Goal: Task Accomplishment & Management: Manage account settings

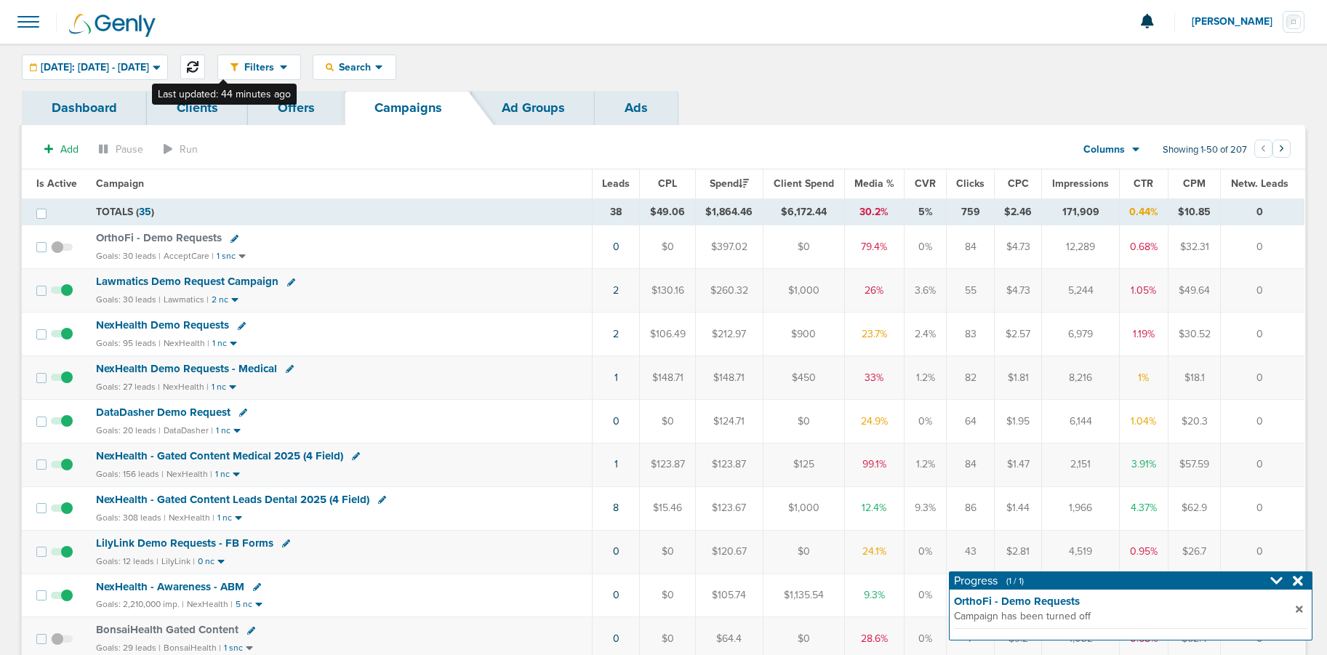
click at [205, 67] on button at bounding box center [192, 67] width 25 height 25
click at [165, 278] on span "Lawmatics Demo Request Campaign" at bounding box center [187, 280] width 182 height 13
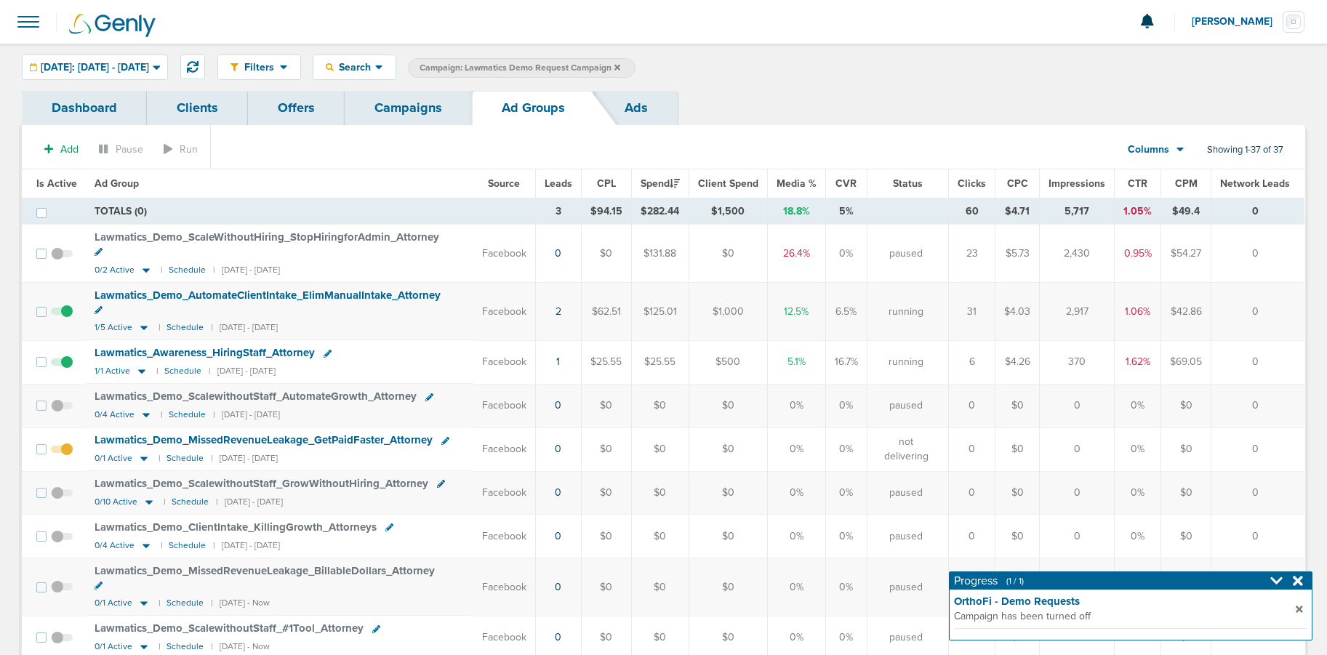
scroll to position [1, 0]
click at [139, 369] on icon at bounding box center [141, 371] width 7 height 4
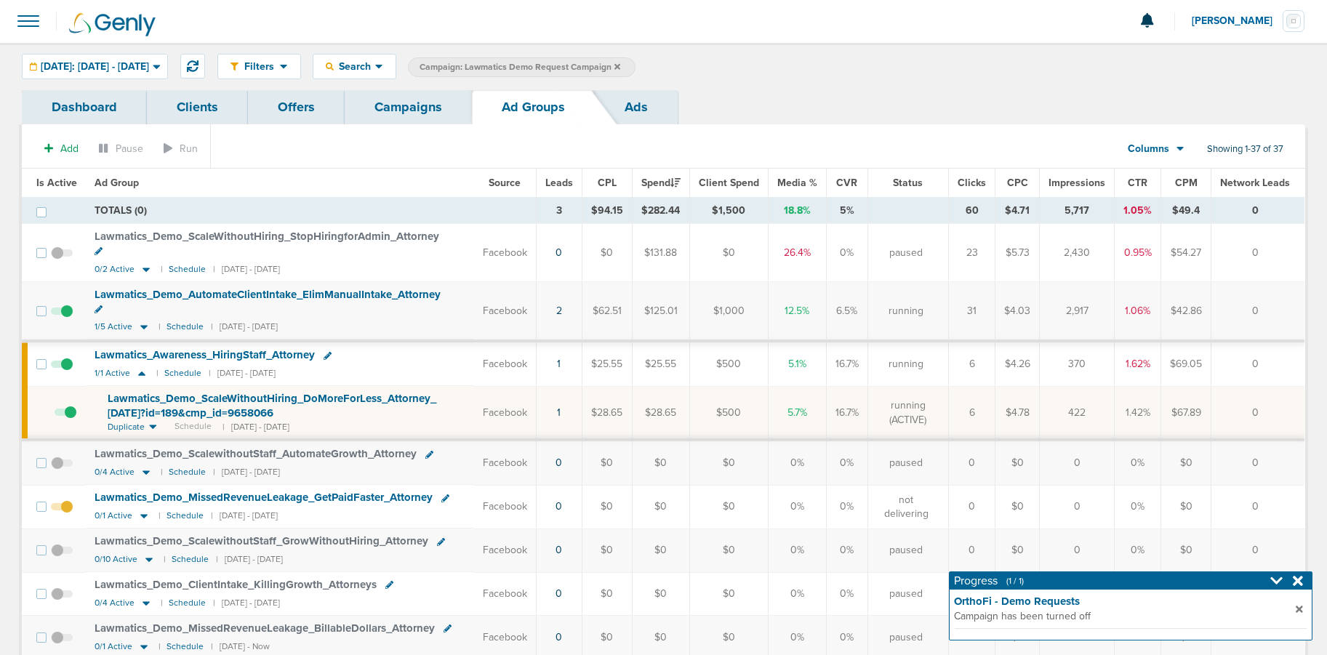
click at [200, 392] on span "Lawmatics_ Demo_ ScaleWithoutHiring_ DoMoreForLess_ Attorney_ [DATE]?id=189&cmp…" at bounding box center [272, 406] width 329 height 28
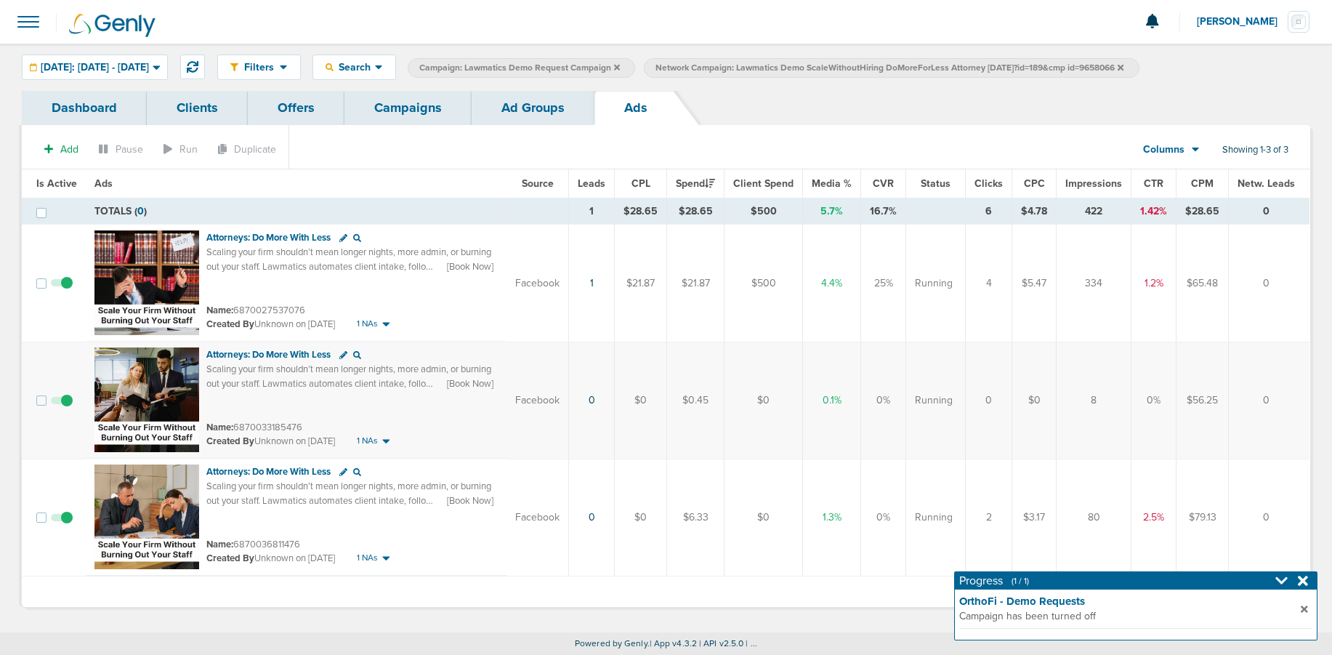
click at [526, 113] on link "Ad Groups" at bounding box center [533, 108] width 123 height 34
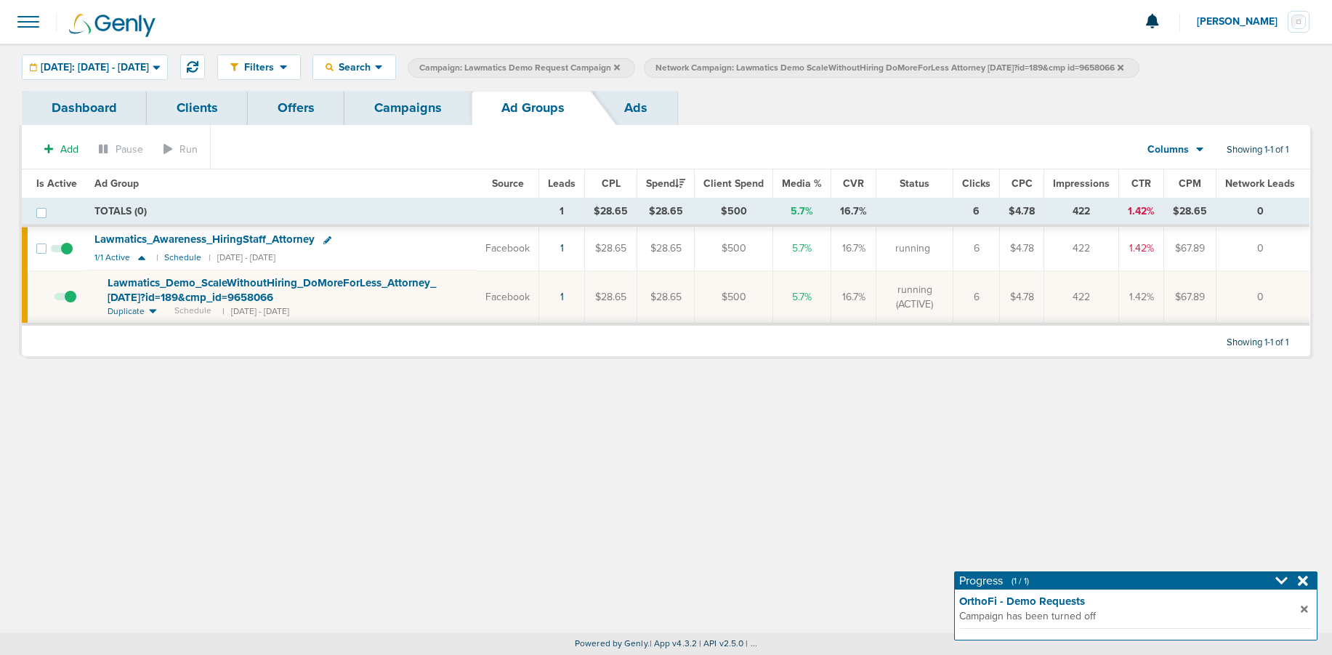
click at [1124, 67] on icon at bounding box center [1121, 67] width 6 height 9
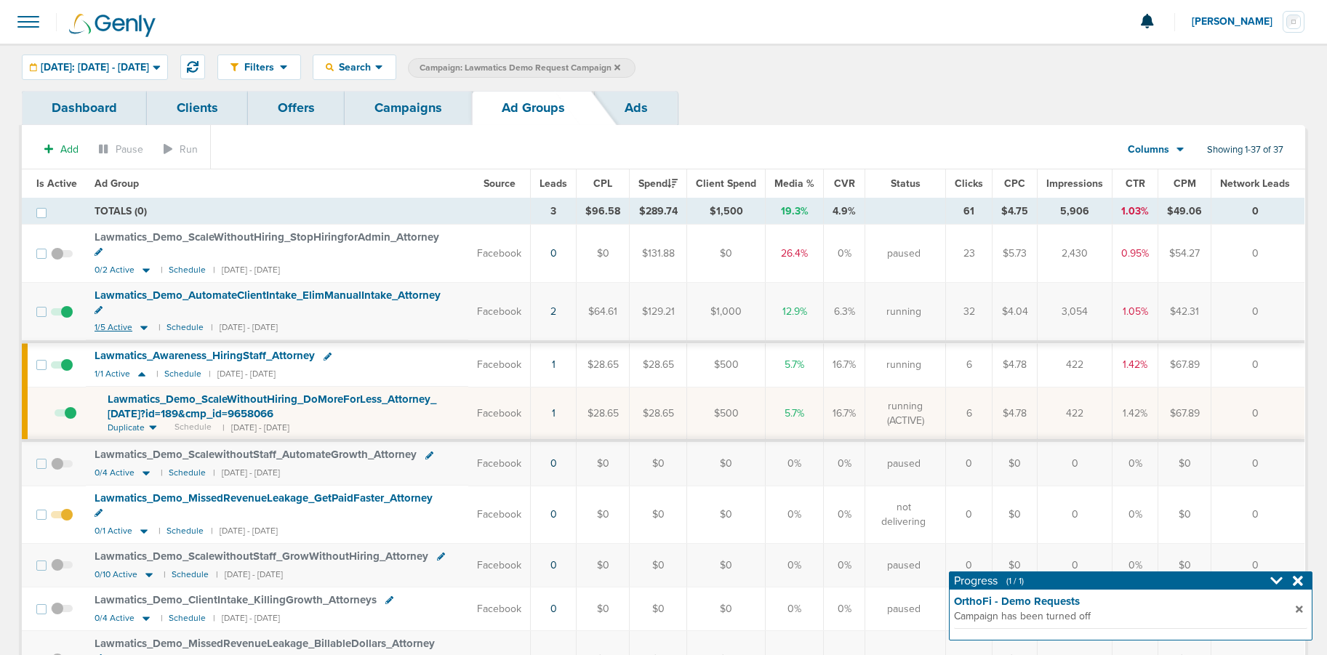
click at [145, 326] on icon at bounding box center [143, 328] width 7 height 4
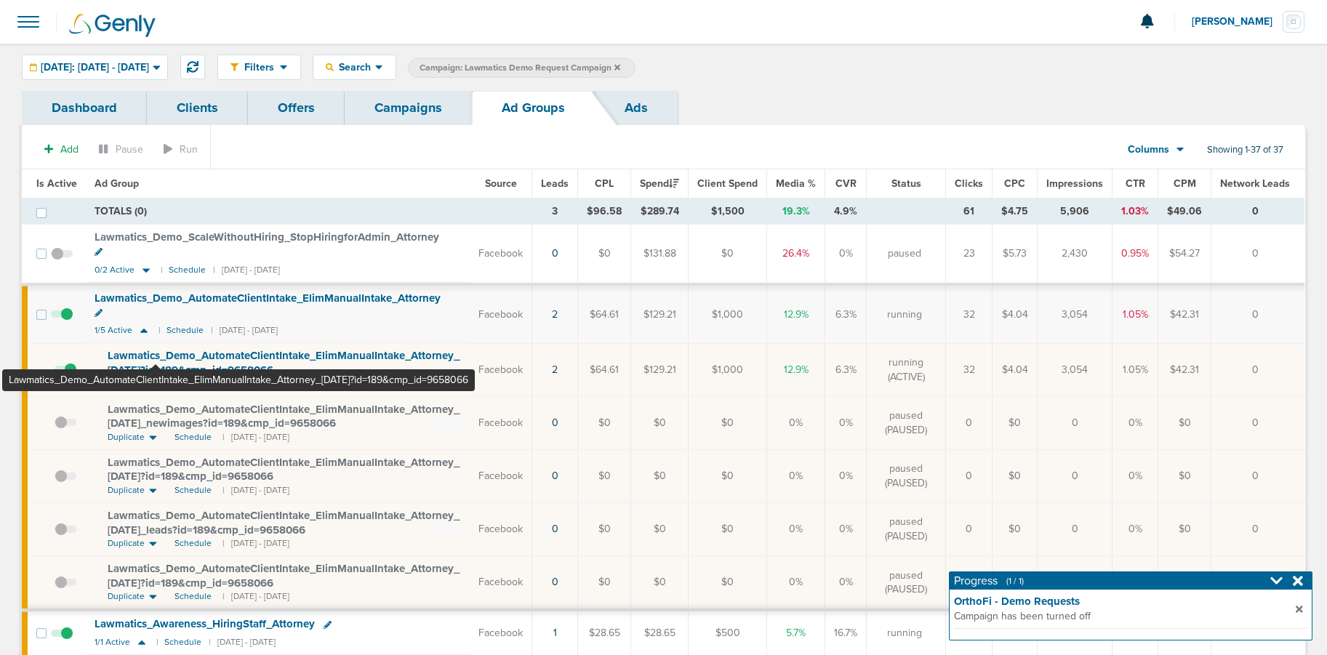
click at [156, 349] on span "Lawmatics_ Demo_ AutomateClientIntake_ ElimManualIntake_ Attorney_ [DATE]?id=18…" at bounding box center [284, 363] width 352 height 28
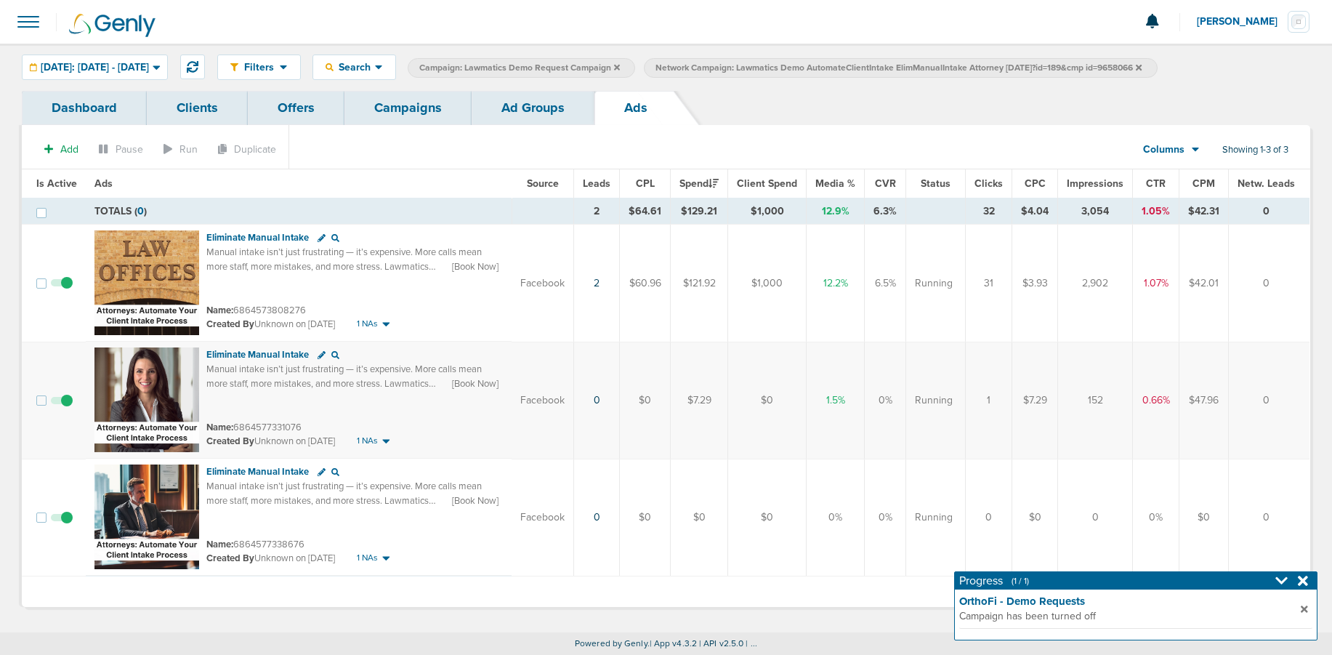
click at [510, 117] on link "Ad Groups" at bounding box center [533, 108] width 123 height 34
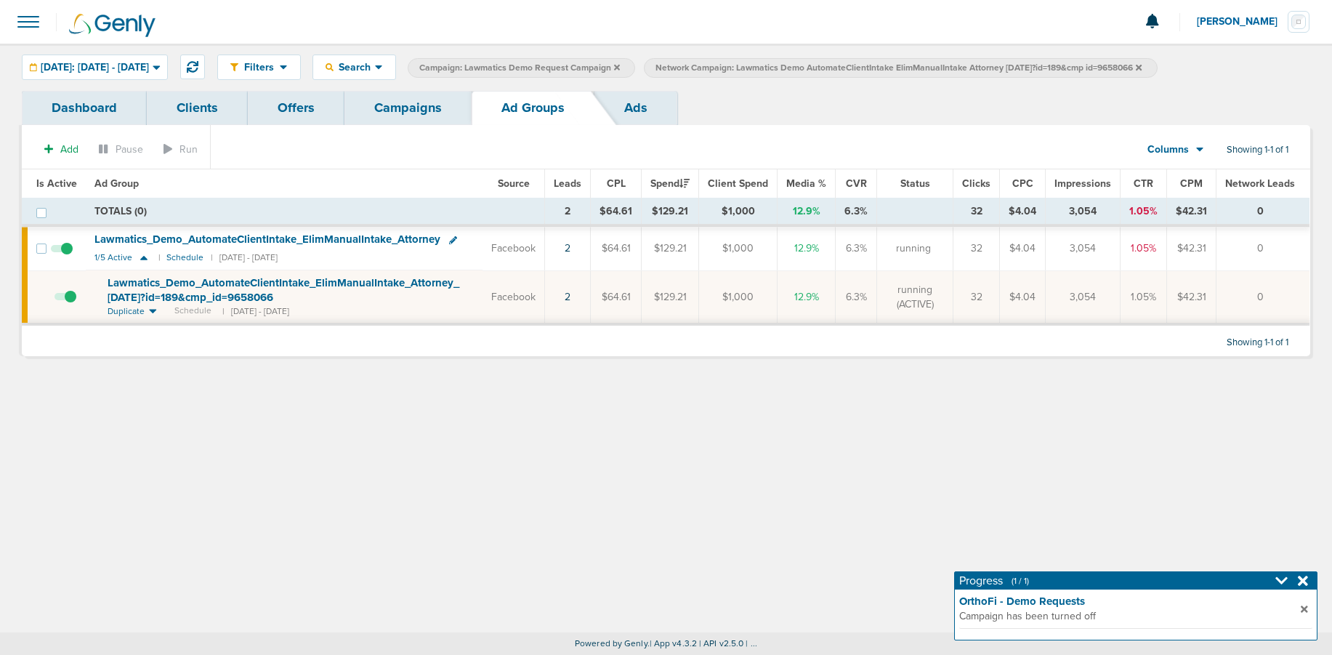
click at [416, 110] on link "Campaigns" at bounding box center [408, 108] width 127 height 34
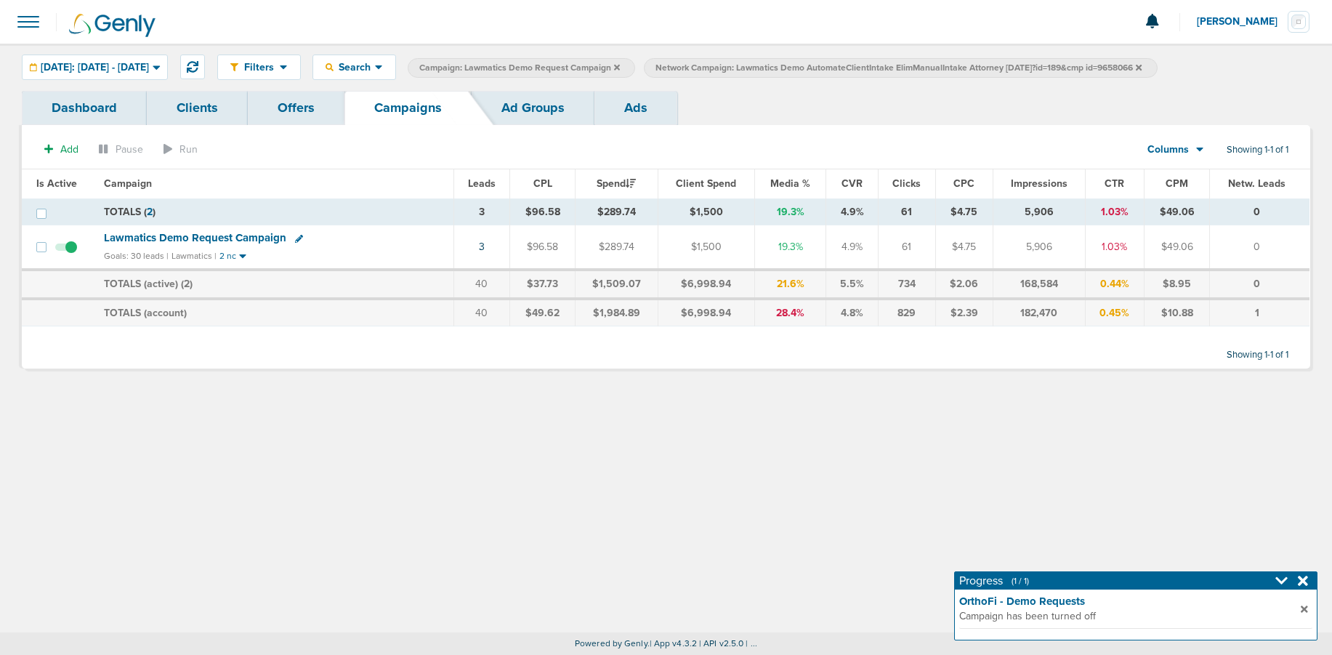
drag, startPoint x: 1182, startPoint y: 68, endPoint x: 1113, endPoint y: 75, distance: 69.4
click at [1142, 68] on icon at bounding box center [1139, 67] width 6 height 6
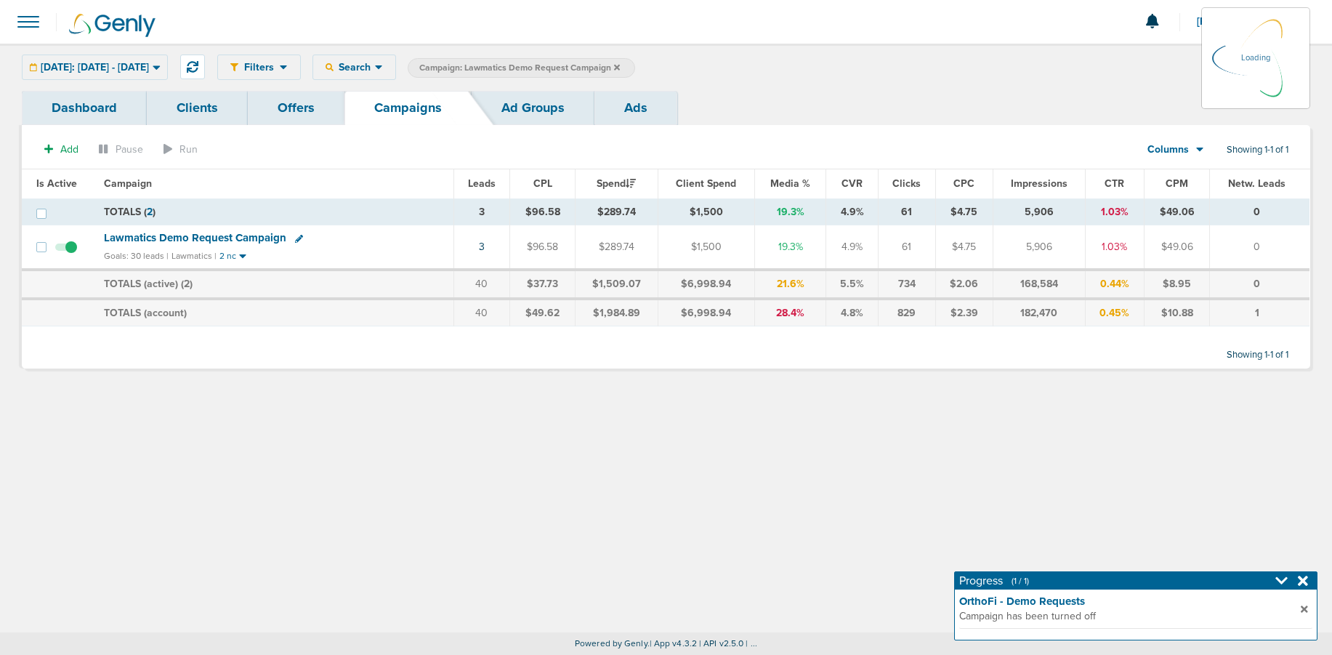
click at [620, 67] on icon at bounding box center [617, 67] width 6 height 6
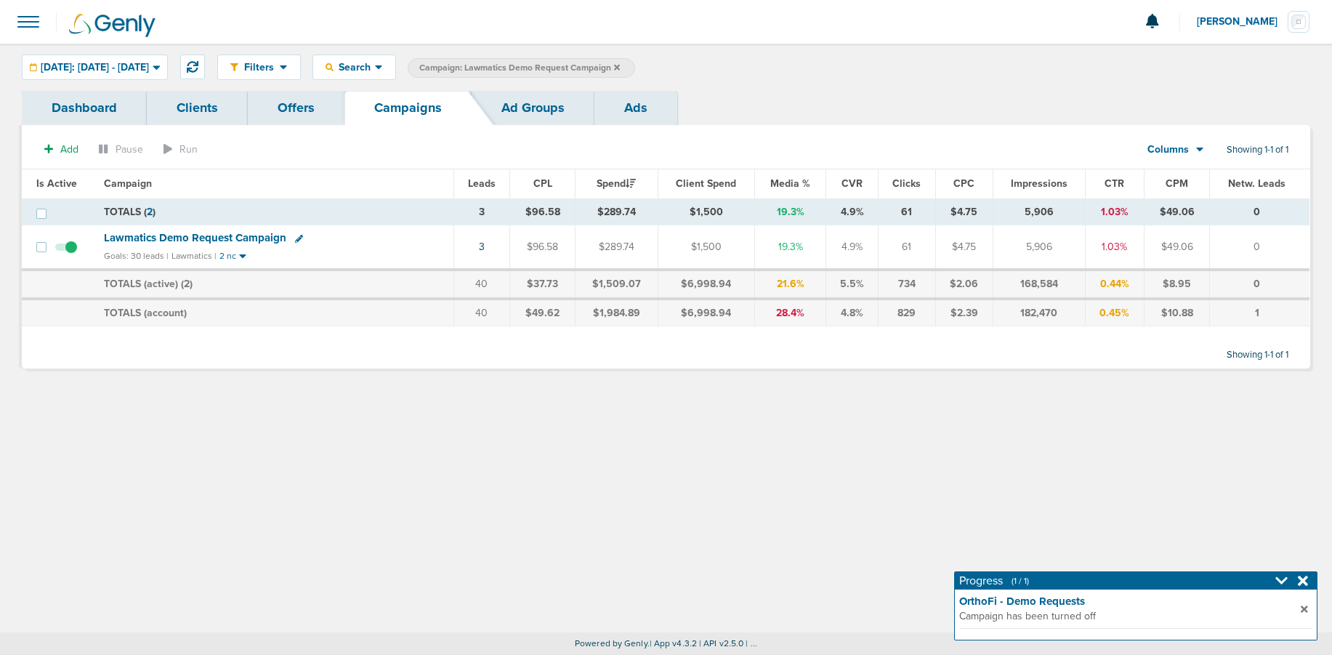
click at [620, 63] on icon at bounding box center [617, 67] width 6 height 9
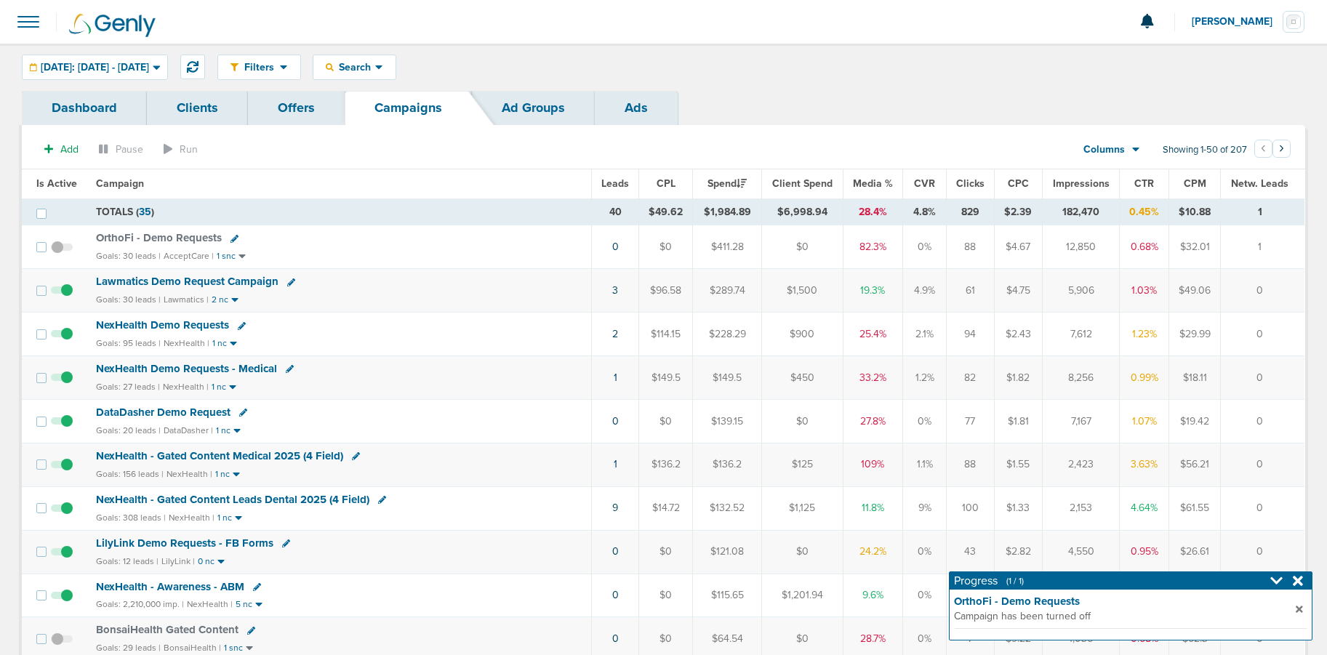
scroll to position [1, 0]
click at [17, 20] on span at bounding box center [28, 20] width 32 height 32
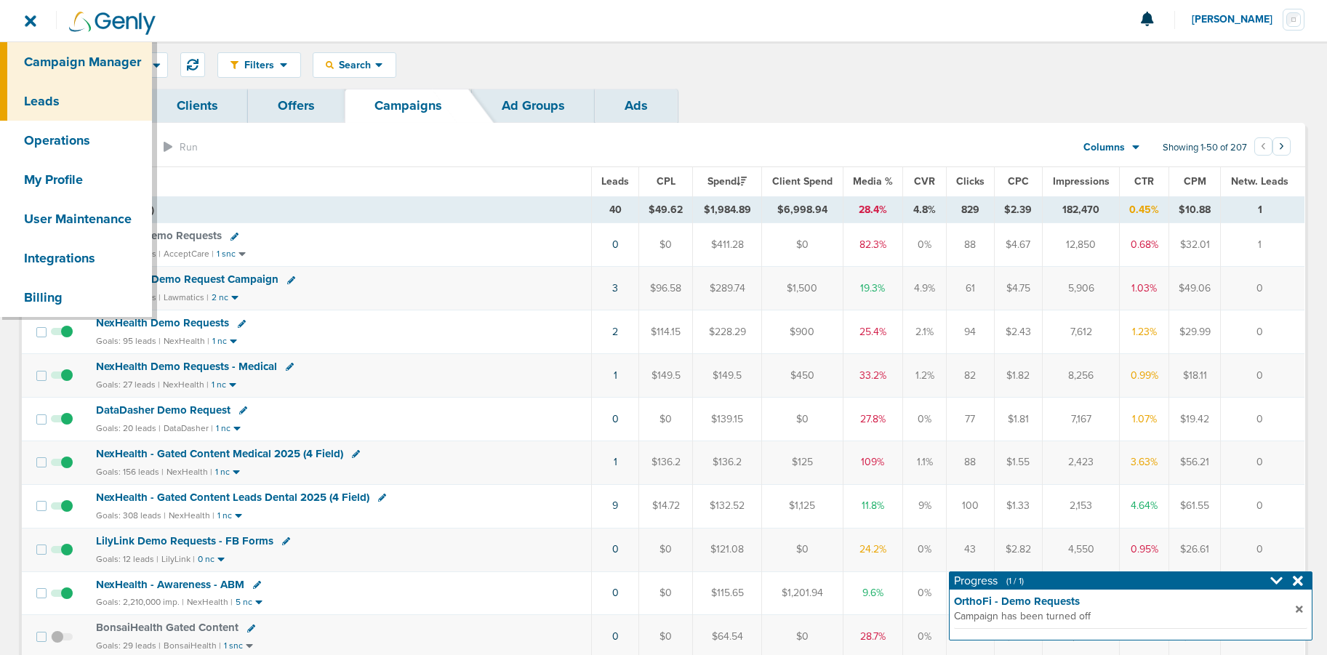
scroll to position [6, 0]
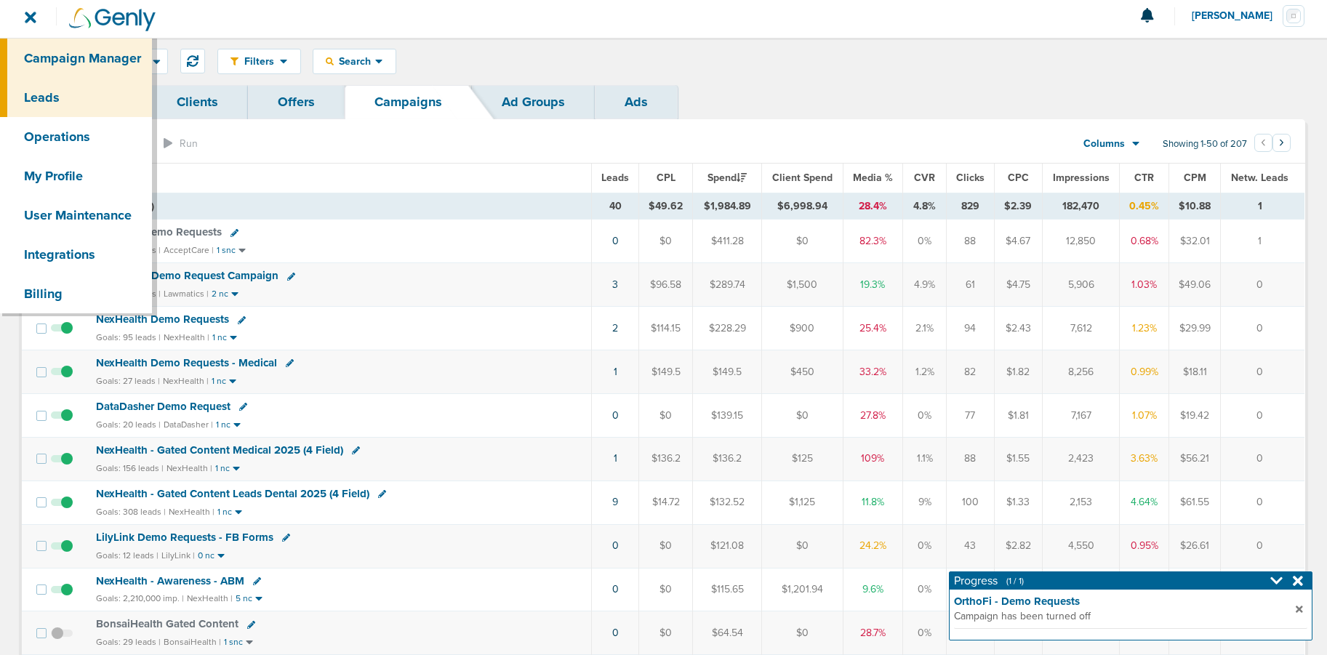
click at [39, 100] on link "Leads" at bounding box center [76, 97] width 152 height 39
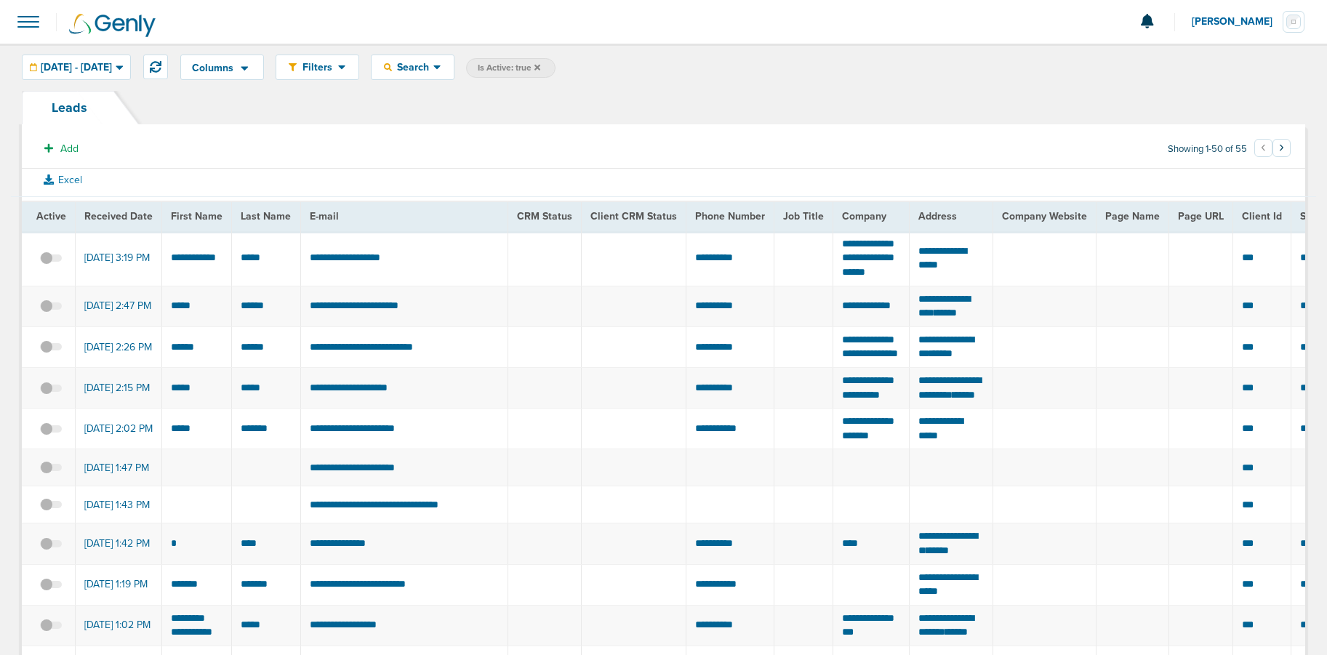
click at [25, 18] on span at bounding box center [28, 22] width 32 height 32
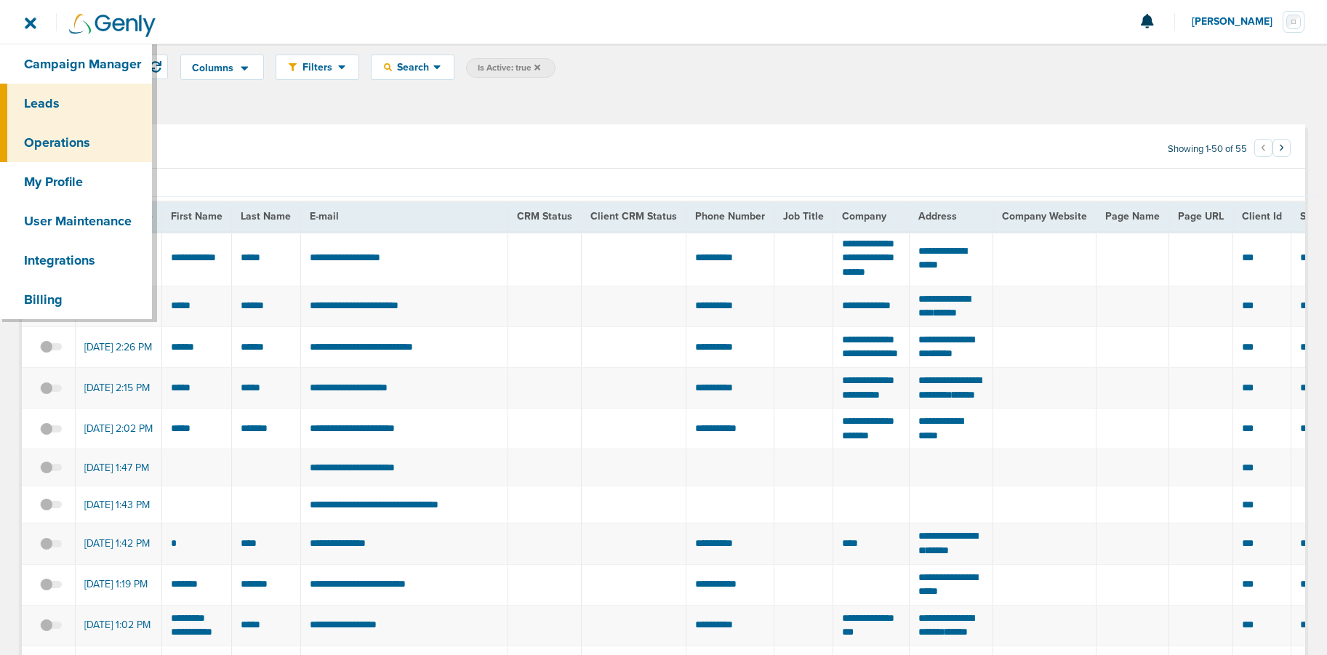
click at [53, 144] on link "Operations" at bounding box center [76, 142] width 152 height 39
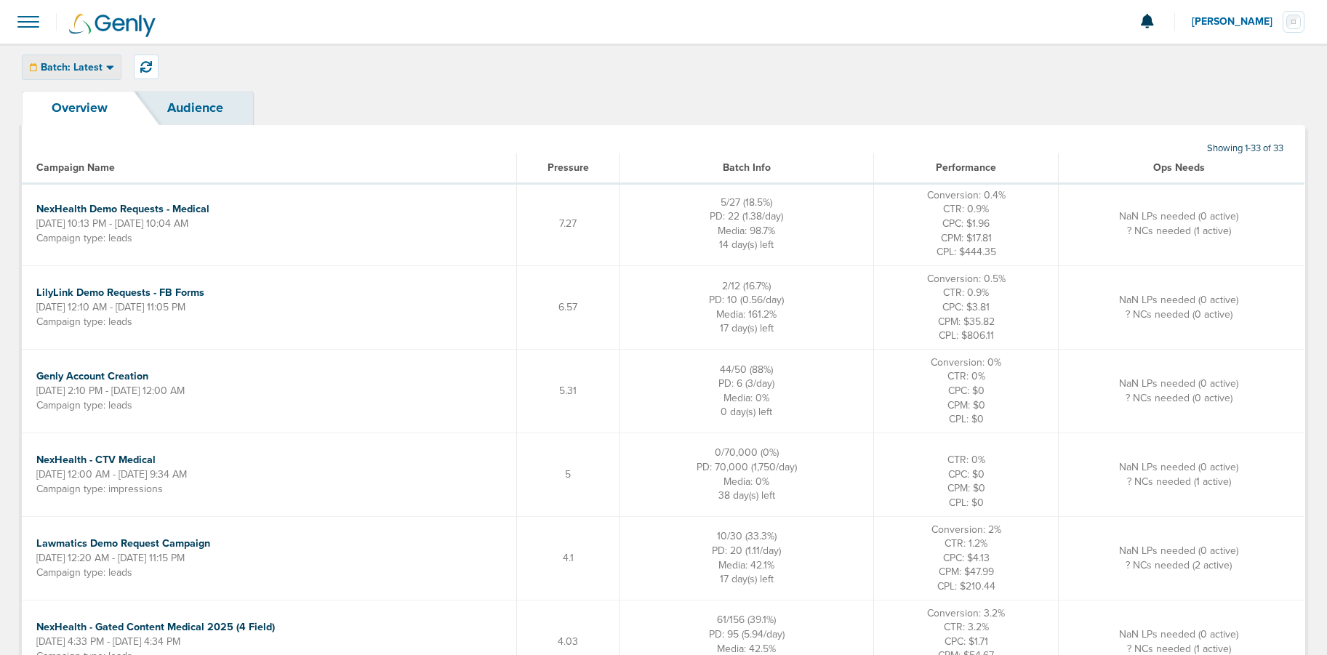
click at [40, 77] on div "Batch: Latest" at bounding box center [72, 67] width 98 height 24
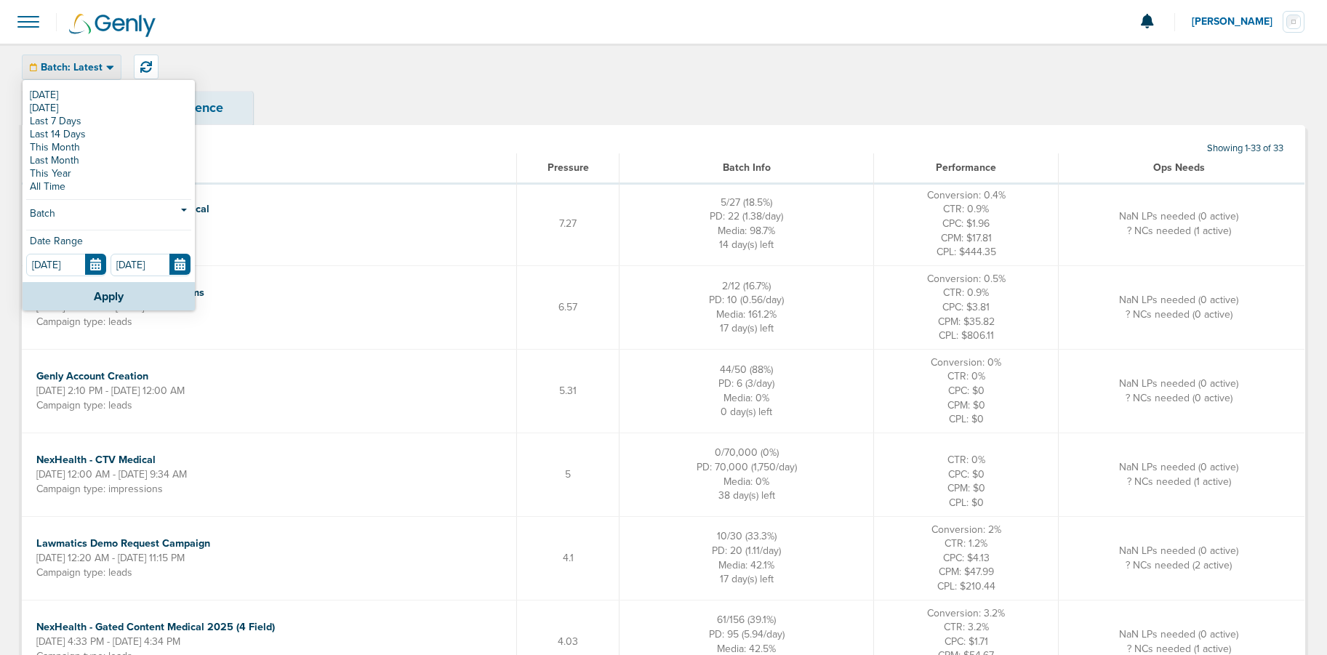
click at [20, 18] on span at bounding box center [28, 22] width 32 height 32
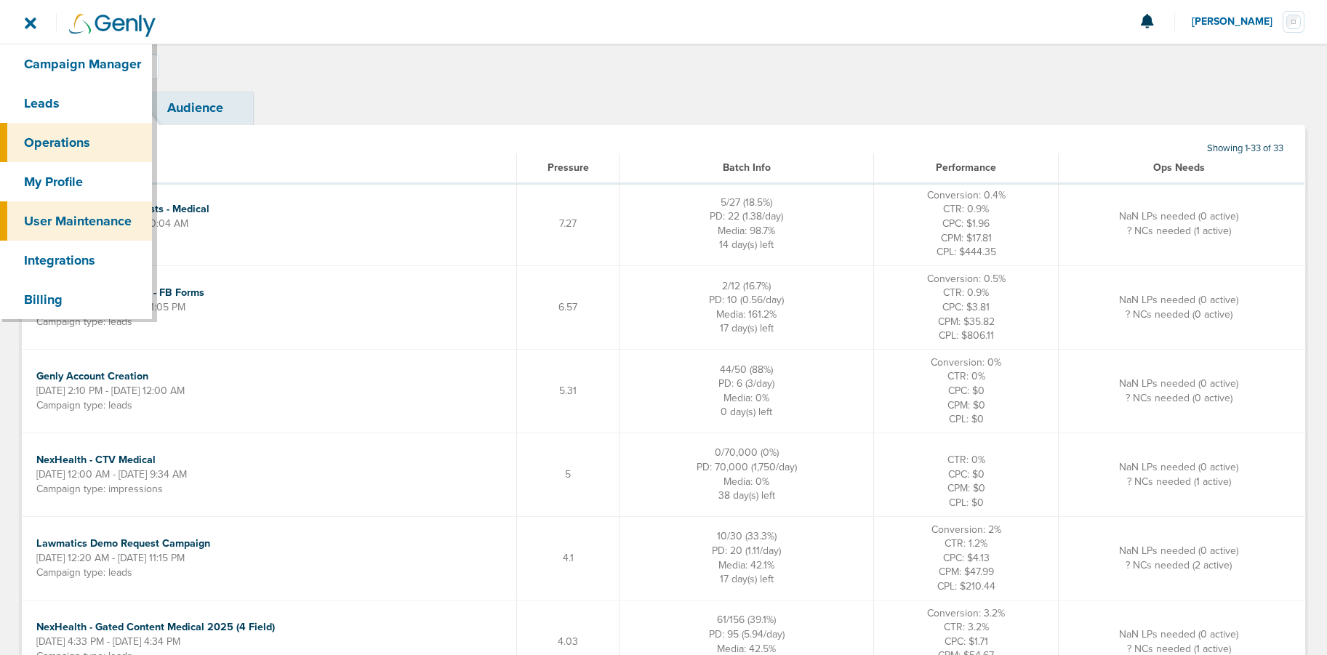
click at [78, 218] on link "User Maintenance" at bounding box center [76, 220] width 152 height 39
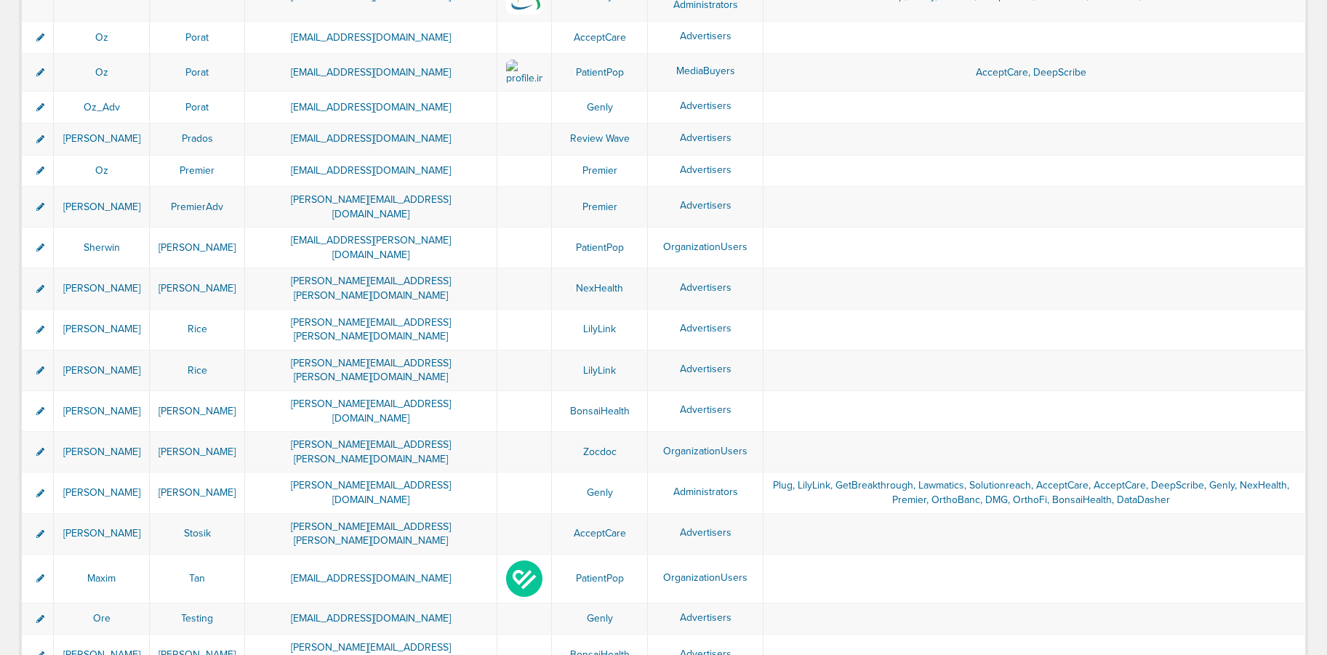
scroll to position [2522, 0]
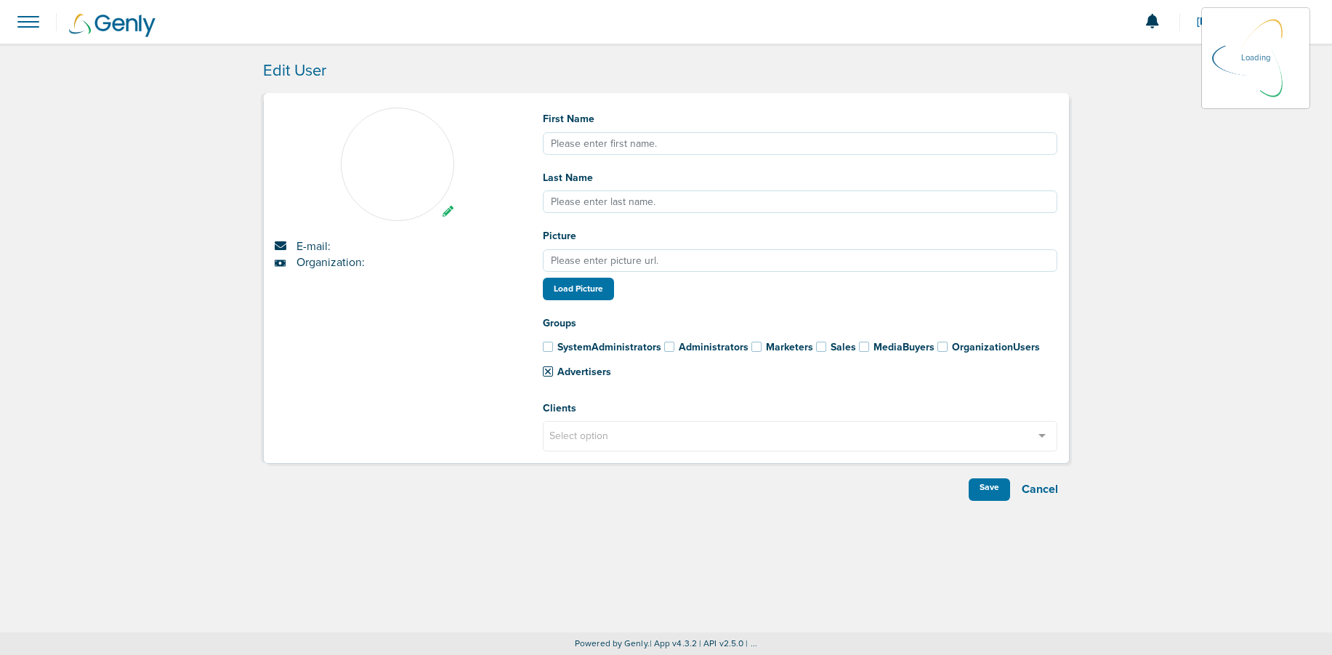
type input "[PERSON_NAME]"
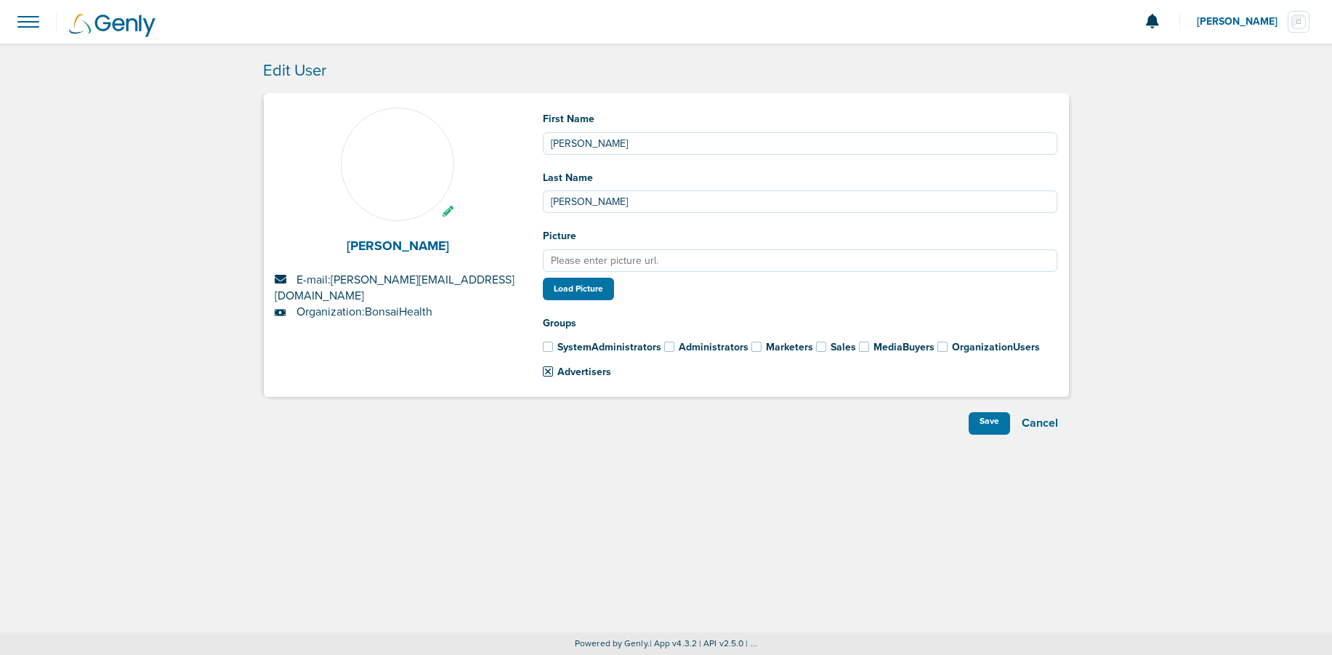
click at [364, 305] on span "Organization: BonsaiHealth" at bounding box center [365, 312] width 136 height 15
click at [1042, 425] on div "Cancel" at bounding box center [1040, 423] width 60 height 23
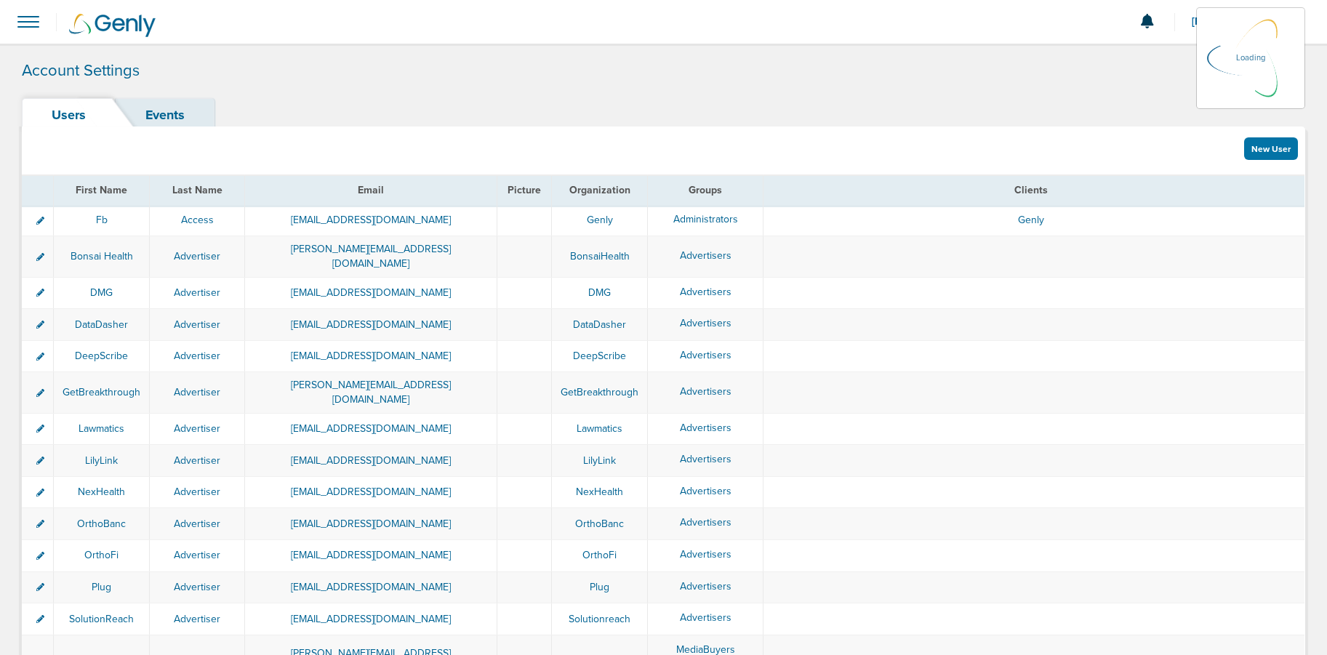
click at [158, 117] on link "Events" at bounding box center [165, 115] width 99 height 34
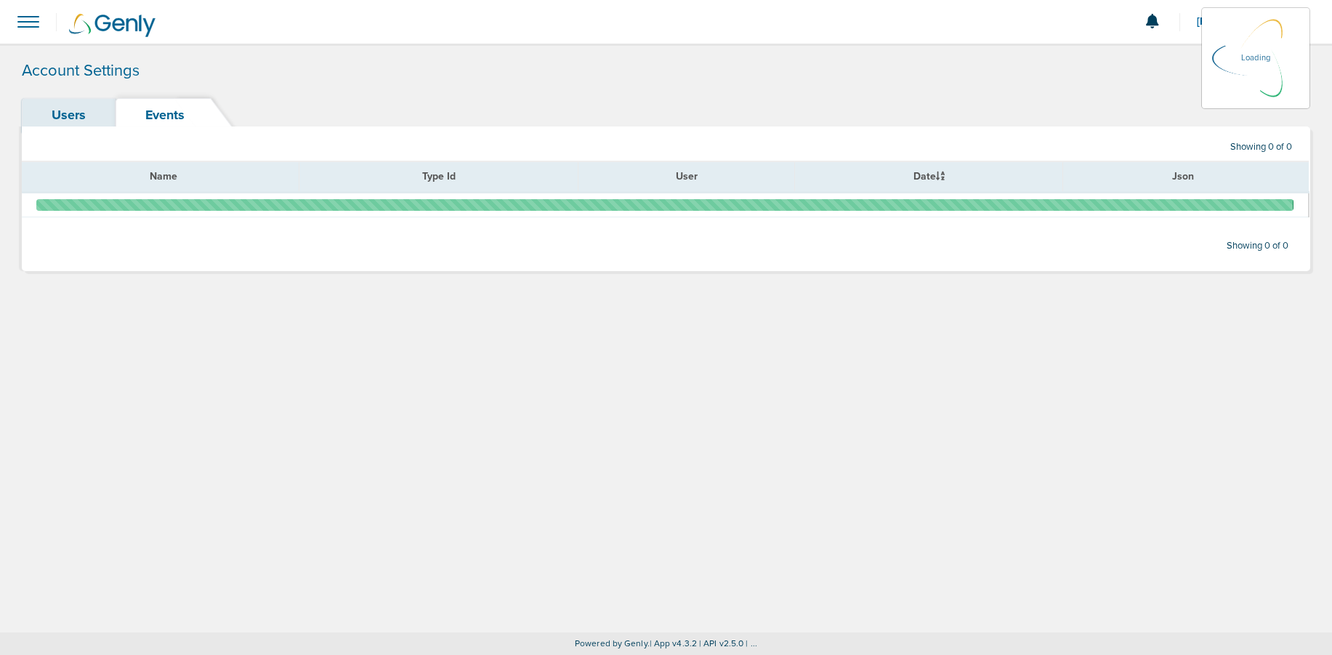
click at [55, 114] on link "Users" at bounding box center [69, 115] width 94 height 34
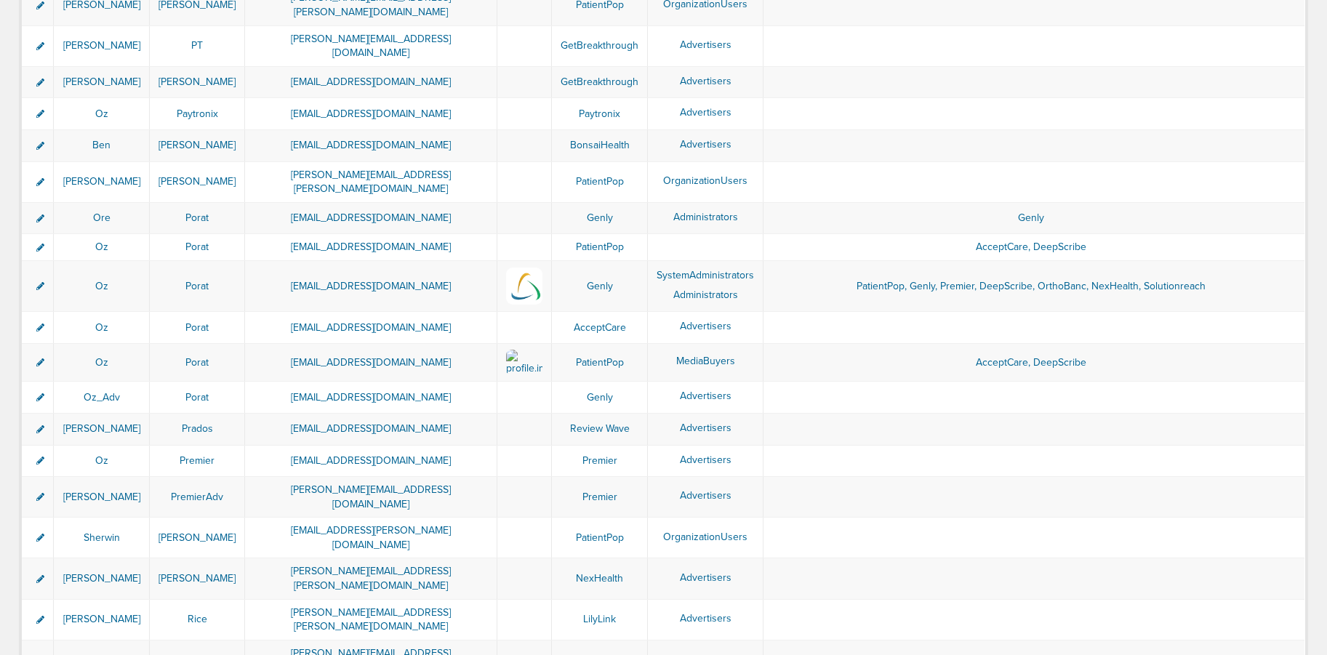
scroll to position [2306, 0]
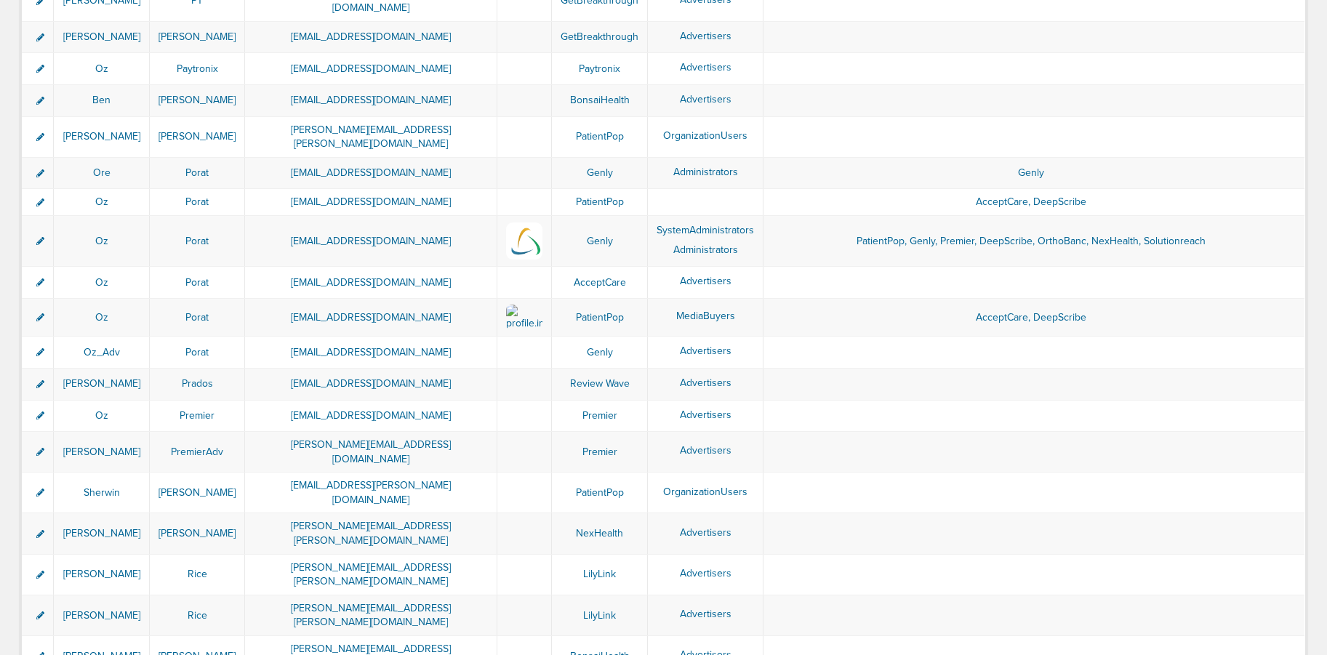
drag, startPoint x: 248, startPoint y: 595, endPoint x: 382, endPoint y: 600, distance: 133.8
copy td "[PERSON_NAME][EMAIL_ADDRESS][DOMAIN_NAME]"
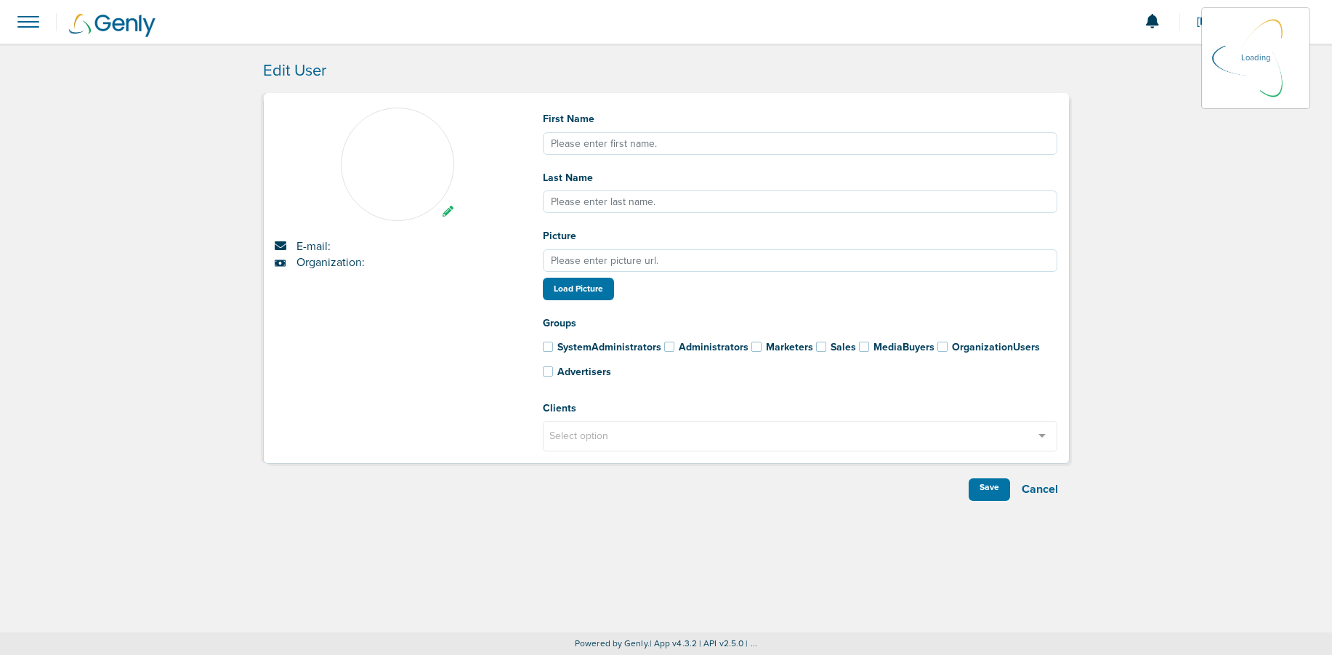
click at [834, 427] on div "Select option" at bounding box center [800, 436] width 515 height 31
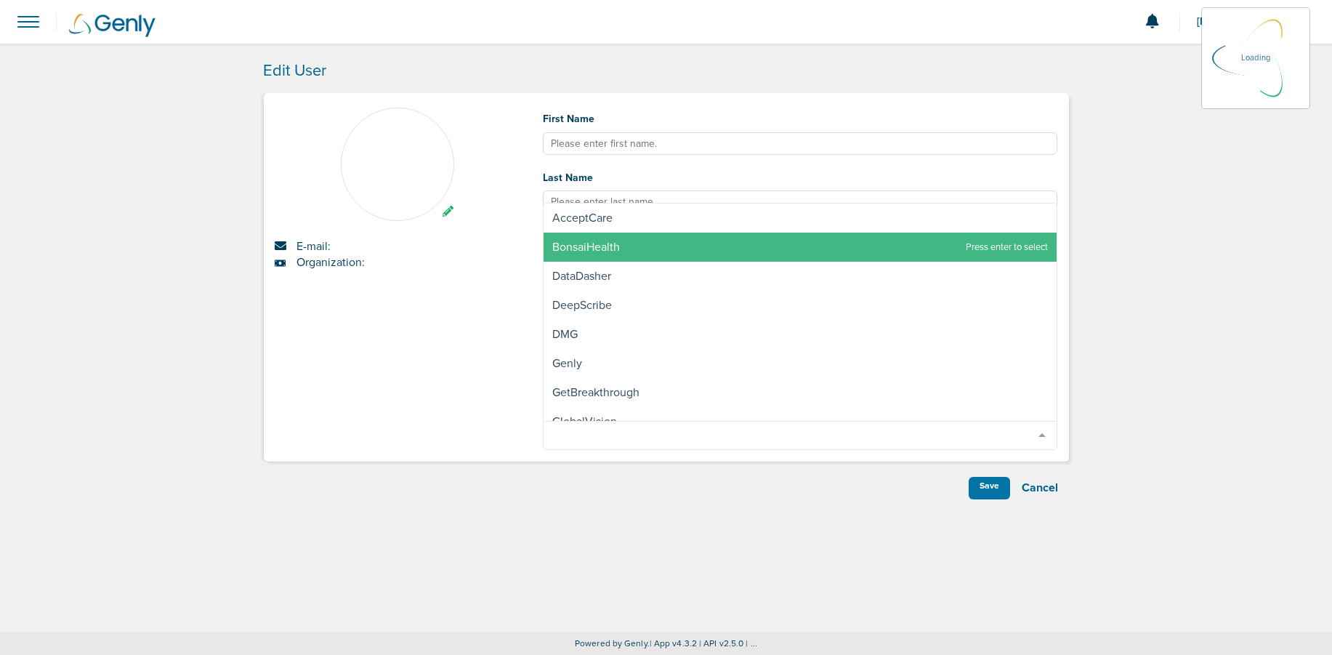
click at [596, 244] on span "BonsaiHealth" at bounding box center [586, 247] width 68 height 15
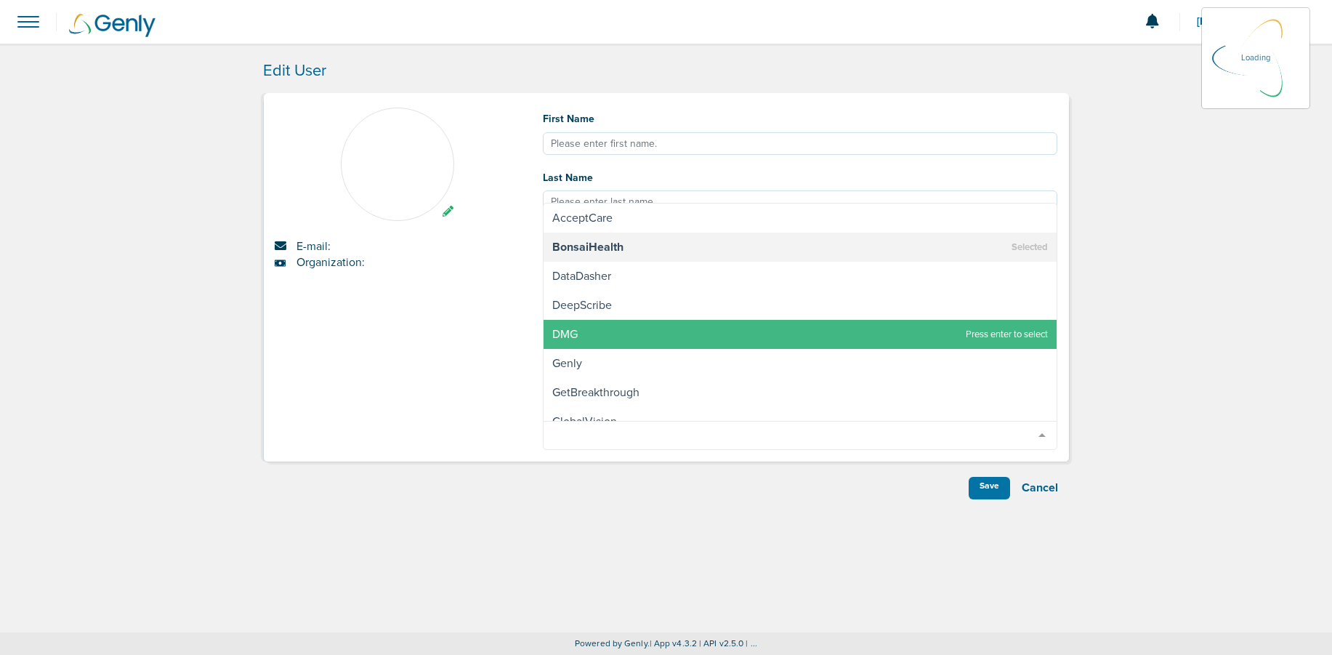
click at [538, 555] on div "Edit User E-mail: Organization: First Name Last Name Picture Load Picture Group…" at bounding box center [666, 338] width 1332 height 589
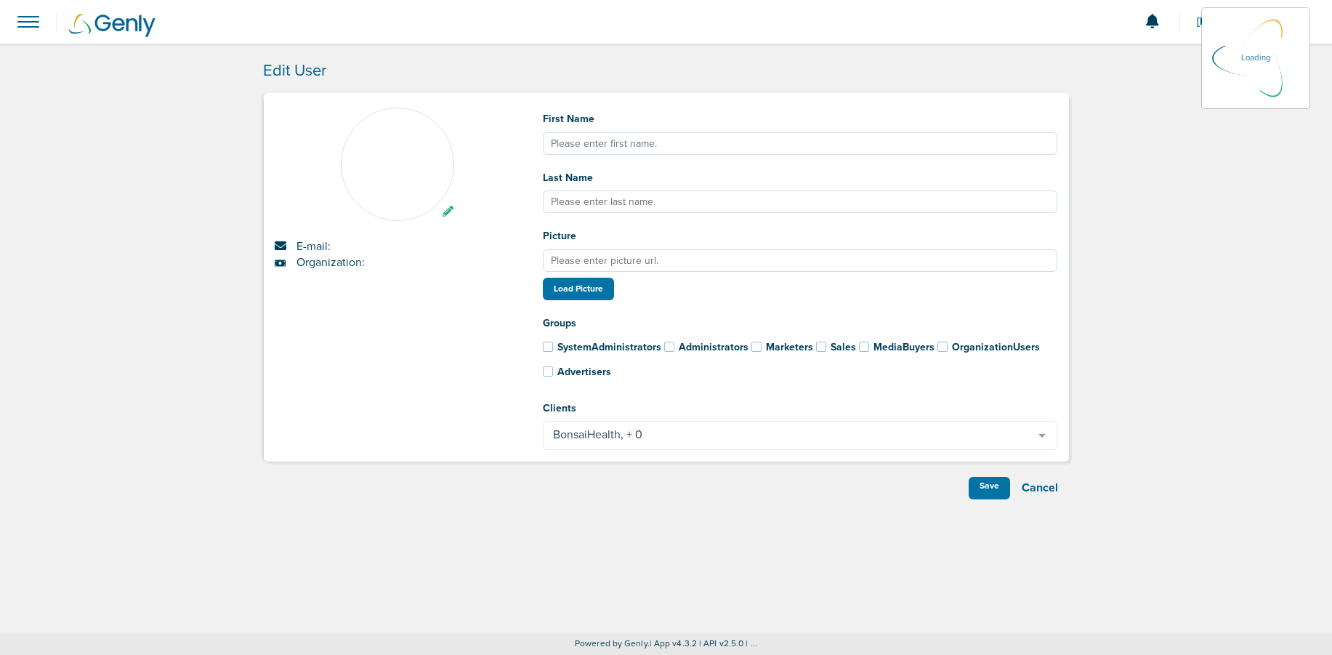
click at [548, 372] on span at bounding box center [548, 371] width 10 height 10
click at [528, 369] on input "Advertisers" at bounding box center [528, 369] width 0 height 0
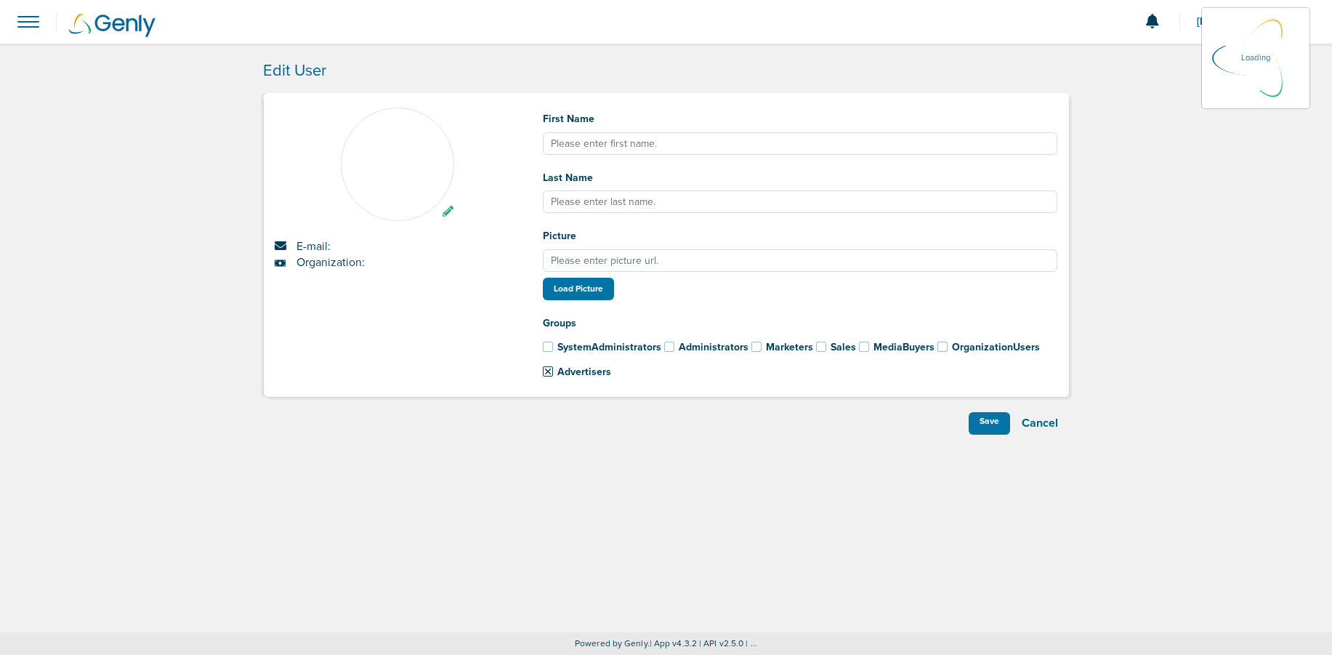
type input "[PERSON_NAME]"
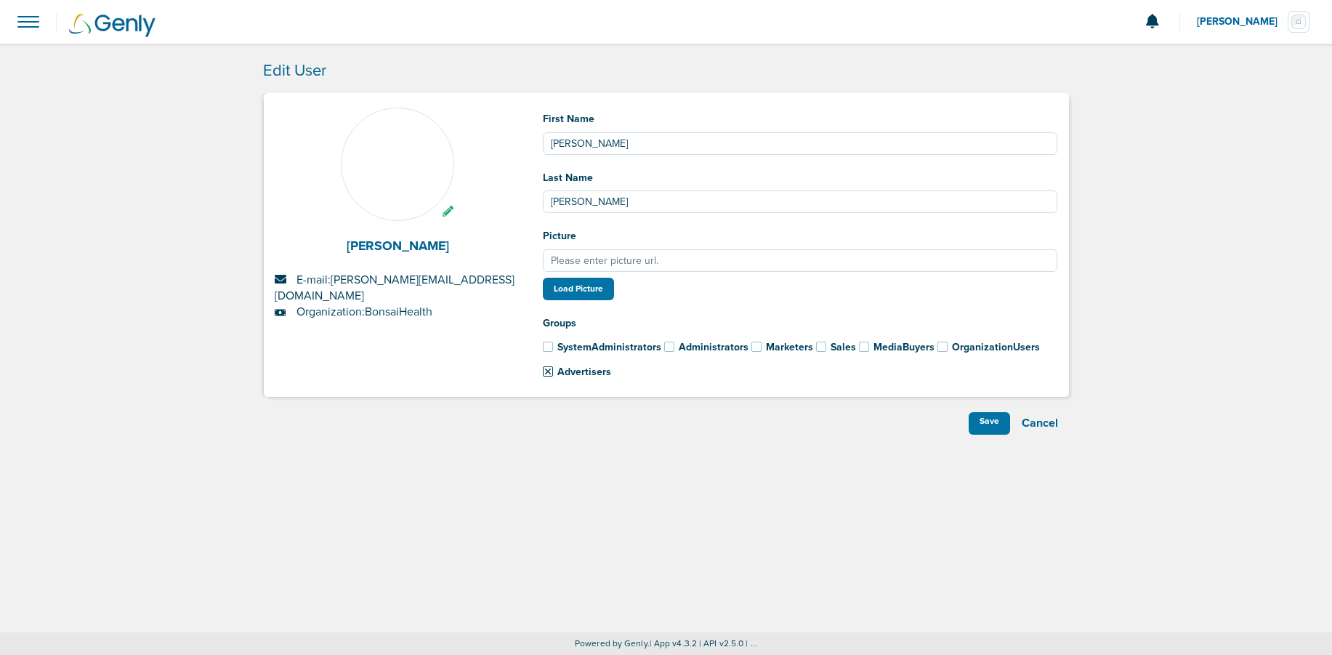
click at [548, 372] on span at bounding box center [548, 371] width 10 height 10
click at [528, 369] on input "Advertisers" at bounding box center [528, 369] width 0 height 0
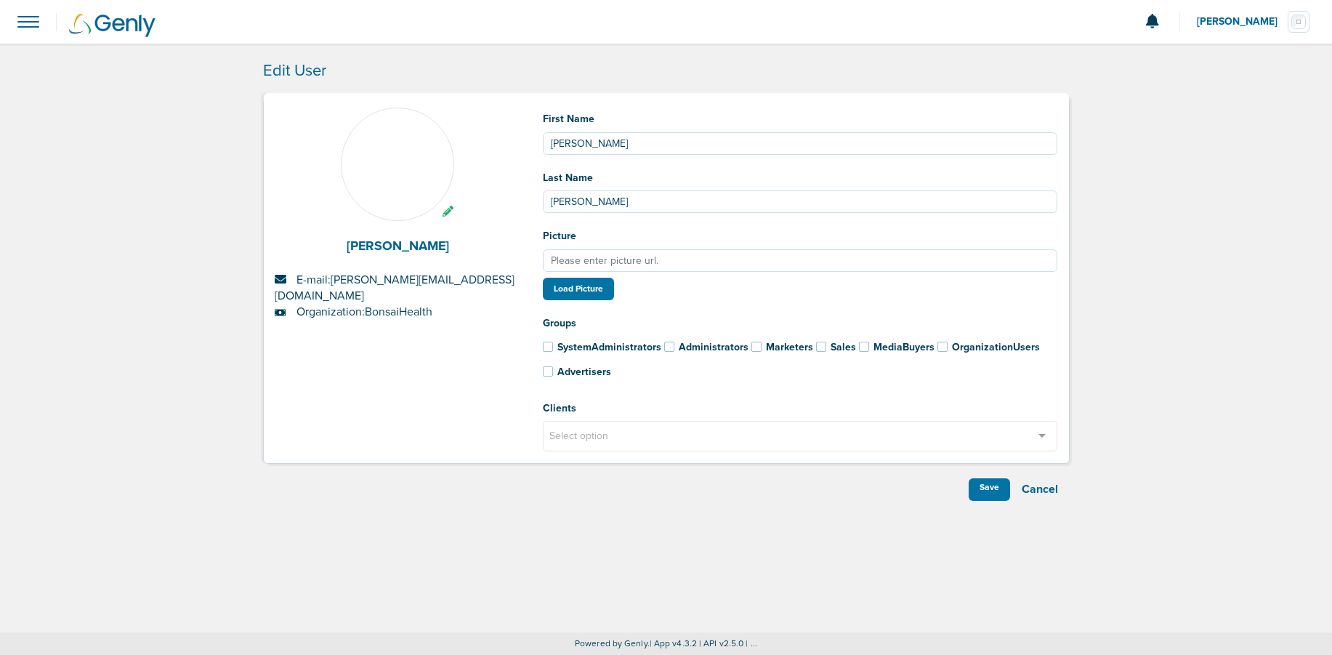
click at [578, 419] on div "Clients Select option AcceptCare BonsaiHealth DataDasher DeepScribe DMG Genly G…" at bounding box center [800, 424] width 515 height 55
click at [587, 439] on div "Select option" at bounding box center [800, 436] width 515 height 31
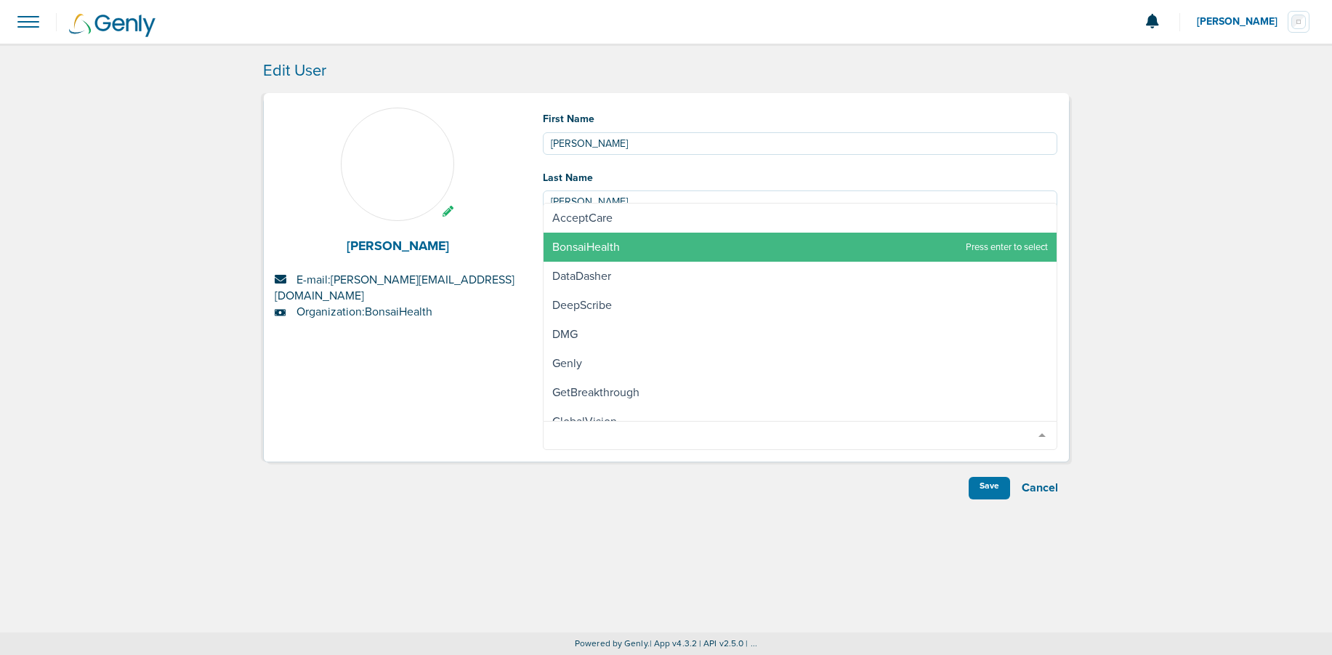
click at [603, 254] on span "BonsaiHealth" at bounding box center [801, 247] width 514 height 29
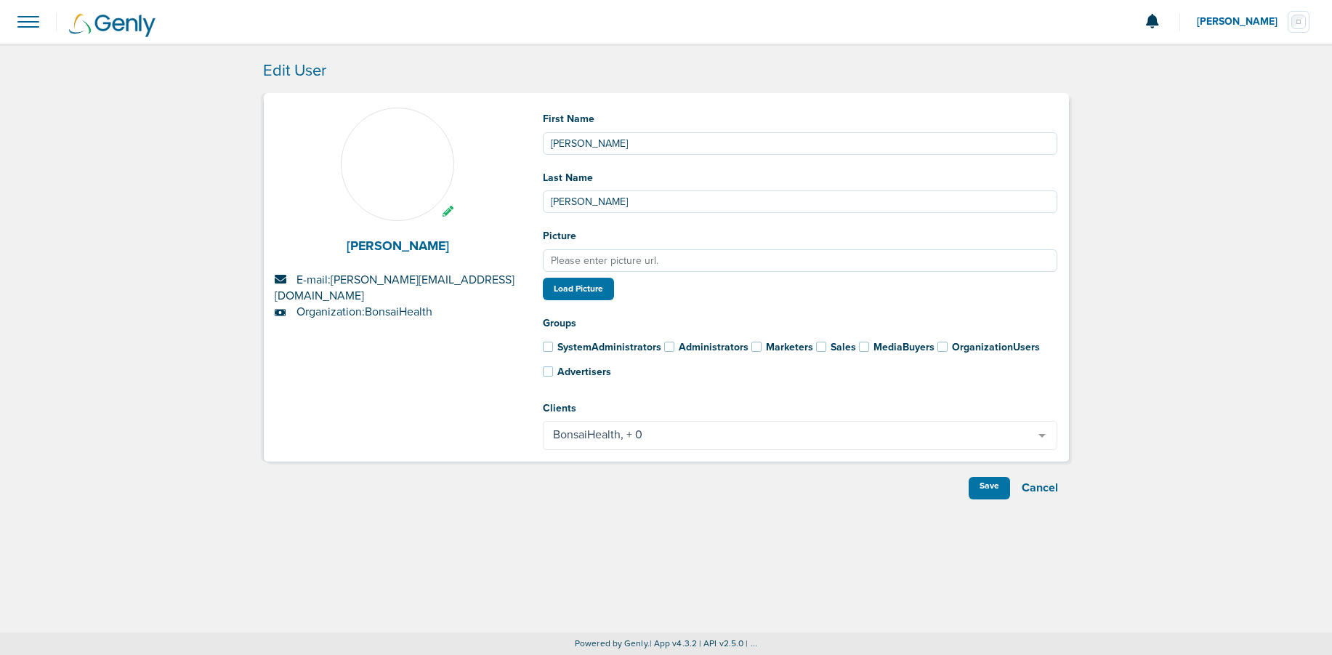
click at [393, 370] on div "[PERSON_NAME] E-mail: [PERSON_NAME][EMAIL_ADDRESS][DOMAIN_NAME] Organization: B…" at bounding box center [398, 285] width 268 height 354
click at [546, 370] on span at bounding box center [548, 371] width 10 height 10
click at [528, 369] on input "Advertisers" at bounding box center [528, 369] width 0 height 0
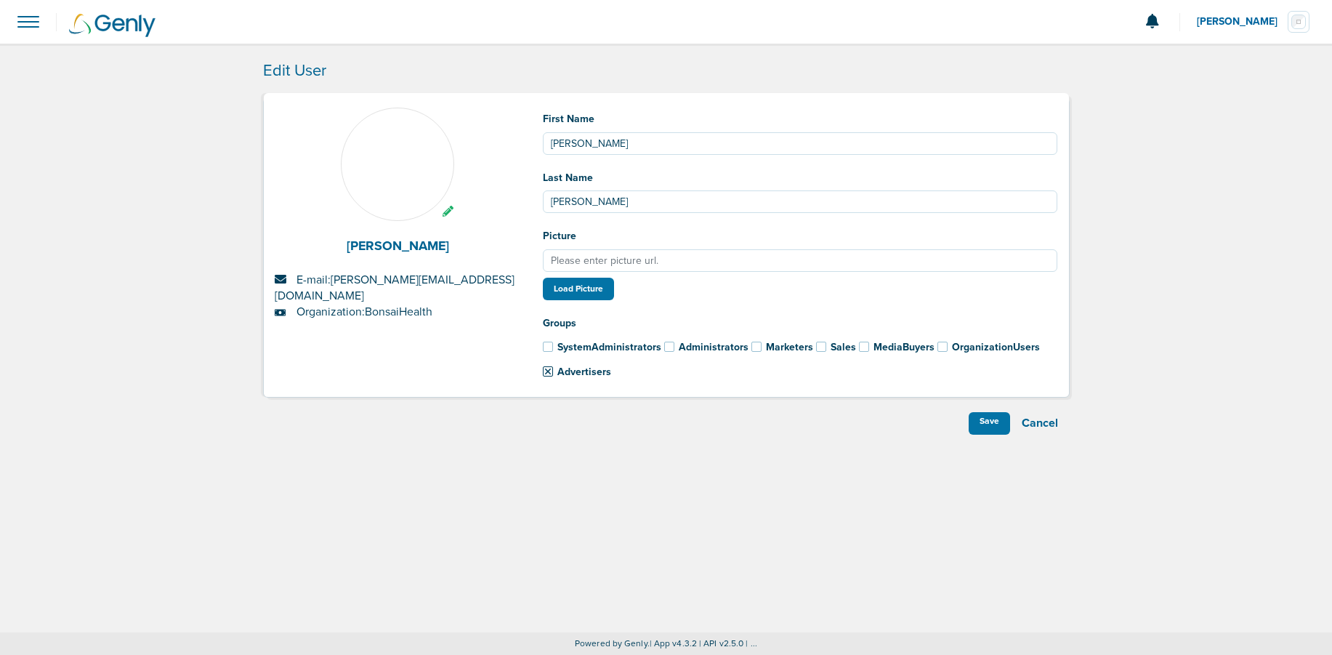
click at [546, 370] on span at bounding box center [548, 371] width 10 height 10
click at [528, 369] on input "Advertisers" at bounding box center [528, 369] width 0 height 0
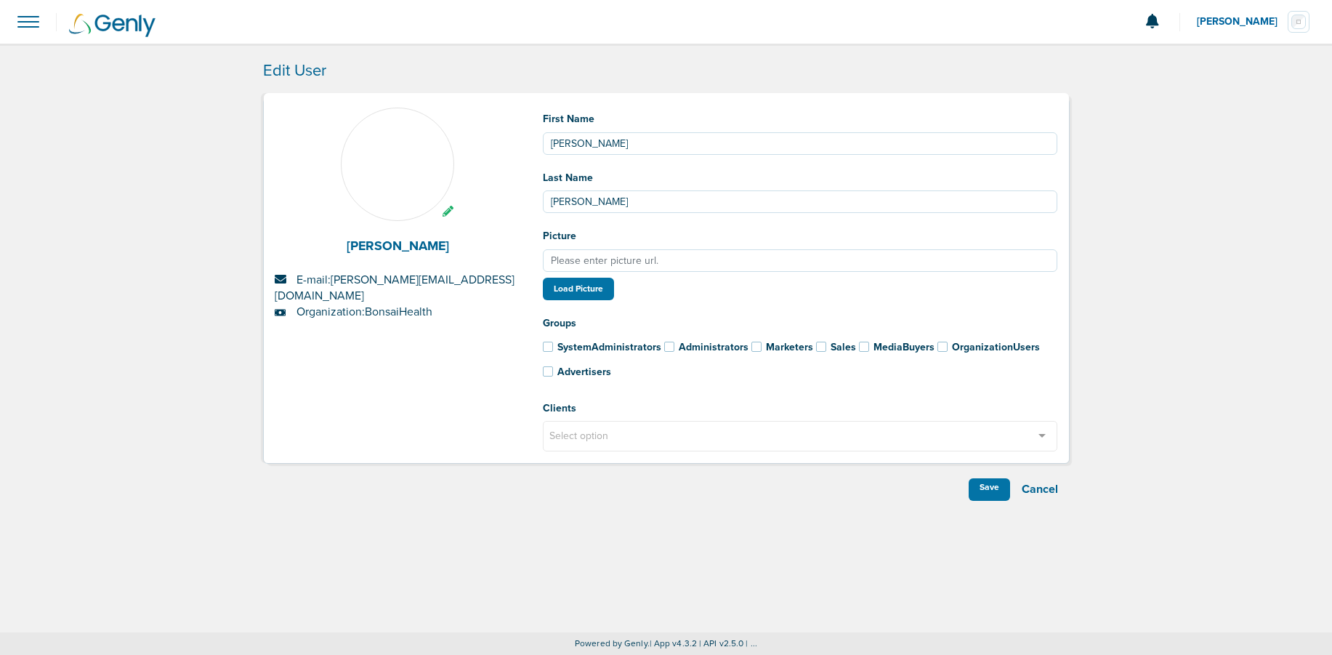
click at [712, 431] on div "Select option" at bounding box center [800, 436] width 515 height 31
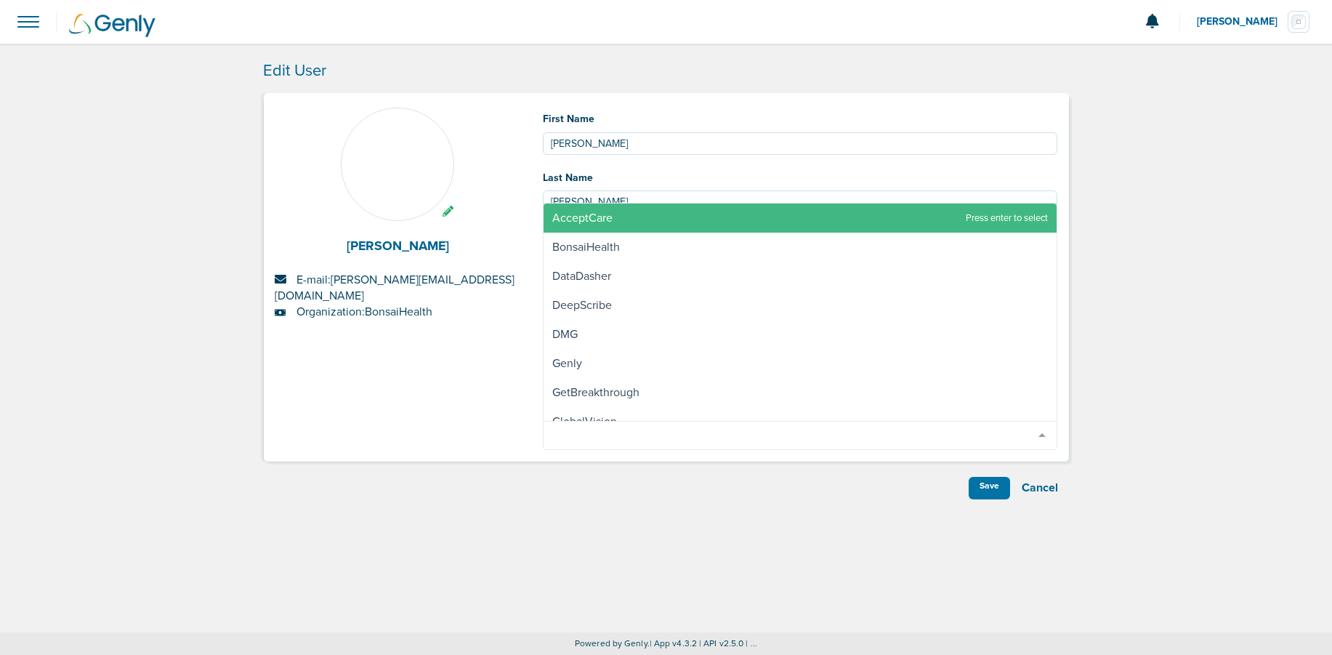
click at [487, 478] on div "Save Cancel" at bounding box center [666, 488] width 807 height 23
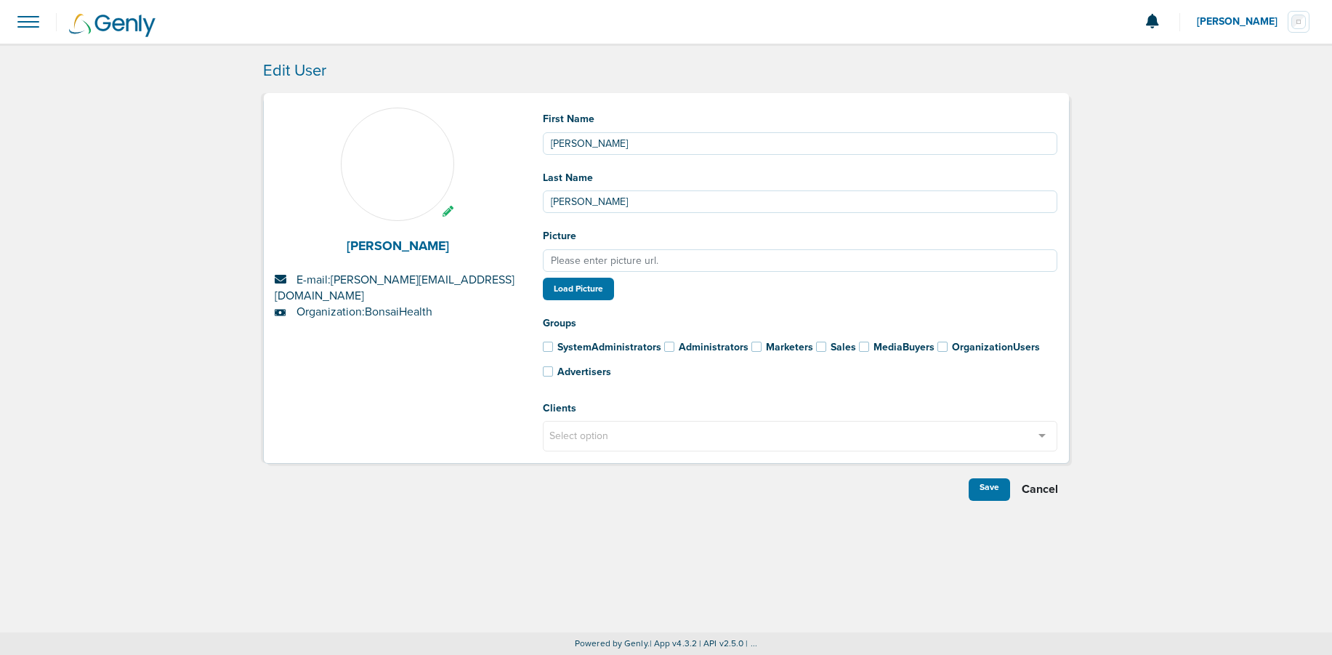
click at [1050, 491] on div "Cancel" at bounding box center [1040, 489] width 60 height 23
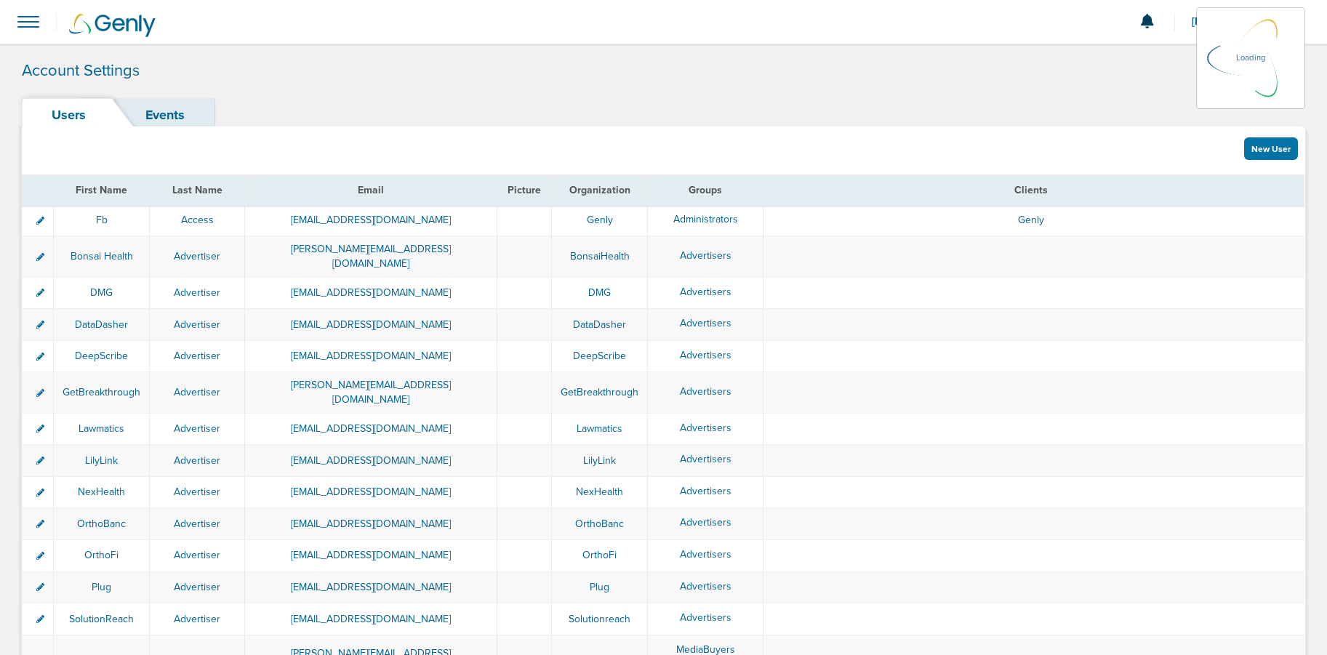
click at [29, 26] on span at bounding box center [28, 22] width 32 height 32
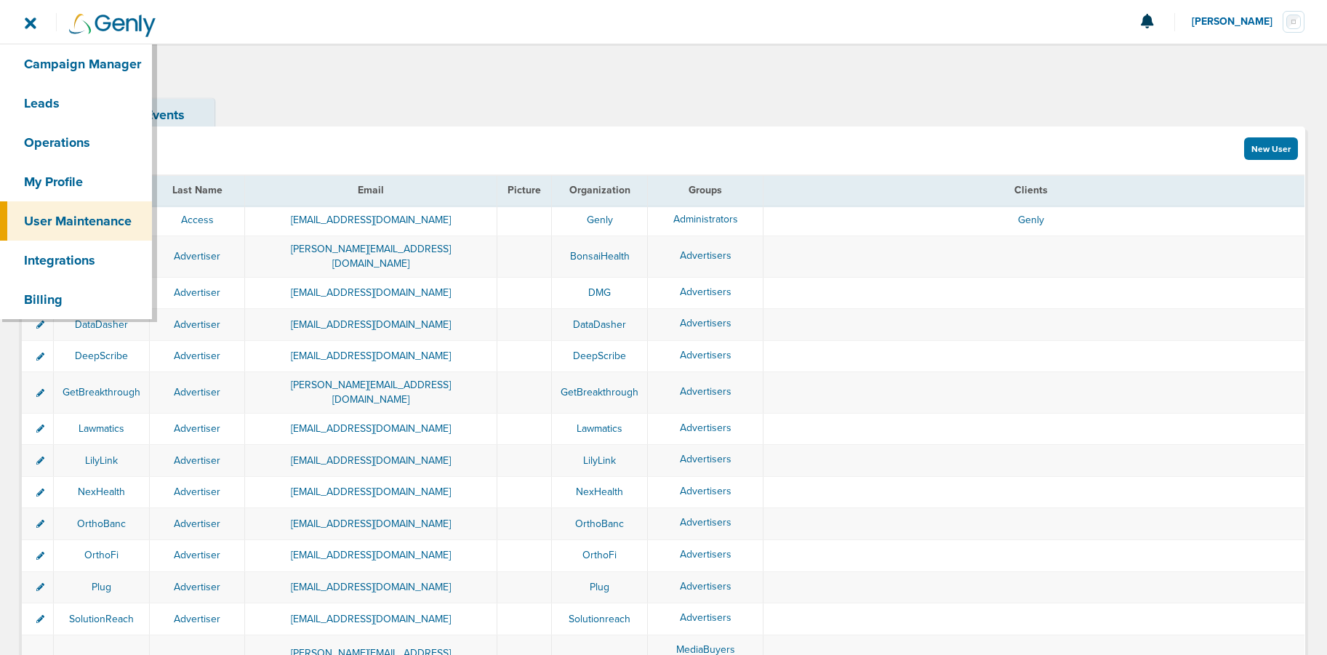
click at [29, 26] on span at bounding box center [28, 22] width 32 height 32
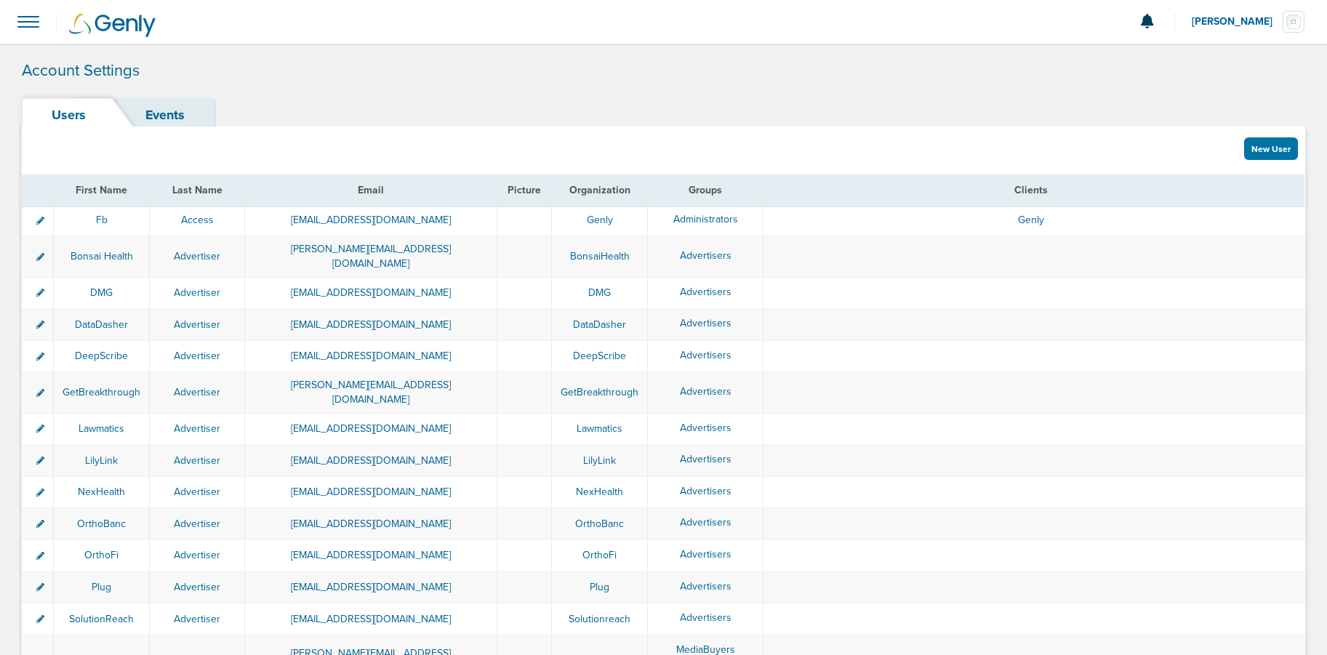
click at [27, 31] on span at bounding box center [28, 22] width 32 height 32
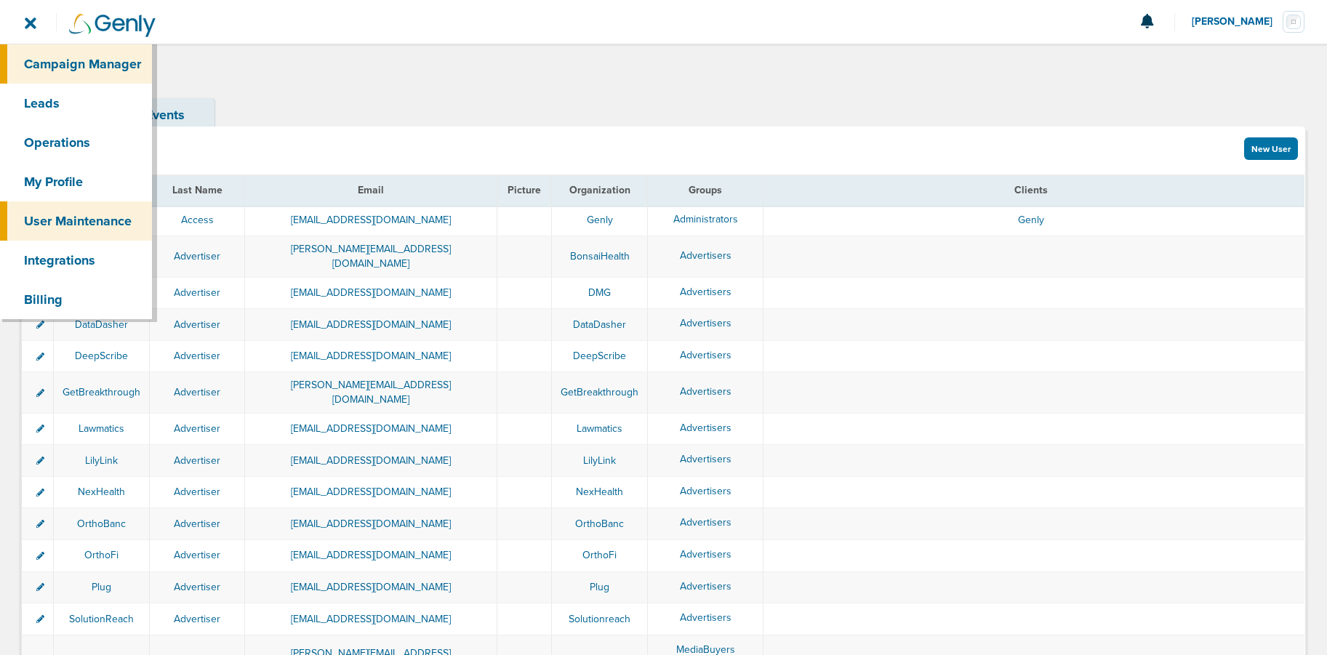
click at [46, 61] on link "Campaign Manager" at bounding box center [76, 63] width 152 height 39
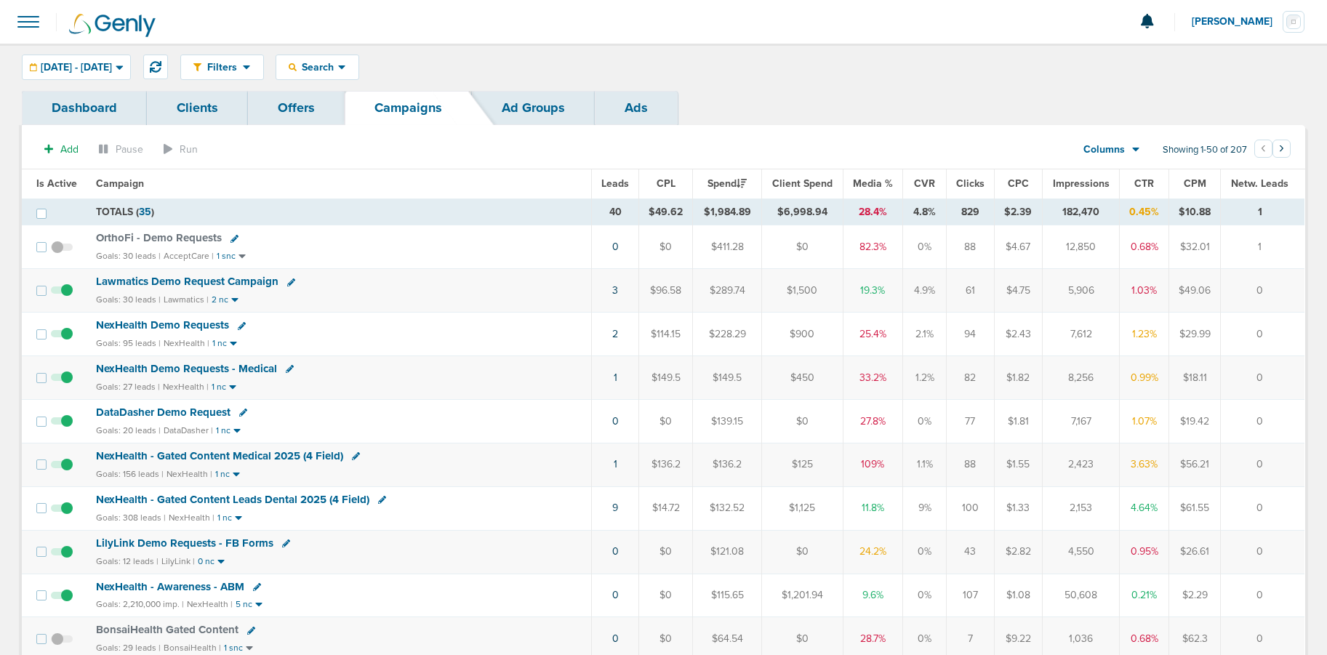
click at [248, 456] on span "NexHealth - Gated Content Medical 2025 (4 Field)" at bounding box center [219, 455] width 247 height 13
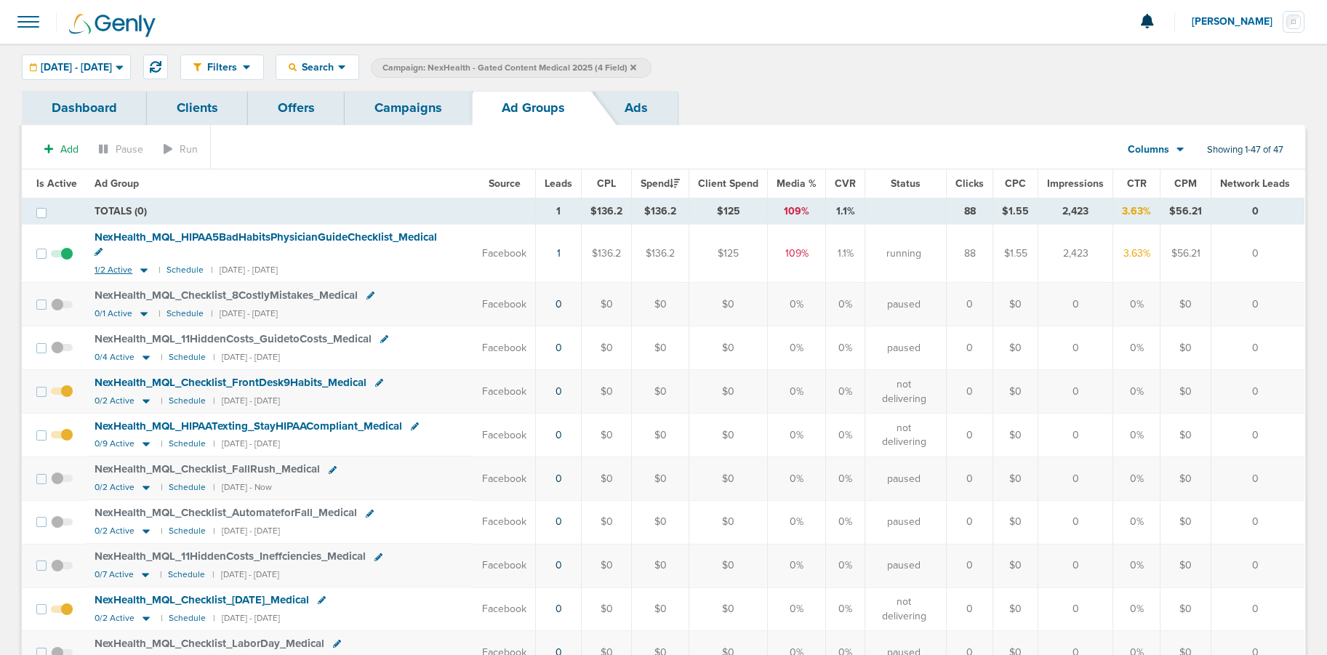
click at [140, 268] on icon at bounding box center [143, 270] width 7 height 4
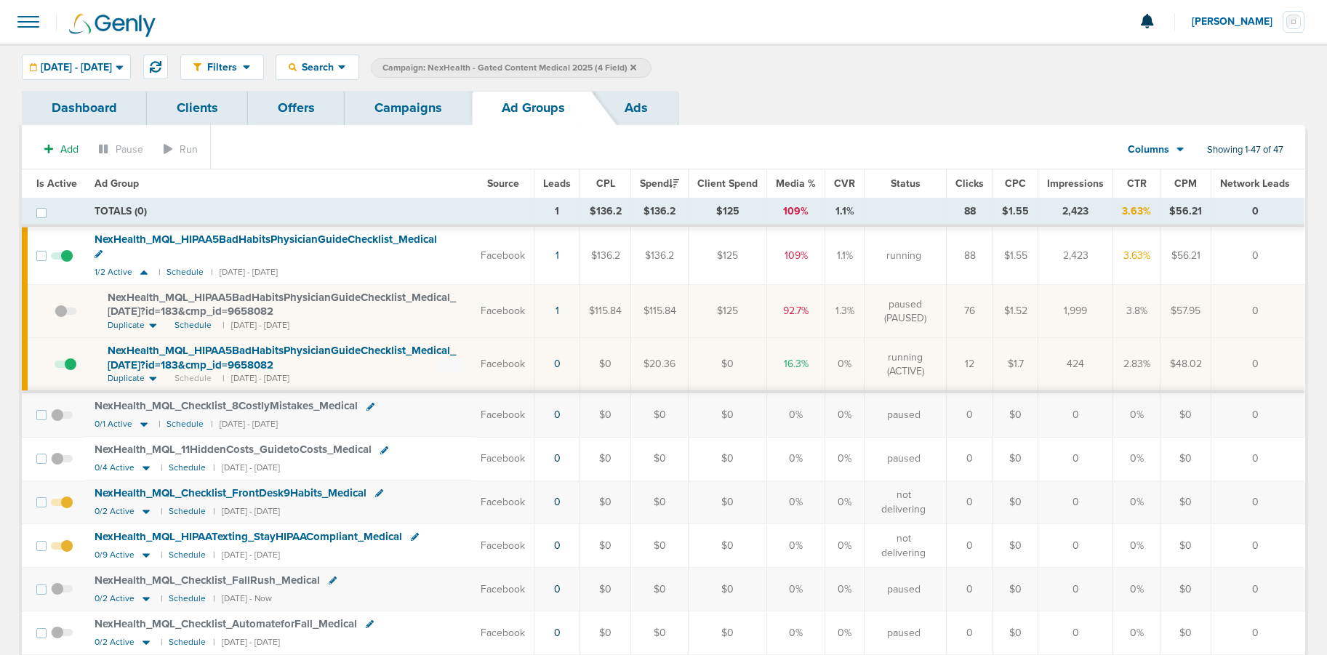
click at [393, 105] on link "Campaigns" at bounding box center [408, 108] width 127 height 34
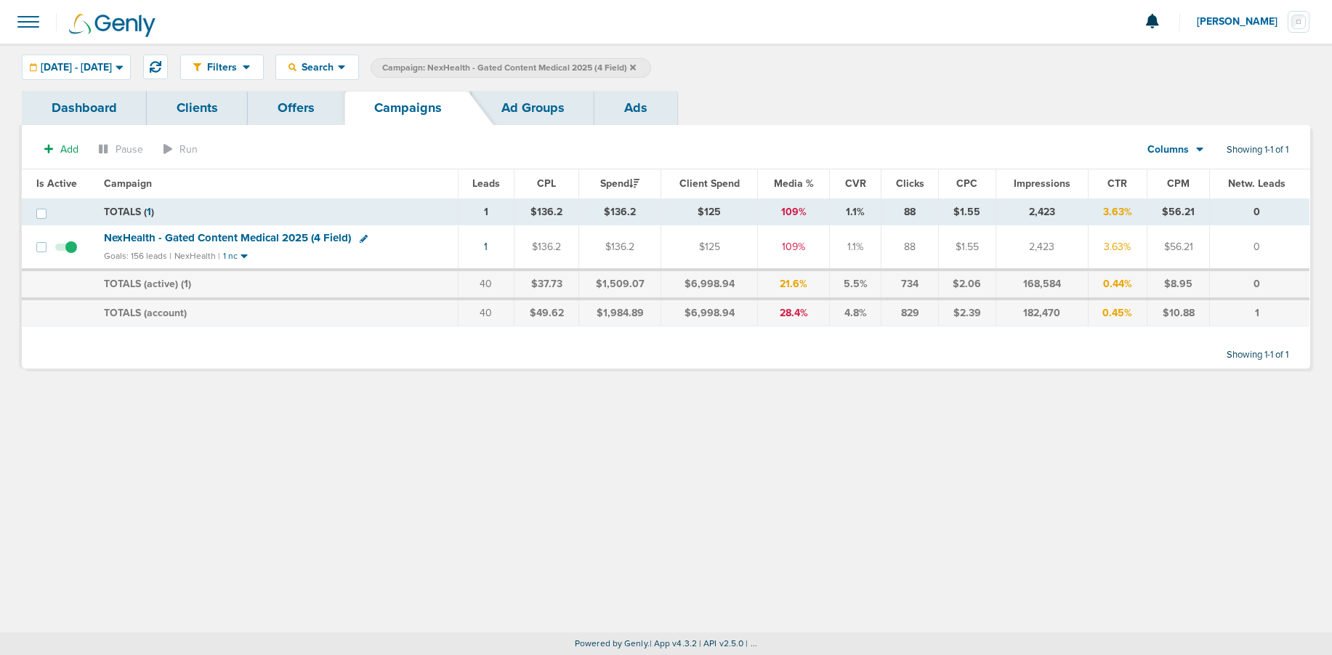
click at [636, 65] on icon at bounding box center [633, 67] width 6 height 6
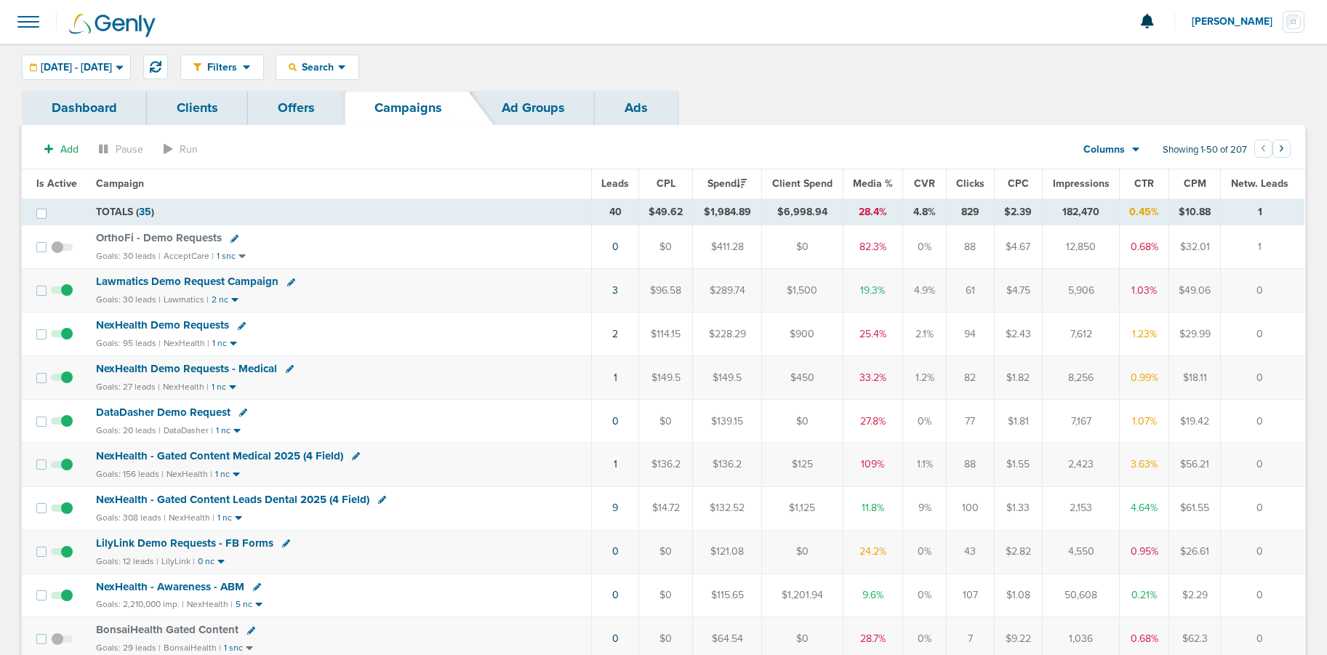
scroll to position [2, 0]
click at [175, 274] on span "Lawmatics Demo Request Campaign" at bounding box center [187, 279] width 182 height 13
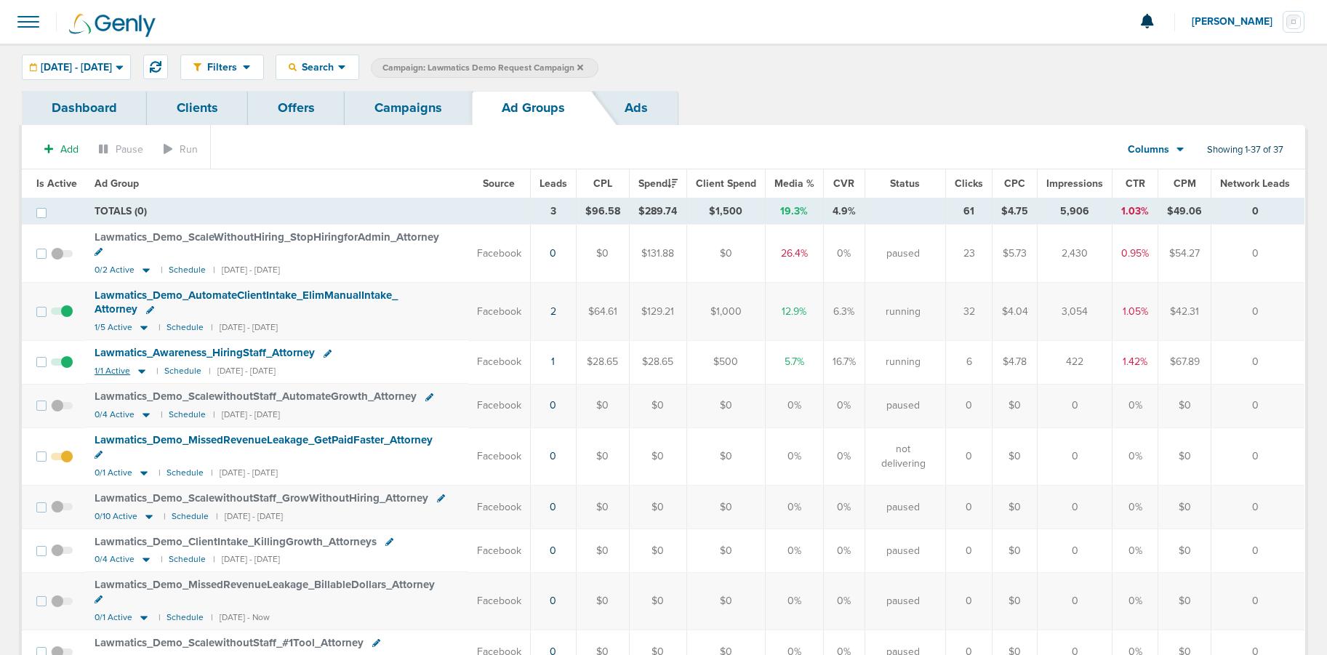
click at [138, 372] on icon at bounding box center [141, 372] width 7 height 4
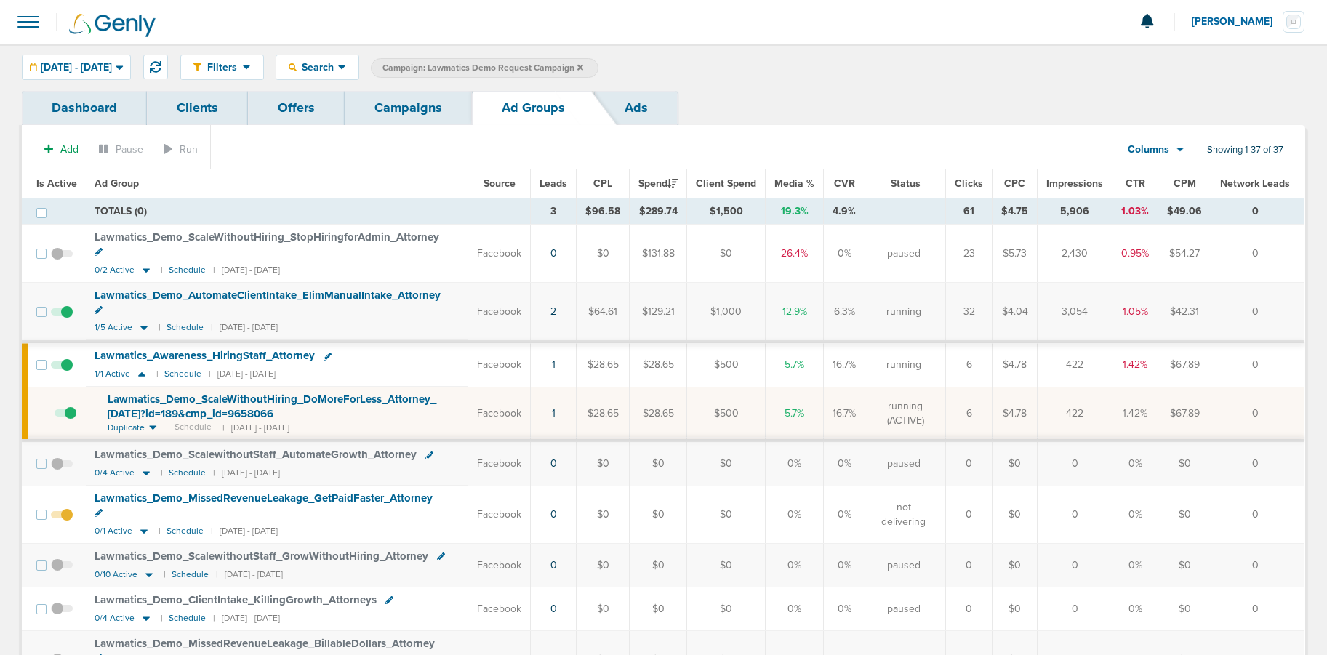
click at [174, 406] on span "Lawmatics_ Demo_ ScaleWithoutHiring_ DoMoreForLess_ Attorney_ [DATE]?id=189&cmp…" at bounding box center [272, 407] width 329 height 28
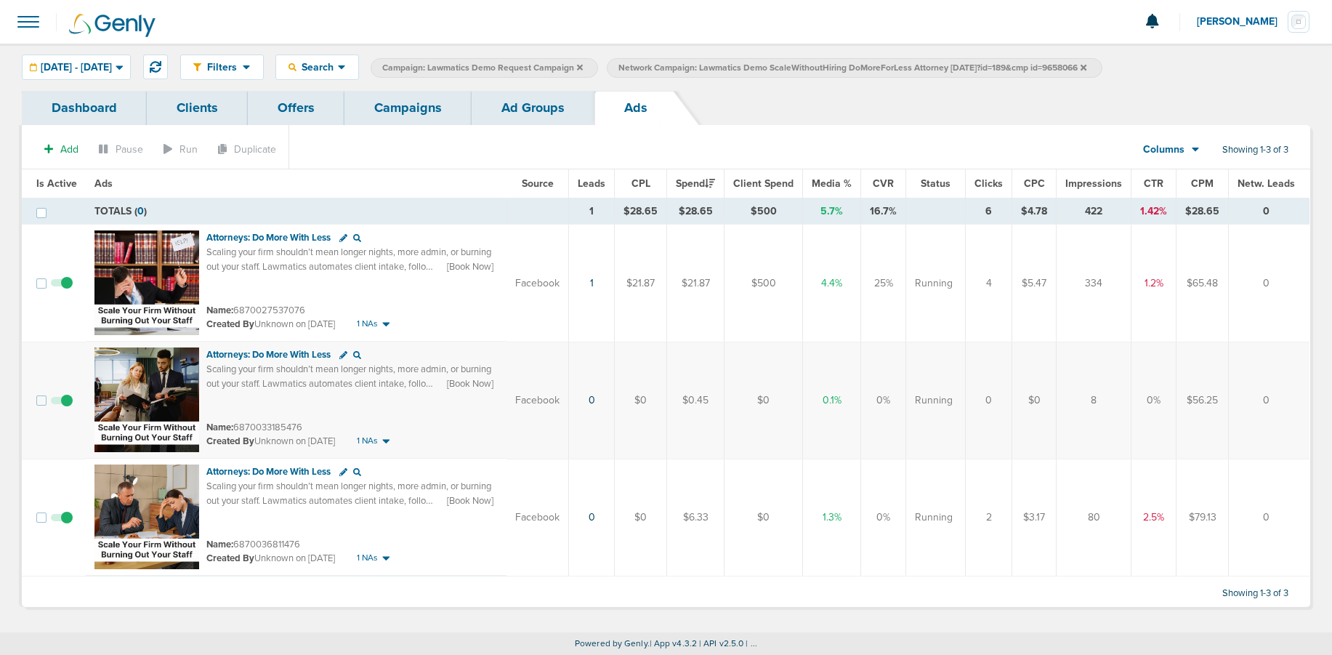
click at [398, 117] on link "Campaigns" at bounding box center [408, 108] width 127 height 34
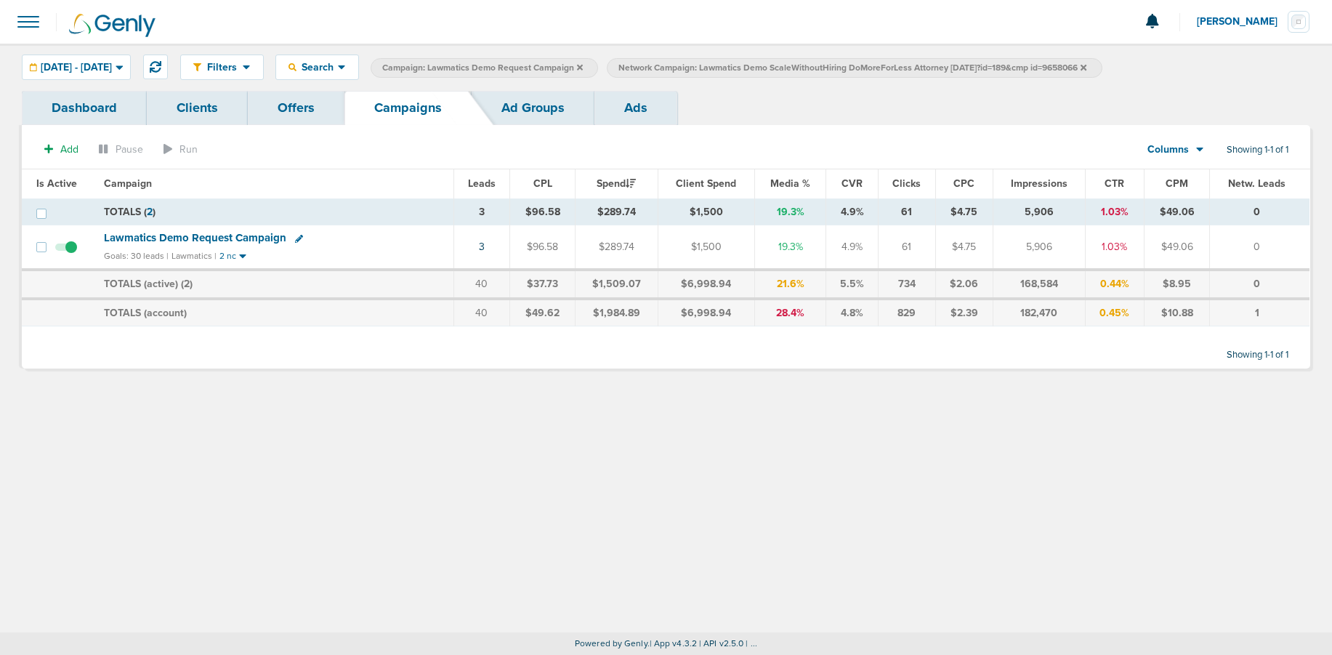
click at [1087, 65] on icon at bounding box center [1084, 67] width 6 height 6
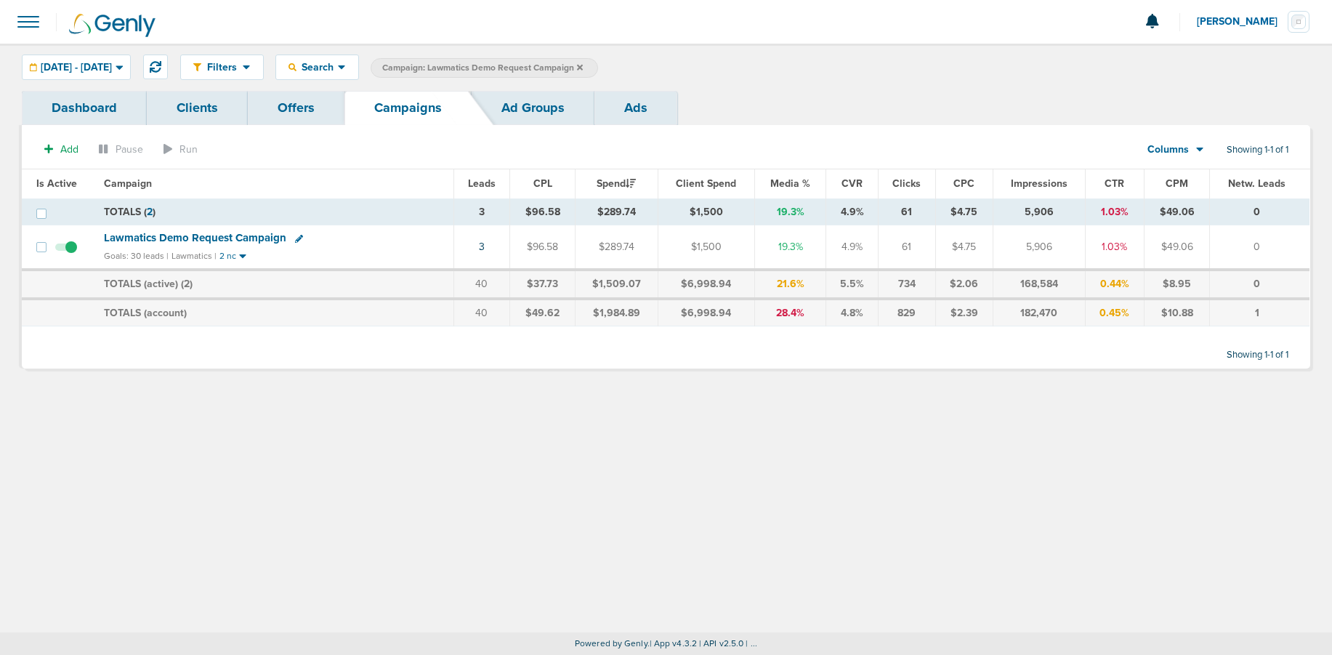
click at [583, 66] on icon at bounding box center [580, 67] width 6 height 6
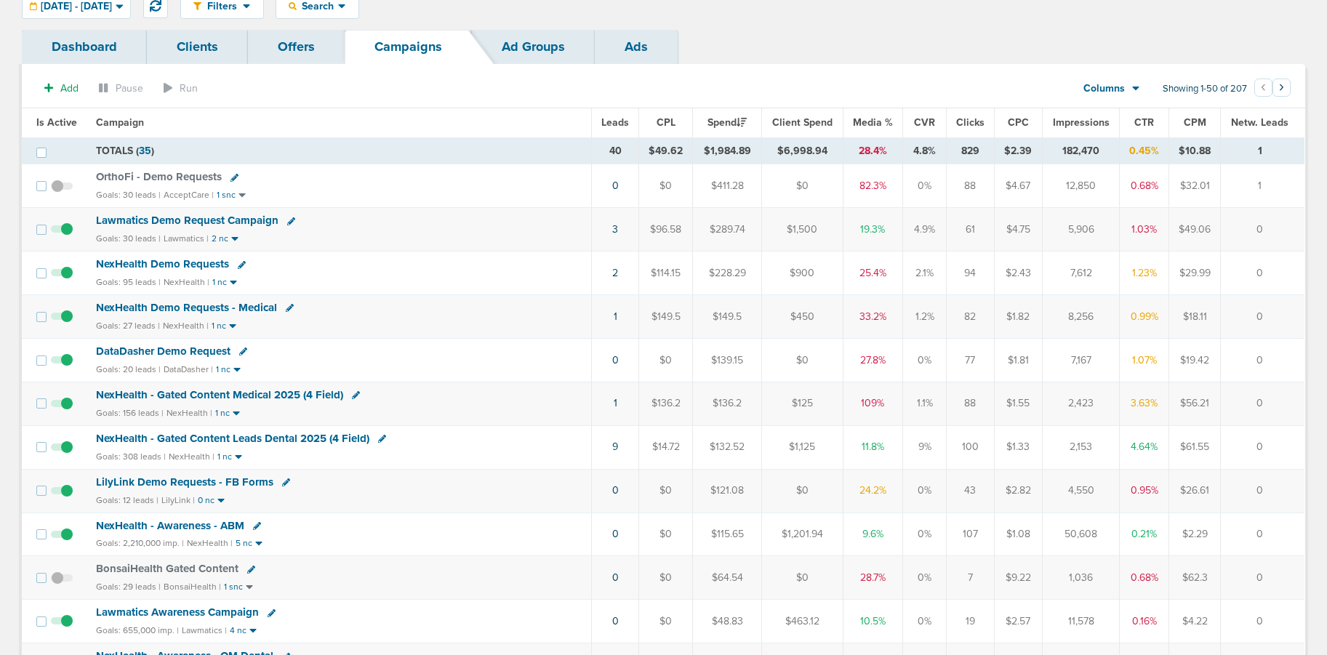
scroll to position [65, 0]
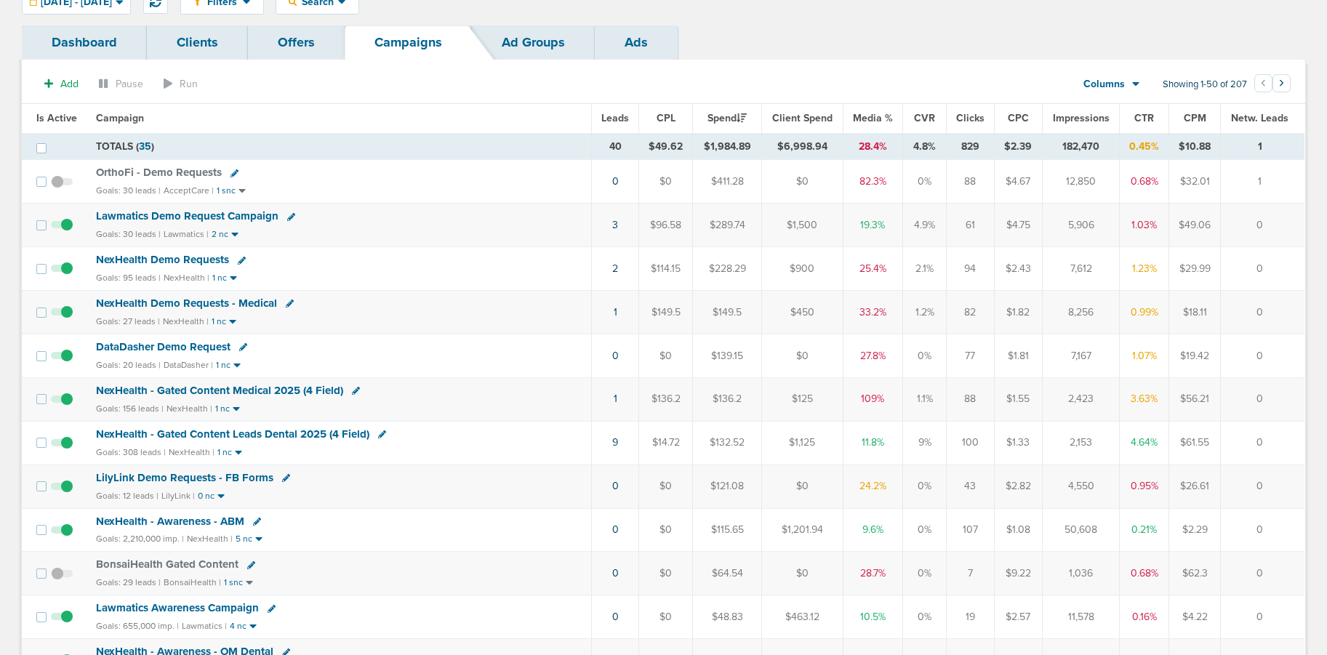
click at [170, 346] on span "DataDasher Demo Request" at bounding box center [163, 346] width 134 height 13
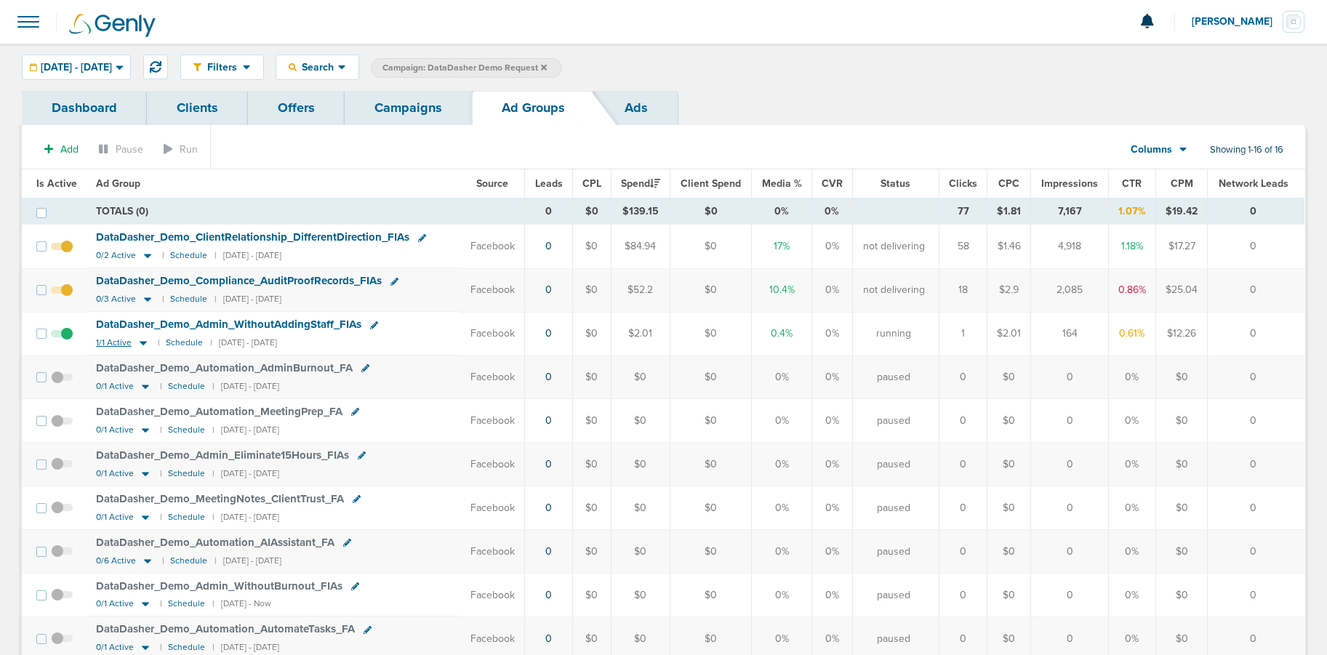
click at [144, 345] on icon at bounding box center [143, 343] width 15 height 12
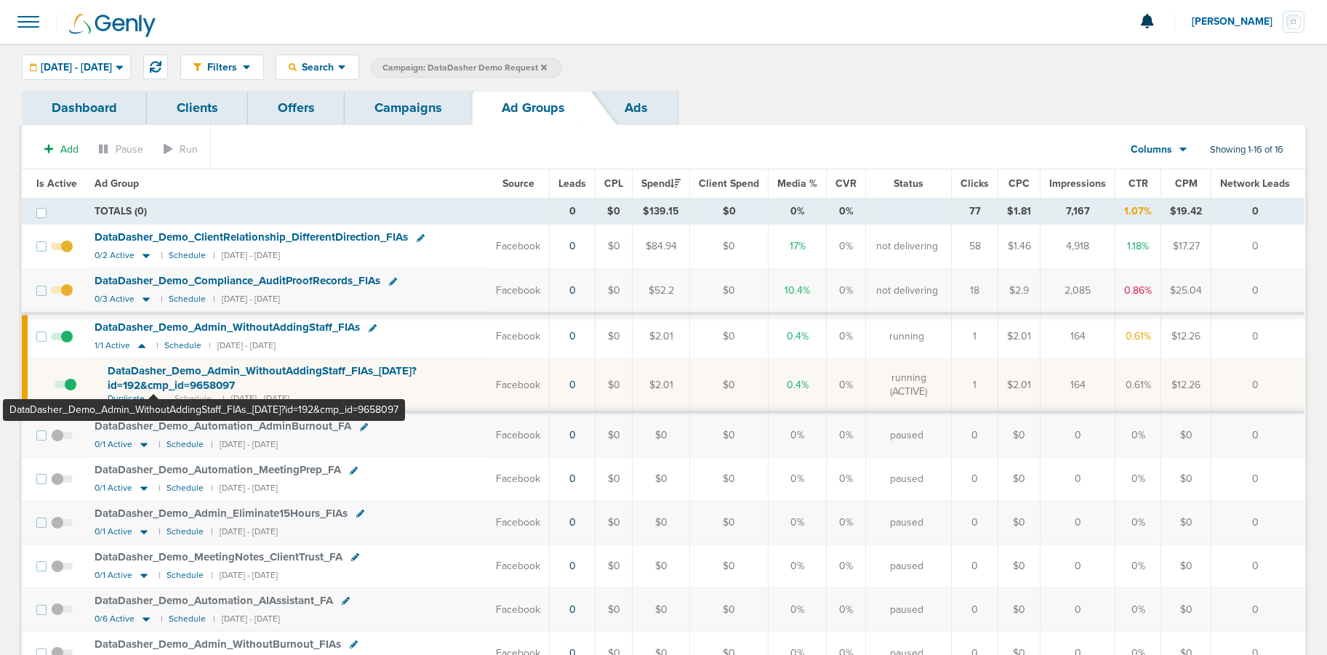
click at [153, 383] on span "DataDasher_ Demo_ Admin_ WithoutAddingStaff_ FIAs_ [DATE]?id=192&cmp_ id=9658097" at bounding box center [262, 378] width 309 height 28
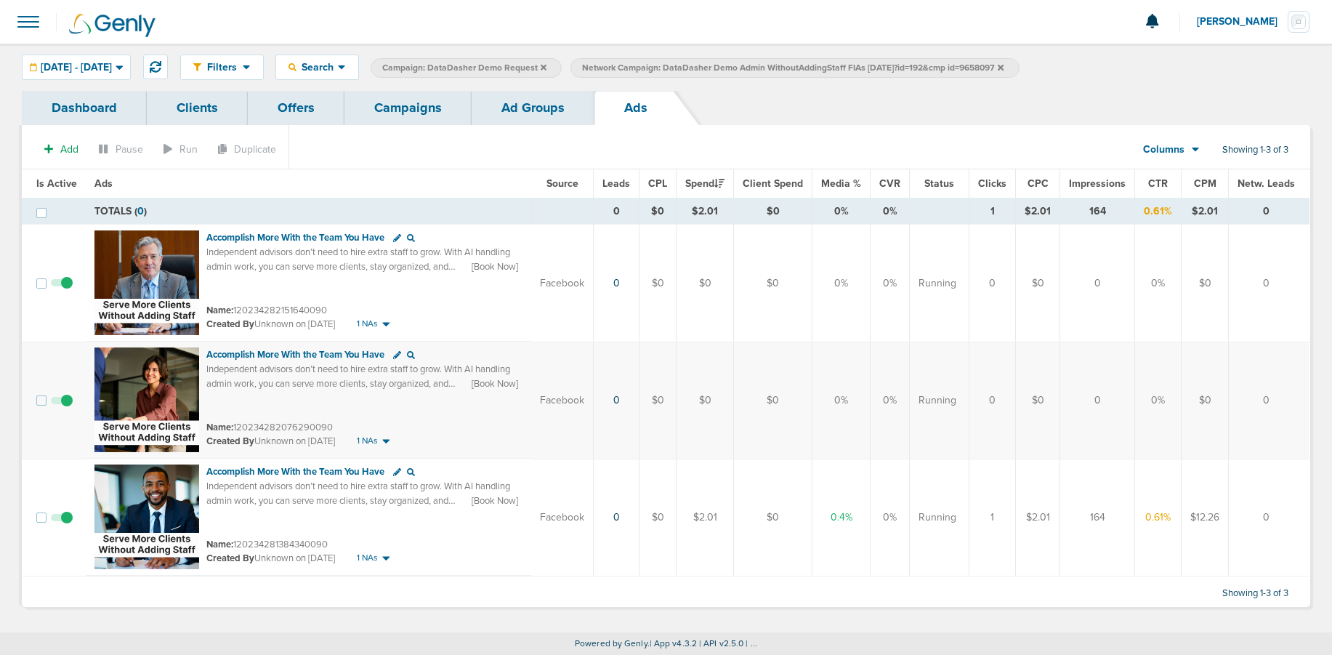
click at [539, 105] on link "Ad Groups" at bounding box center [533, 108] width 123 height 34
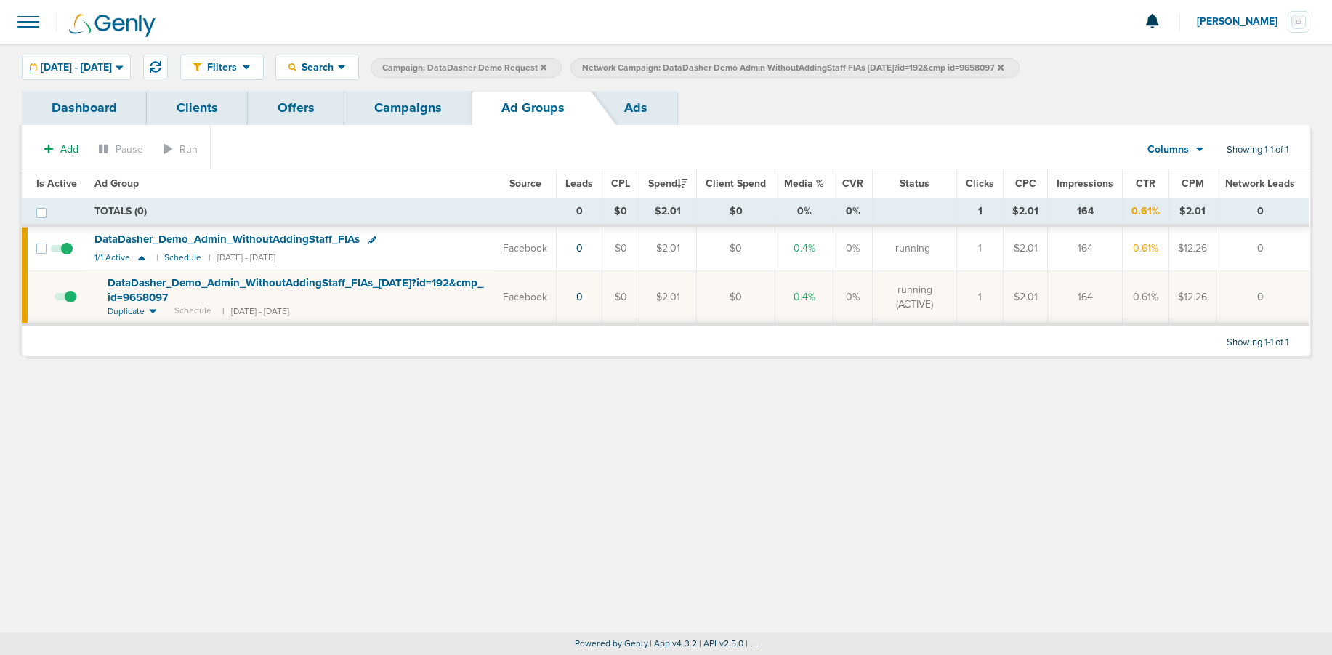
click at [65, 291] on label at bounding box center [66, 297] width 22 height 14
click at [55, 300] on input "checkbox" at bounding box center [55, 300] width 0 height 0
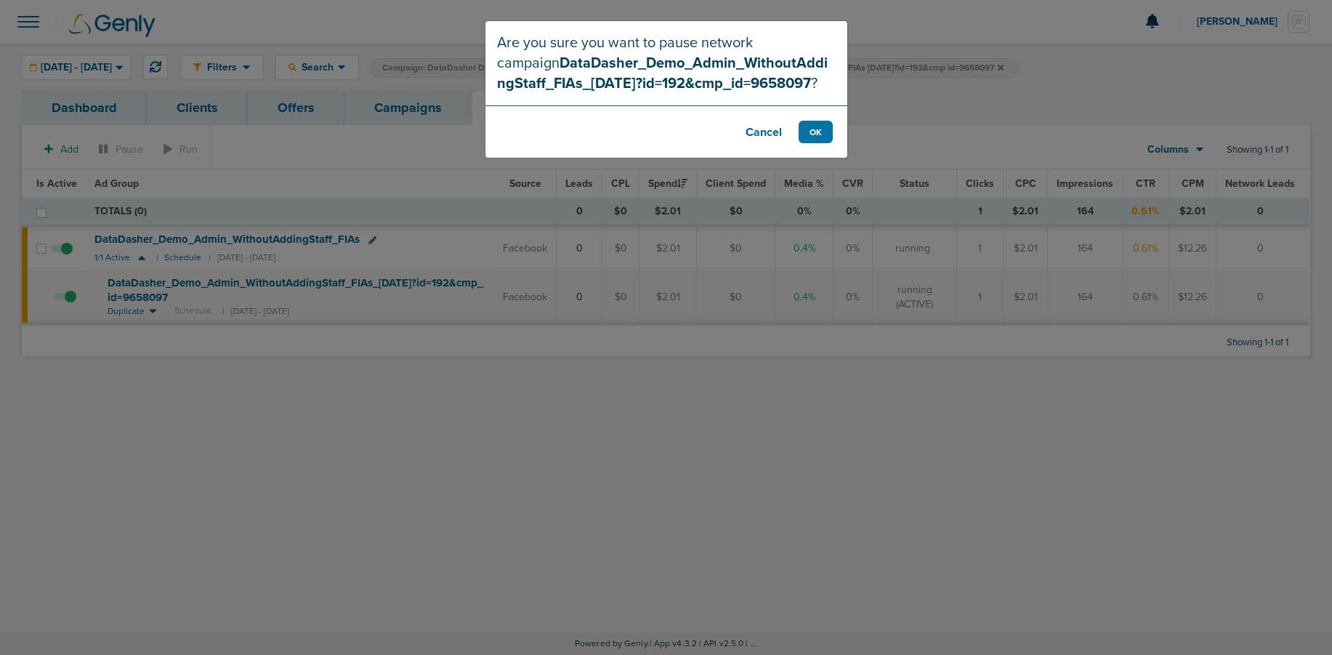
click at [69, 294] on div "Are you sure you want to pause network campaign DataDasher_Demo_Admin_WithoutAd…" at bounding box center [666, 327] width 1332 height 655
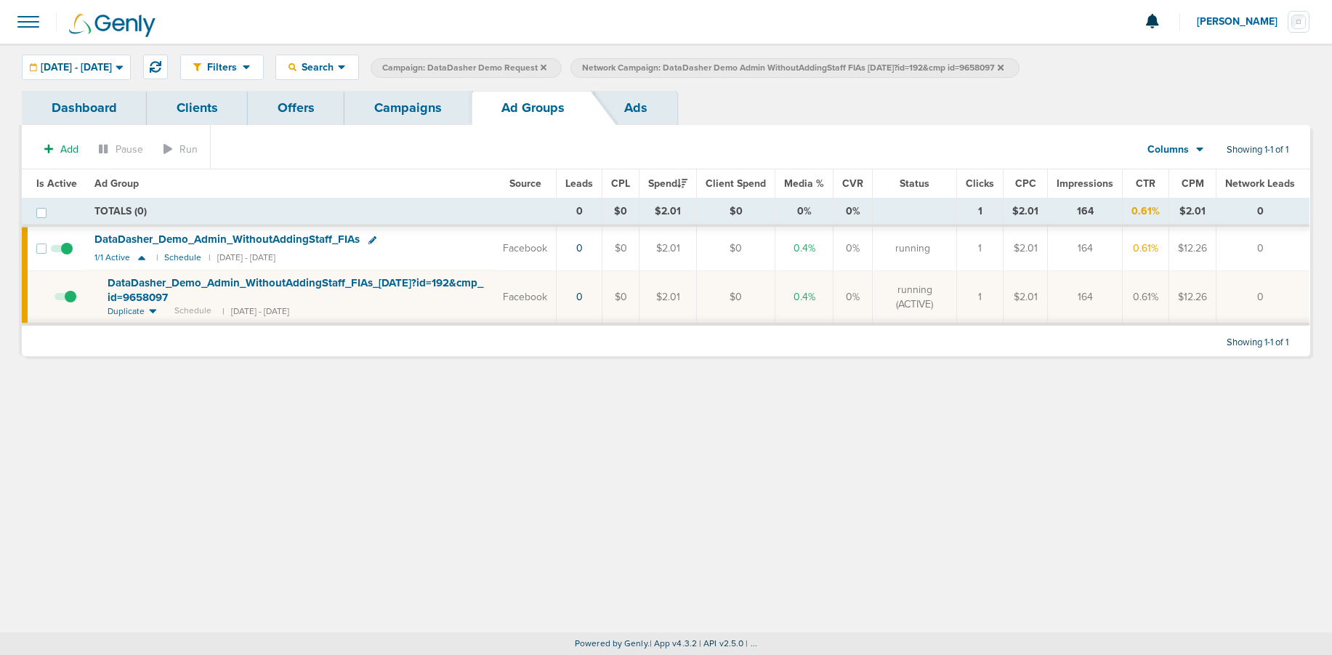
click at [70, 304] on span at bounding box center [66, 304] width 22 height 0
click at [55, 300] on input "checkbox" at bounding box center [55, 300] width 0 height 0
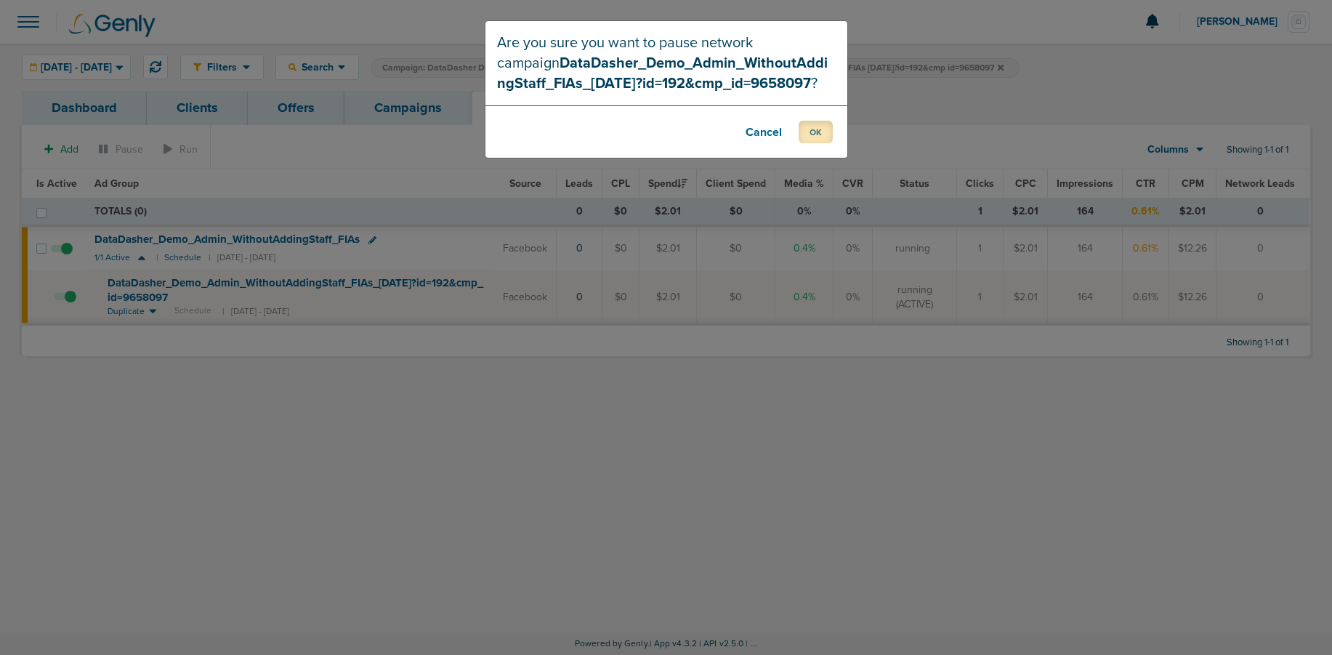
click at [816, 132] on button "OK" at bounding box center [816, 132] width 34 height 23
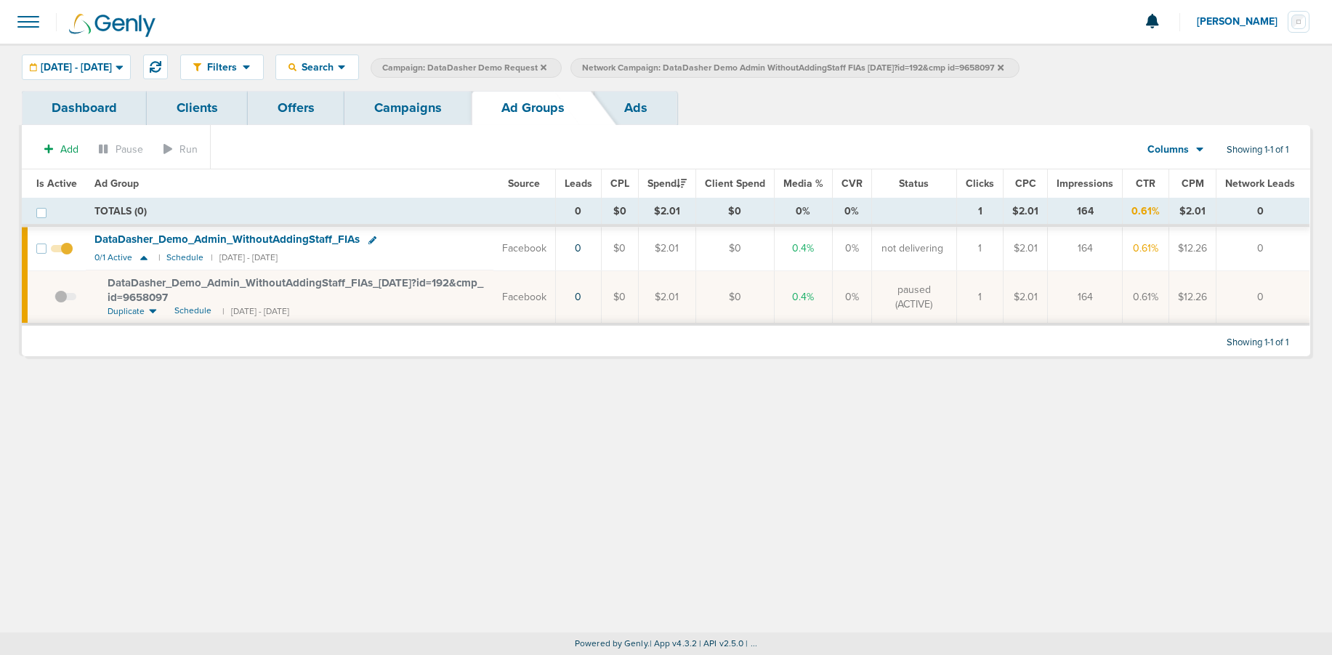
click at [1004, 64] on span "Network Campaign: DataDasher Demo Admin WithoutAddingStaff FIAs [DATE]?id=192&c…" at bounding box center [793, 68] width 422 height 12
click at [1004, 65] on icon at bounding box center [1001, 67] width 6 height 6
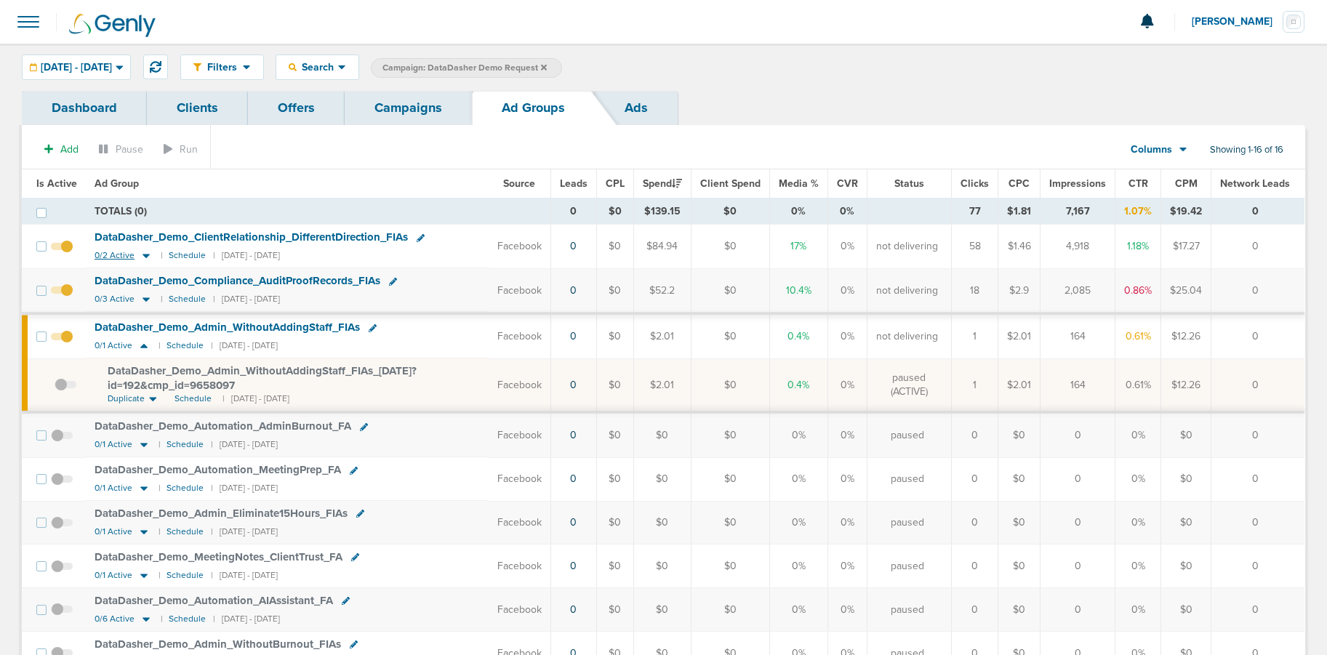
click at [143, 254] on icon at bounding box center [145, 256] width 7 height 4
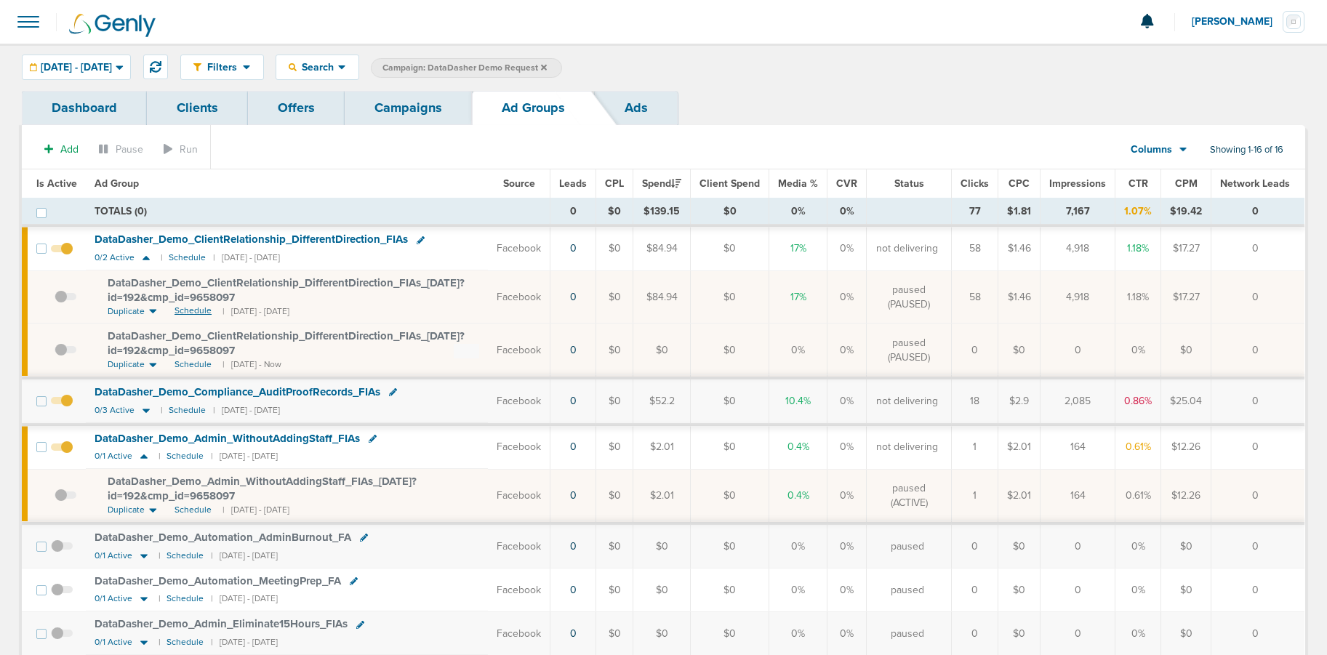
click at [189, 313] on span "Schedule" at bounding box center [192, 311] width 37 height 12
click at [61, 304] on span at bounding box center [66, 304] width 22 height 0
click at [55, 300] on input "checkbox" at bounding box center [55, 300] width 0 height 0
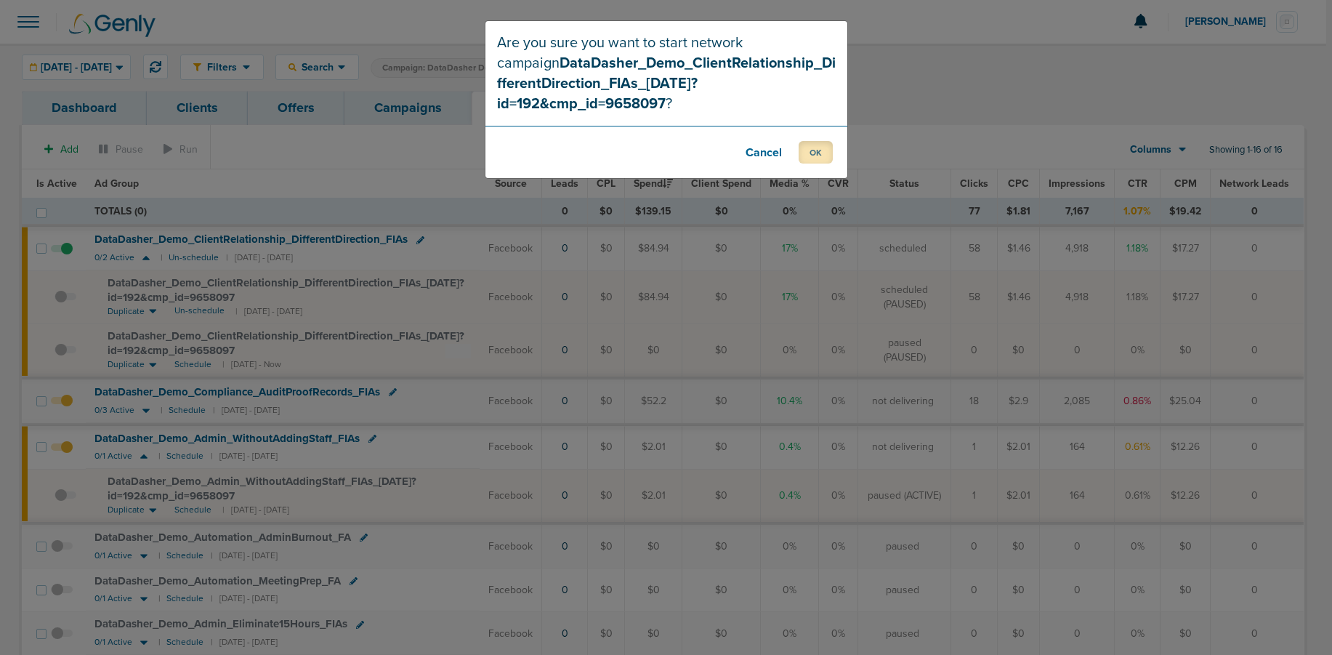
click at [814, 141] on button "OK" at bounding box center [816, 152] width 34 height 23
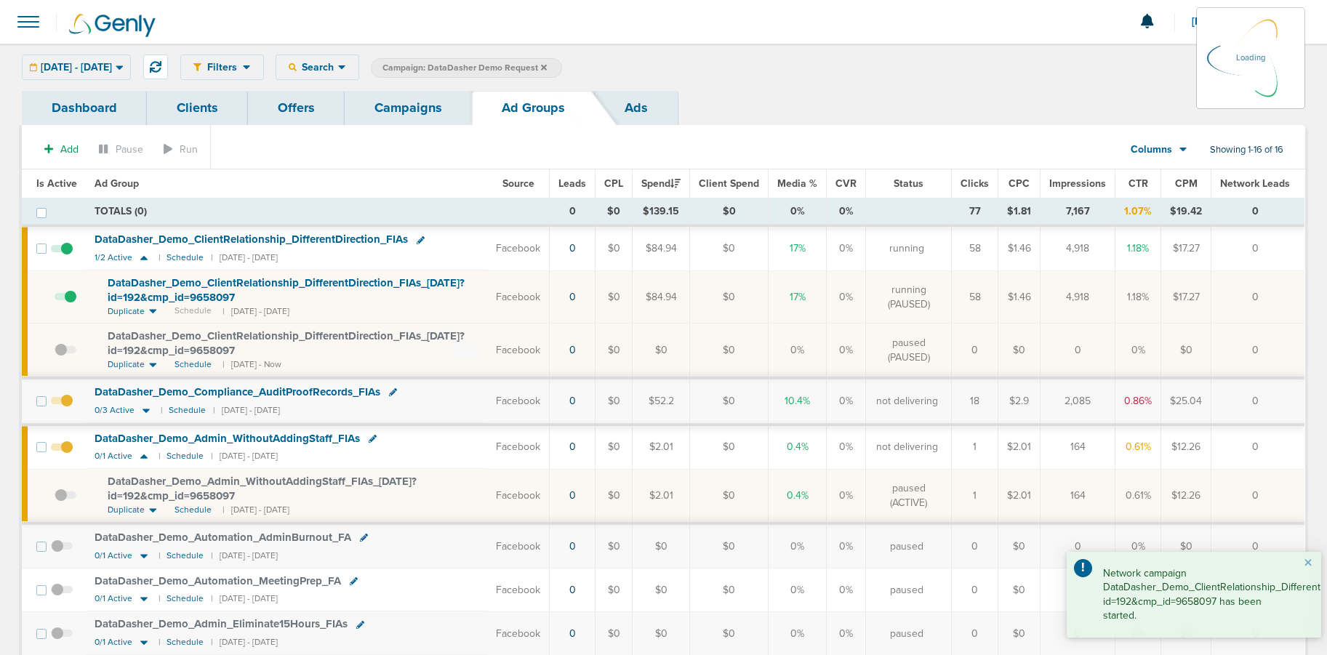
click at [320, 280] on span "DataDasher_ Demo_ ClientRelationship_ DifferentDirection_ FIAs_ [DATE]?id=192&c…" at bounding box center [286, 290] width 357 height 28
click at [211, 281] on span "DataDasher_ Demo_ ClientRelationship_ DifferentDirection_ FIAs_ [DATE]?id=192&c…" at bounding box center [286, 290] width 357 height 28
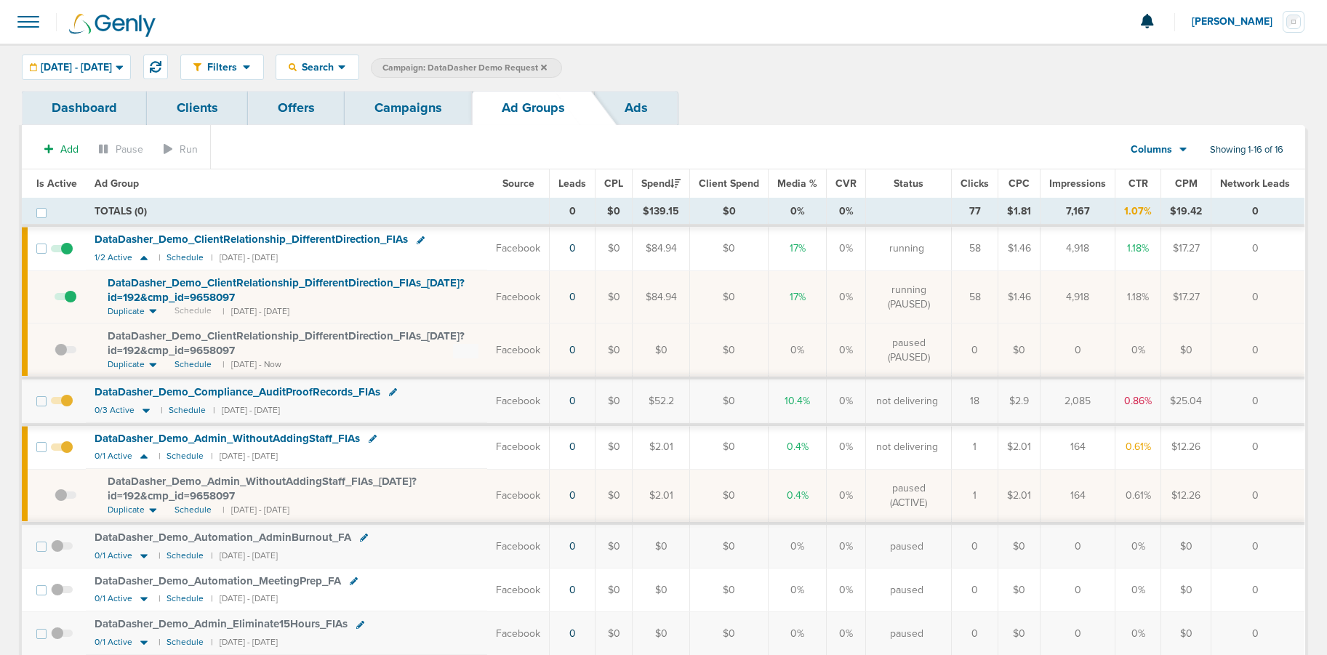
click at [428, 105] on link "Campaigns" at bounding box center [408, 108] width 127 height 34
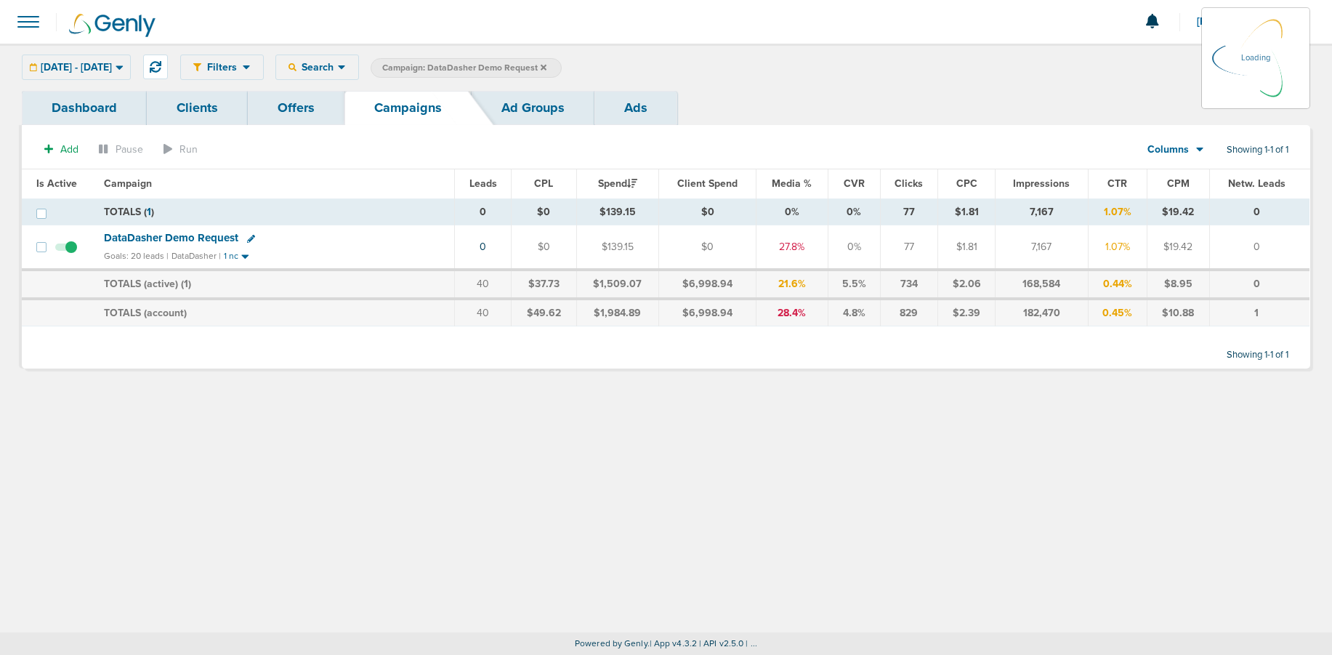
click at [547, 66] on icon at bounding box center [544, 67] width 6 height 6
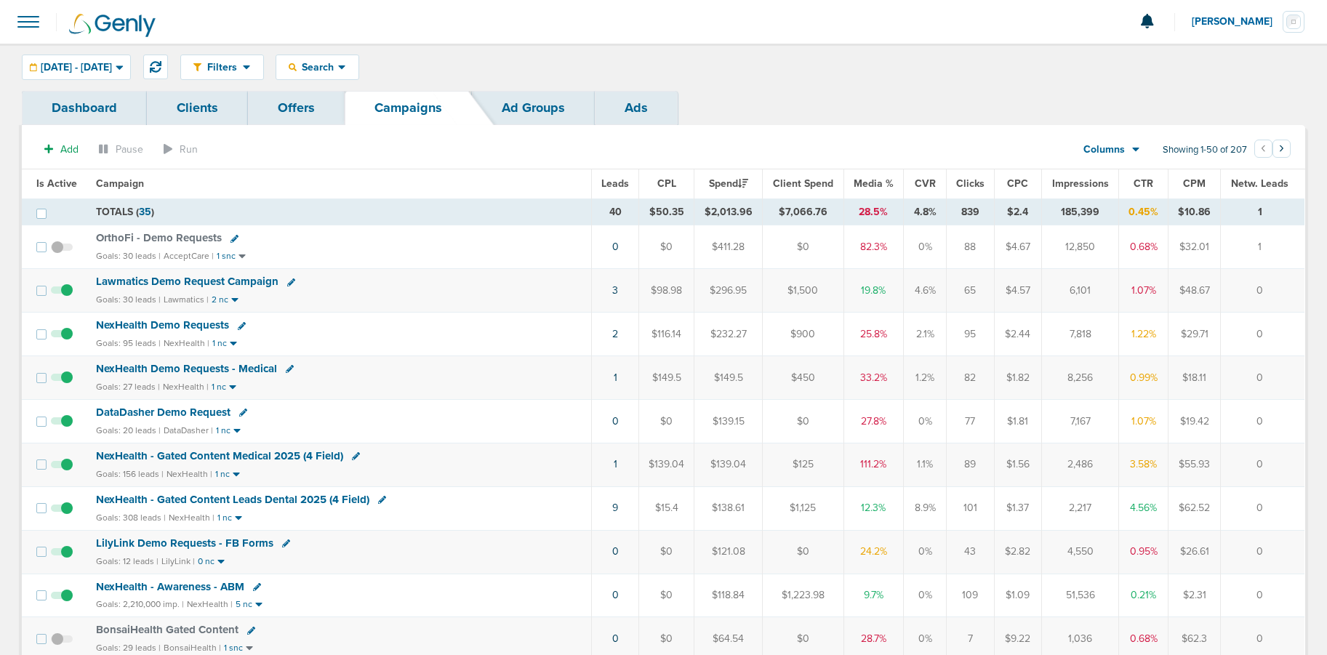
scroll to position [7, 0]
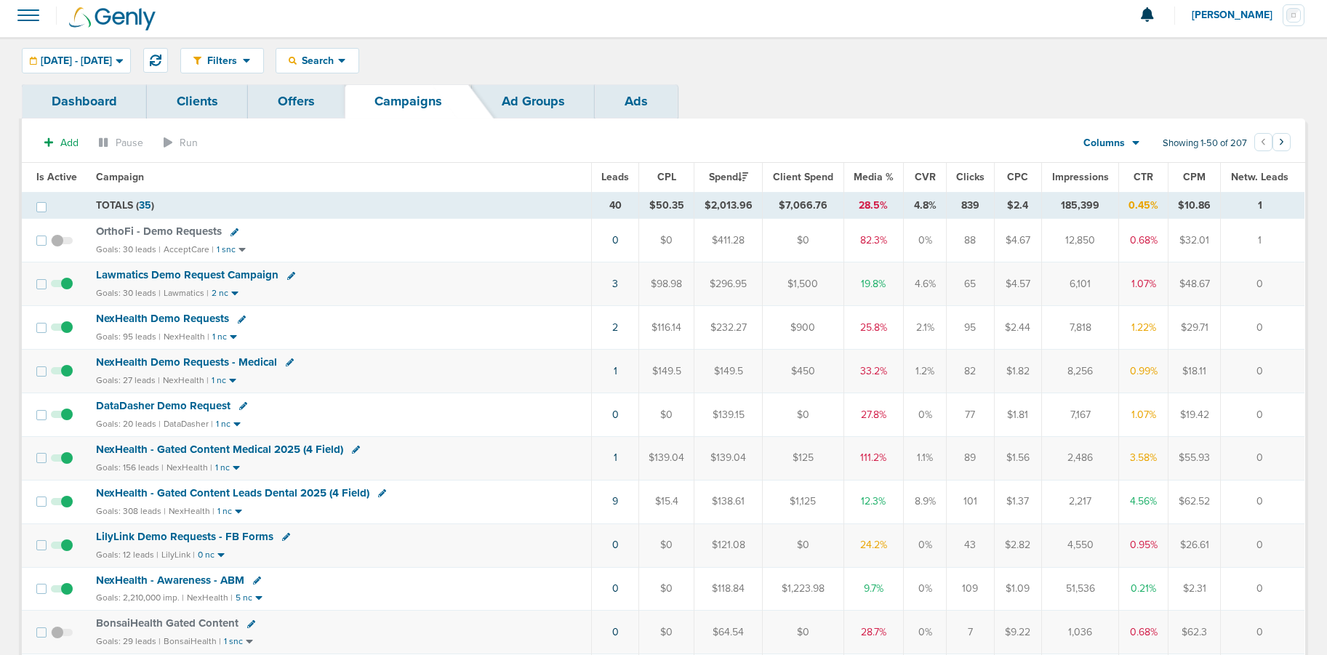
click at [286, 360] on icon at bounding box center [290, 362] width 8 height 8
select select
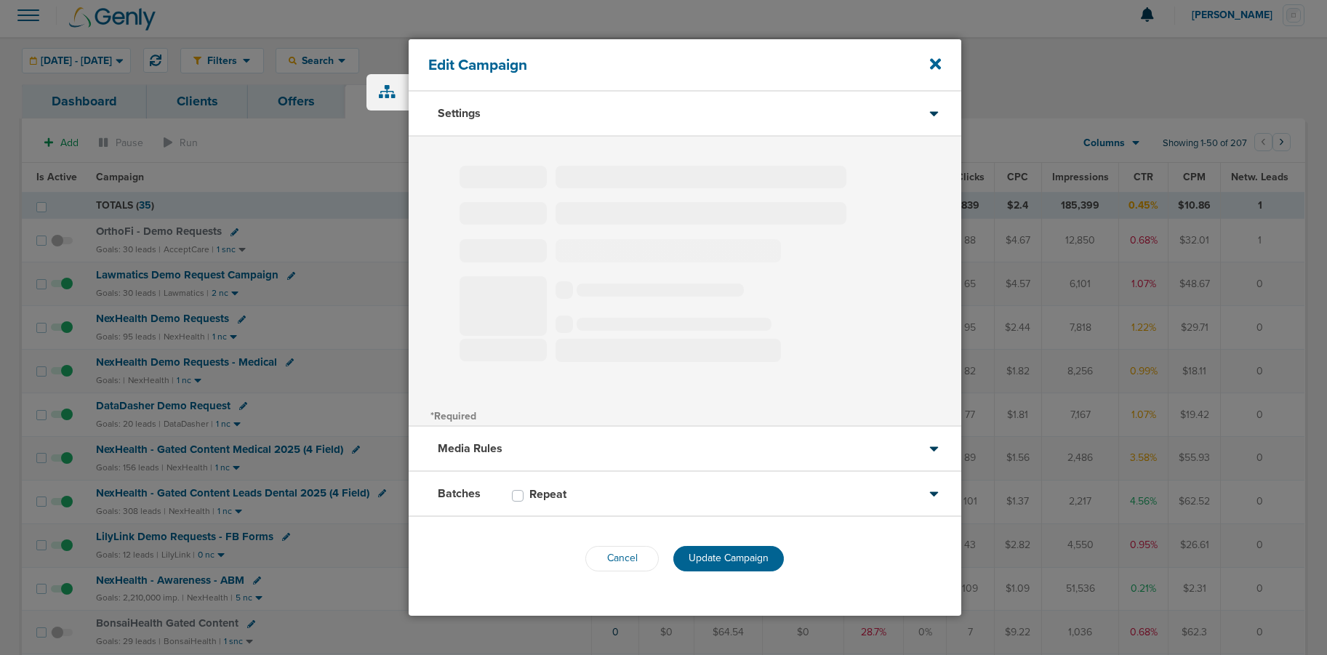
type input "NexHealth Demo Requests - Medical"
select select "Leads"
radio input "true"
select select "readOnly"
checkbox input "true"
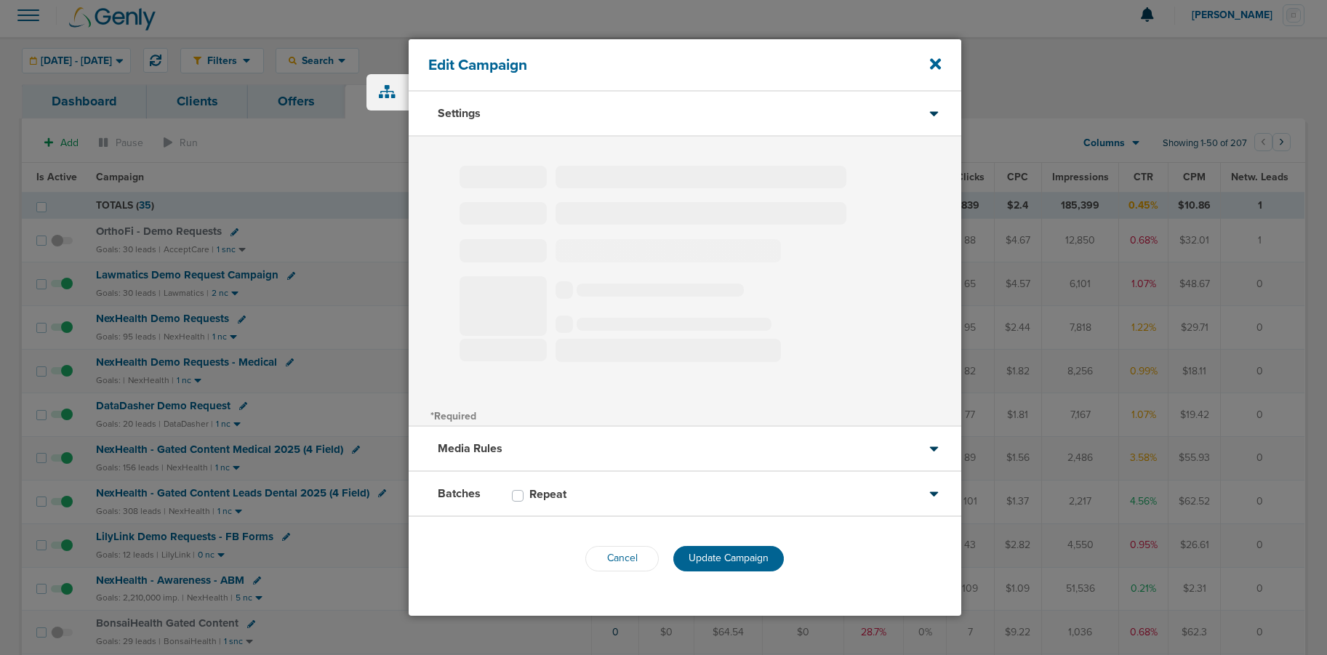
select select "1"
select select "2"
select select "3"
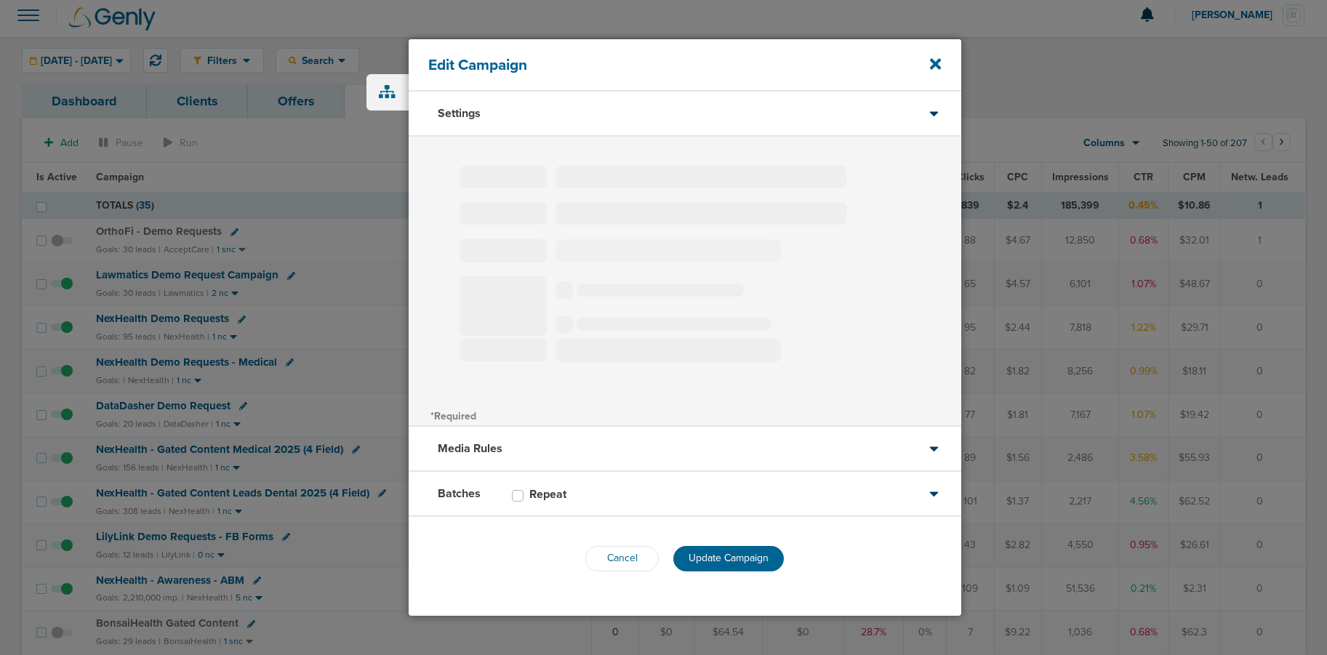
select select "4"
select select "6"
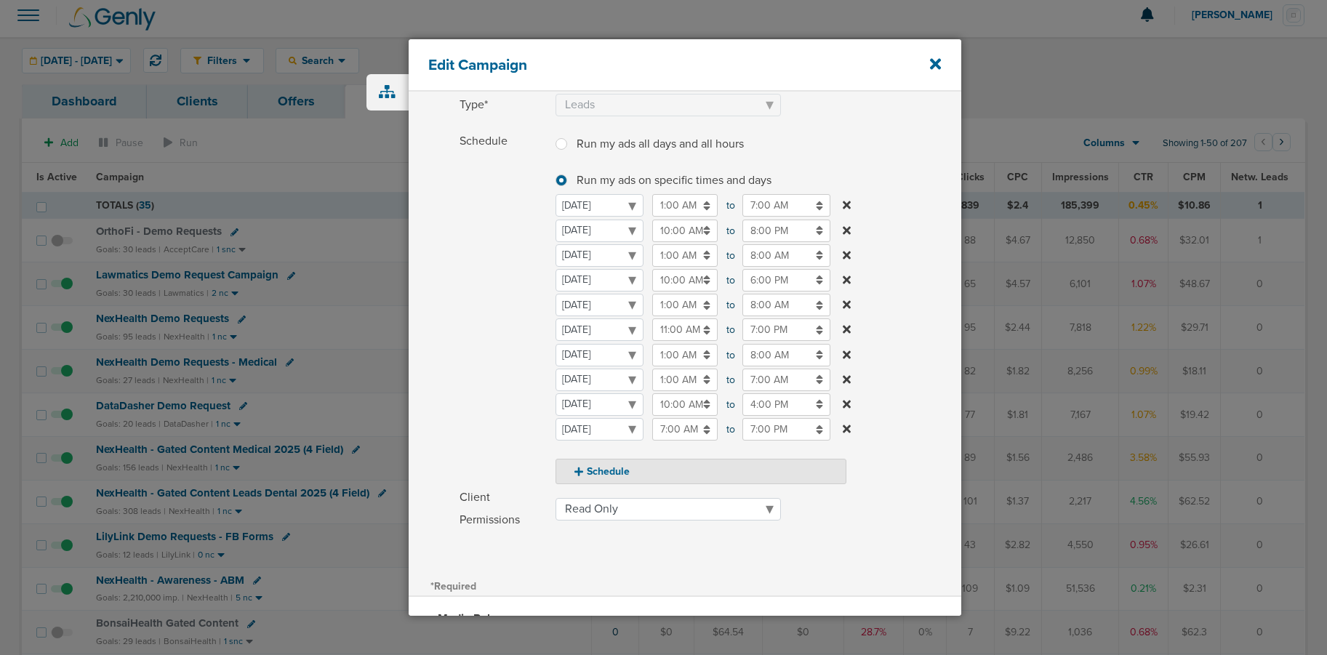
scroll to position [76, 0]
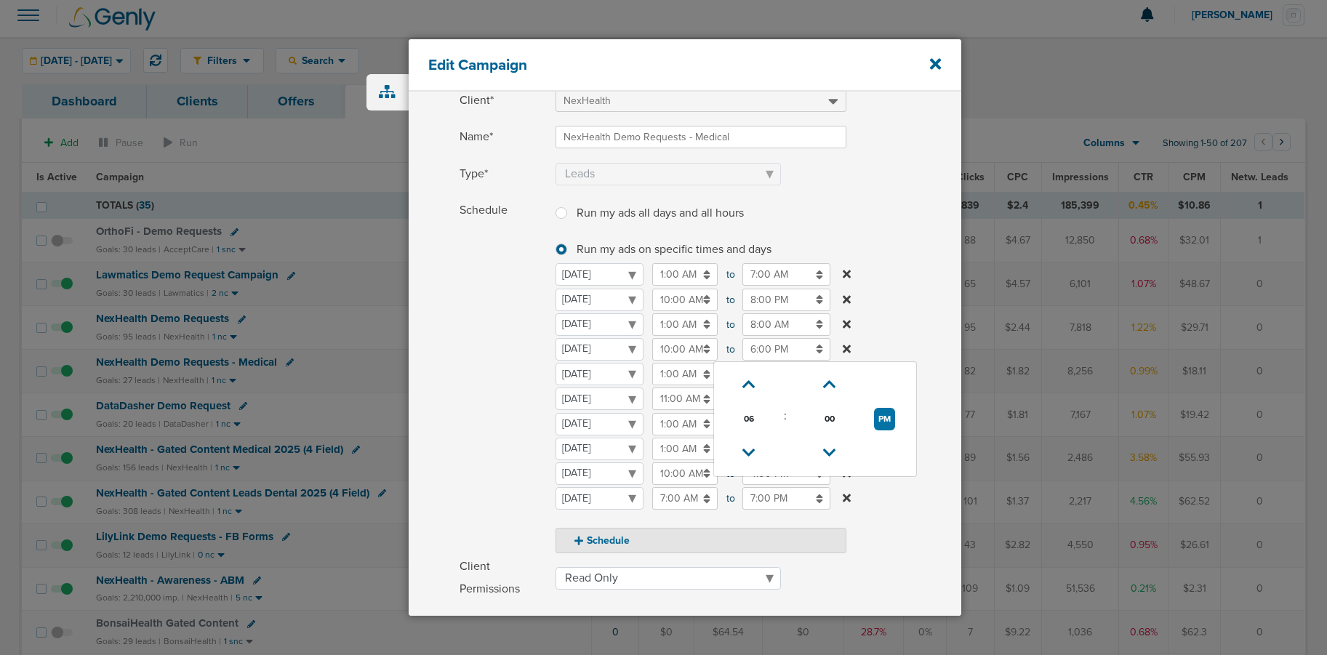
click at [768, 354] on input "6:00 PM" at bounding box center [786, 349] width 88 height 23
click at [746, 453] on icon at bounding box center [748, 453] width 13 height 9
type input "4:00 PM"
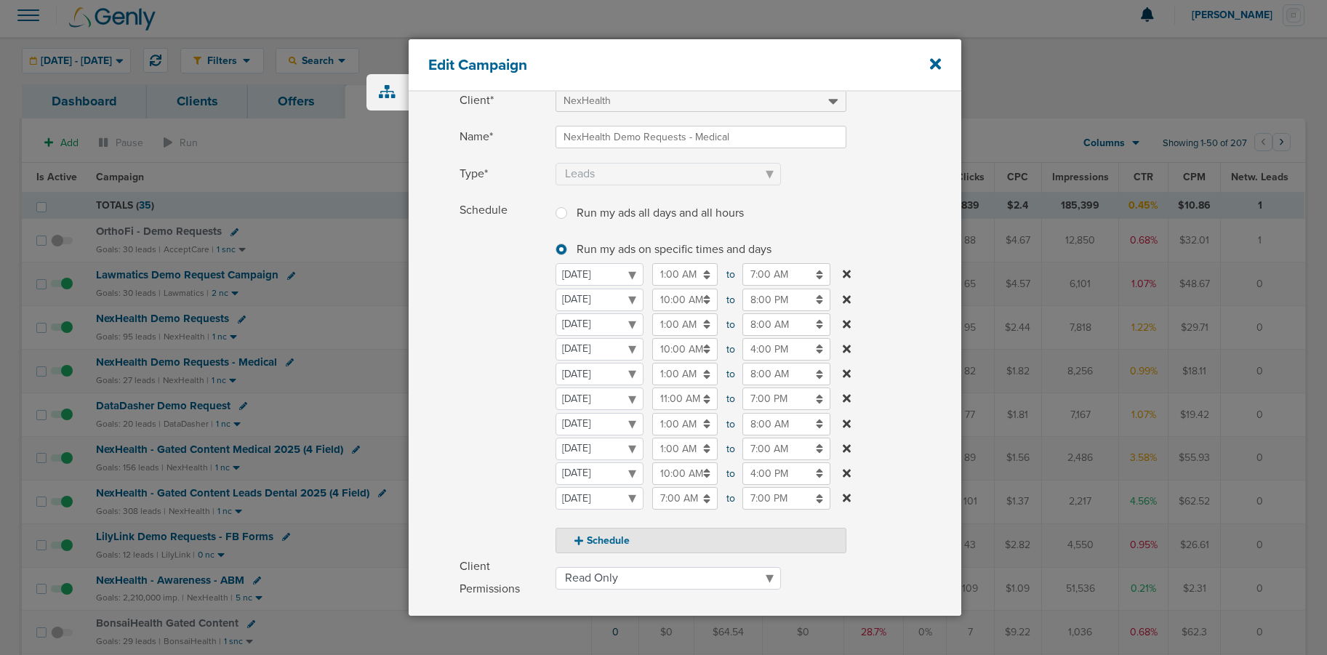
click at [516, 439] on span "Schedule" at bounding box center [502, 376] width 87 height 354
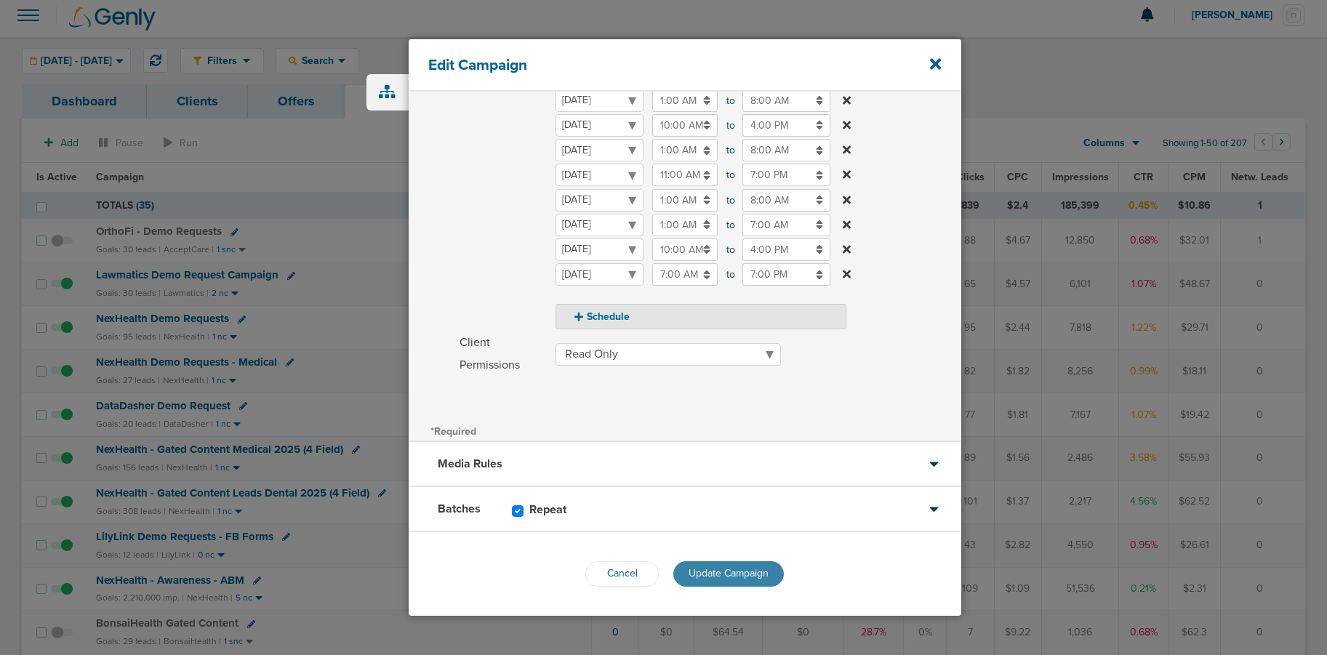
click at [728, 577] on span "Update Campaign" at bounding box center [728, 573] width 80 height 12
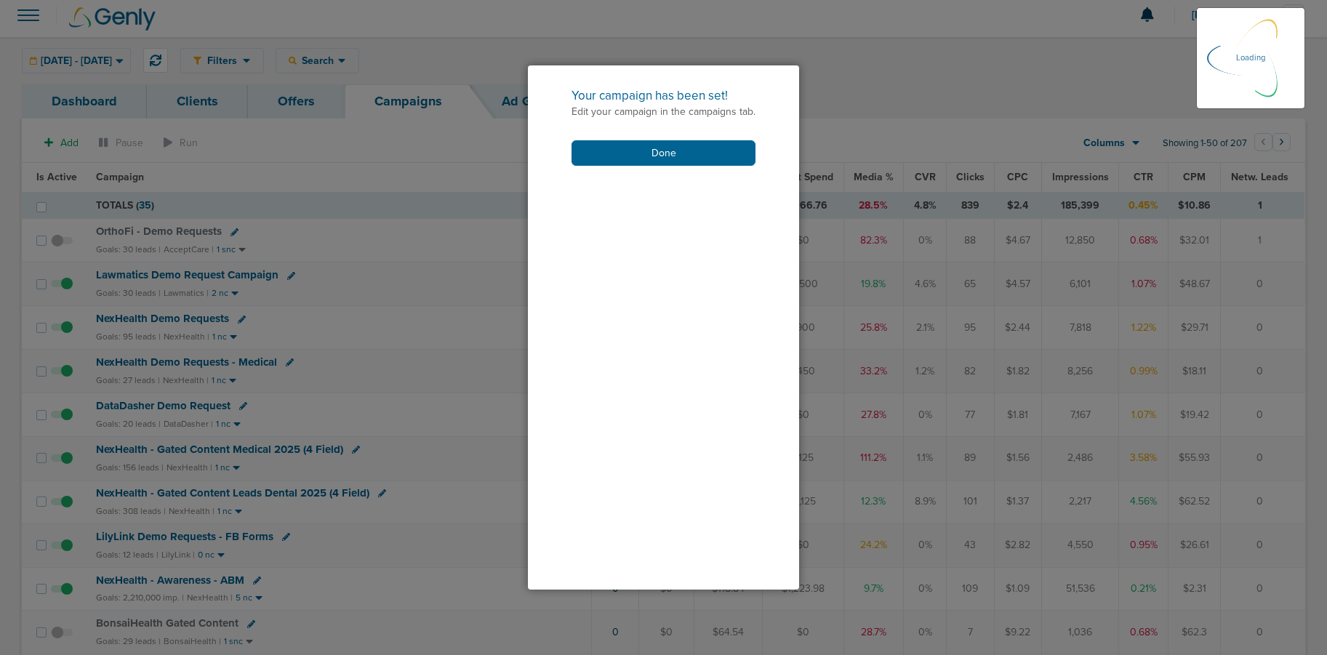
scroll to position [254, 0]
click at [676, 158] on button "Done" at bounding box center [663, 152] width 184 height 25
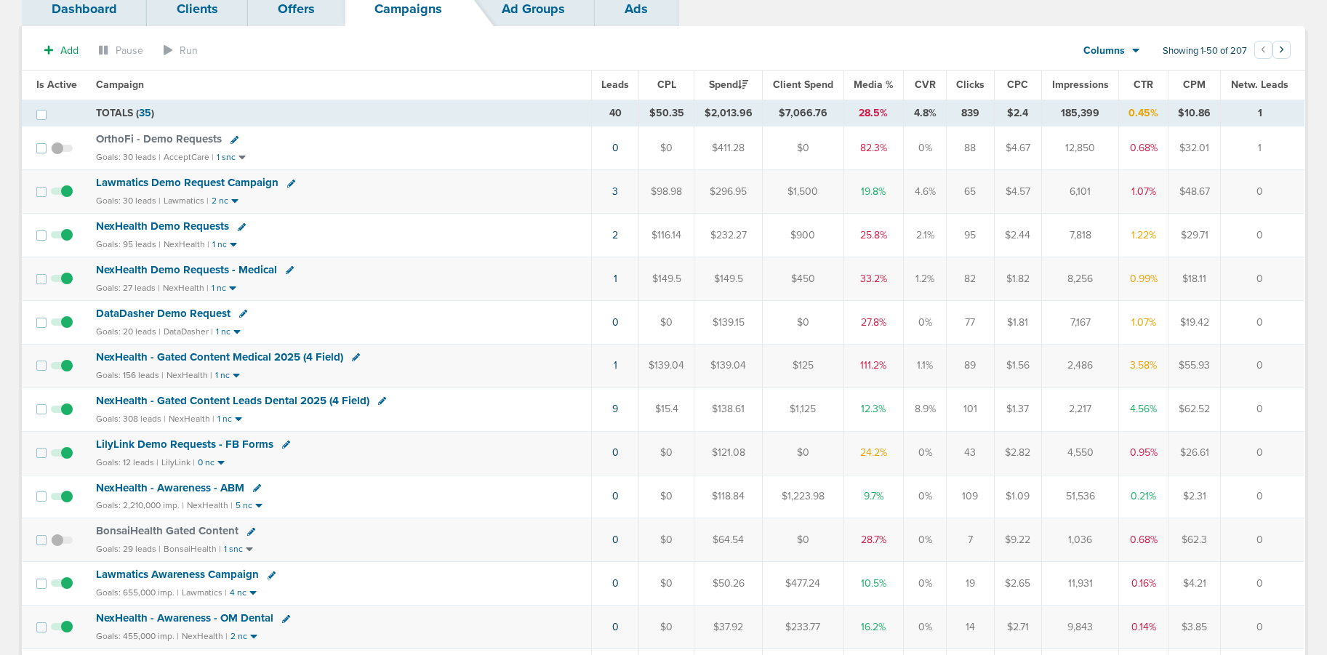
scroll to position [100, 0]
click at [237, 182] on span "Lawmatics Demo Request Campaign" at bounding box center [187, 181] width 182 height 13
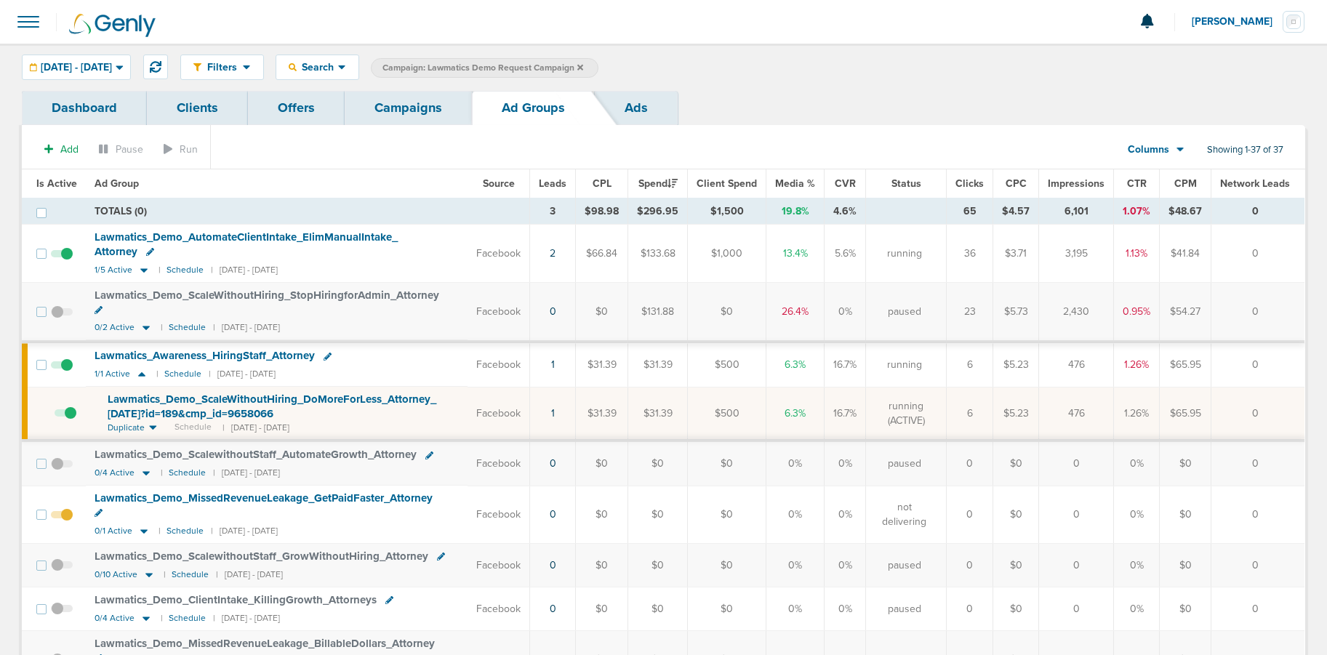
click at [398, 108] on link "Campaigns" at bounding box center [408, 108] width 127 height 34
